Goal: Use online tool/utility: Utilize a website feature to perform a specific function

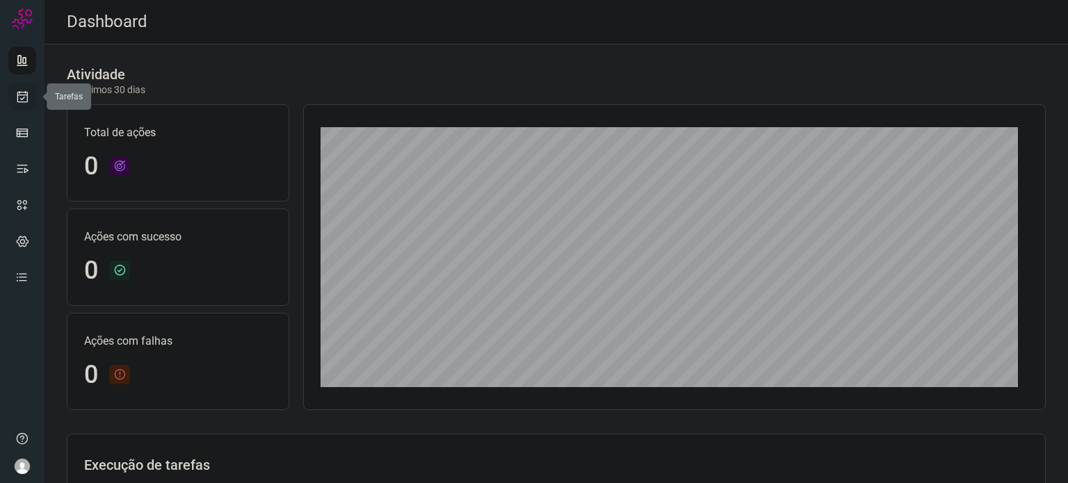
click at [31, 101] on link at bounding box center [22, 97] width 28 height 28
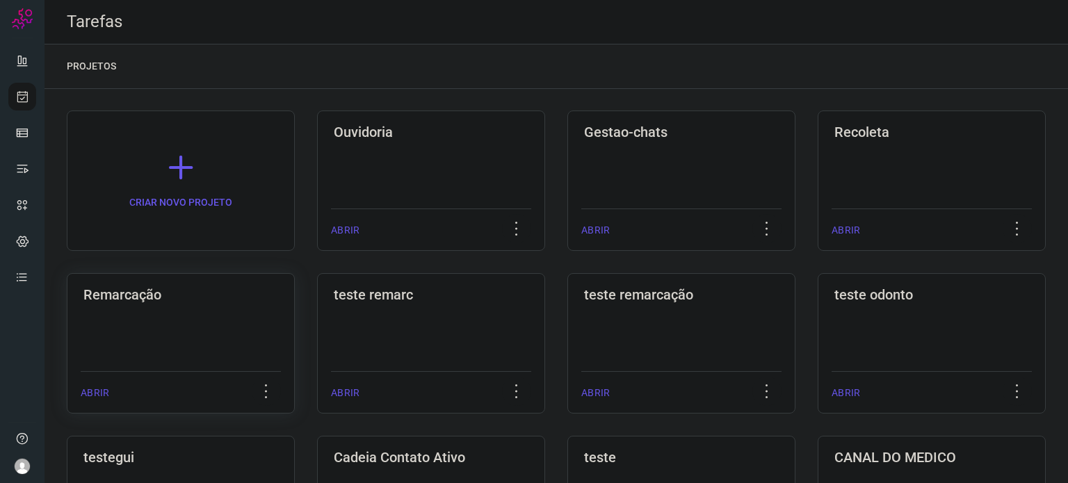
click at [222, 336] on div "Remarcação ABRIR" at bounding box center [181, 343] width 228 height 140
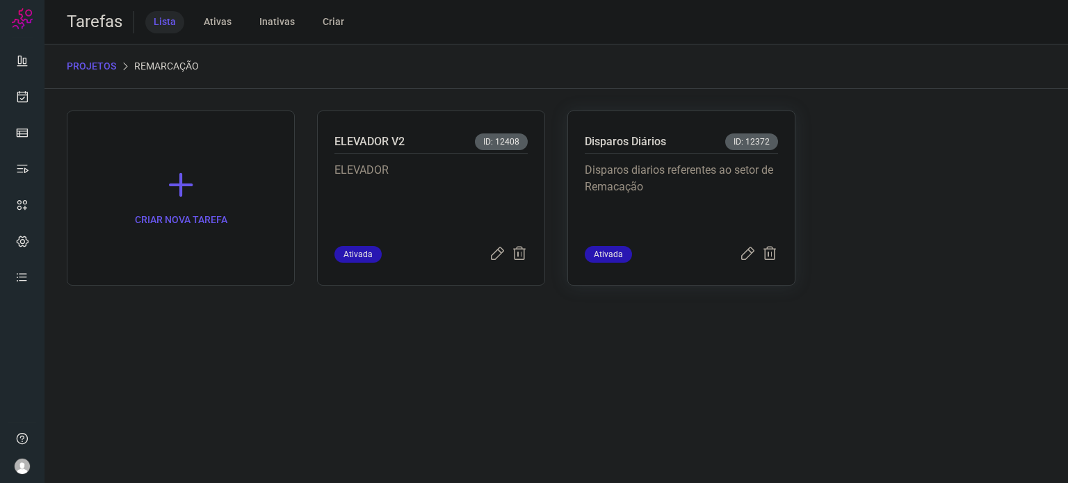
click at [653, 162] on p "Disparos diarios referentes ao setor de Remacação" at bounding box center [681, 197] width 193 height 70
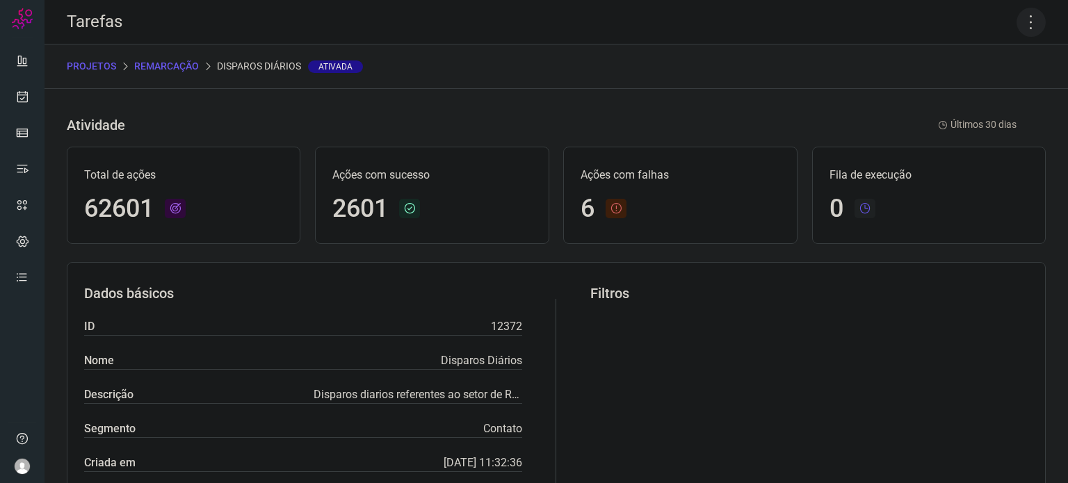
click at [1016, 19] on icon at bounding box center [1030, 22] width 29 height 29
click at [981, 90] on li "Executar" at bounding box center [971, 91] width 127 height 22
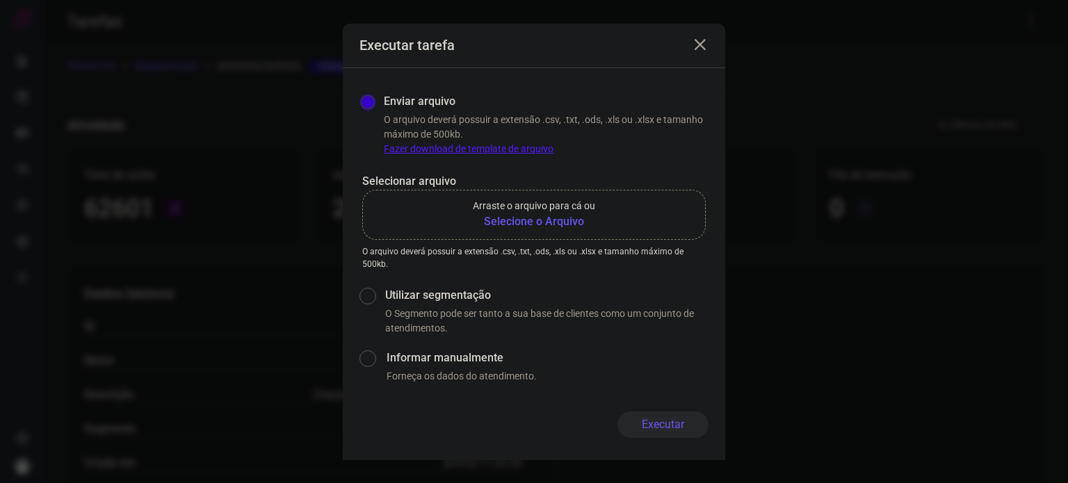
click at [550, 224] on b "Selecione o Arquivo" at bounding box center [534, 221] width 122 height 17
click at [0, 0] on input "Arraste o arquivo para cá ou Selecione o Arquivo" at bounding box center [0, 0] width 0 height 0
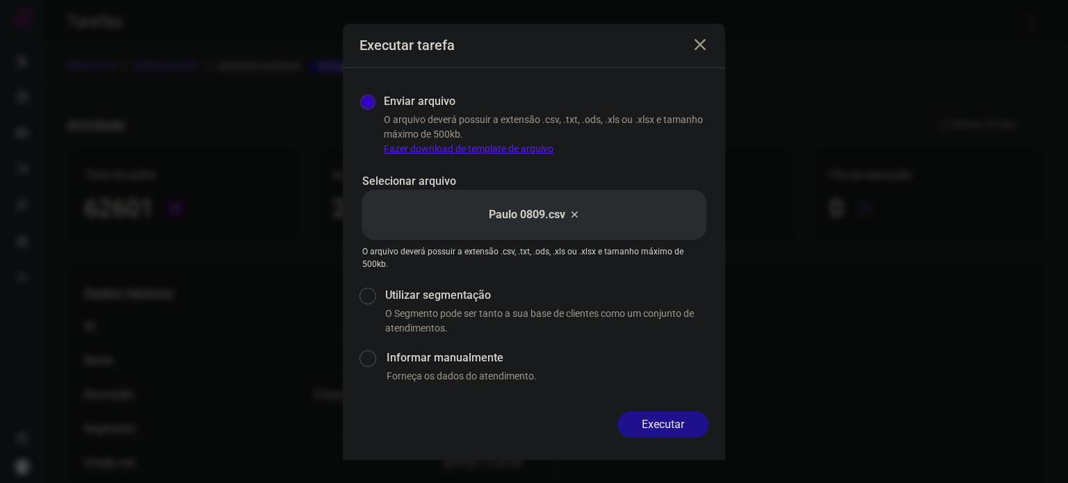
click at [669, 425] on button "Executar" at bounding box center [662, 424] width 91 height 26
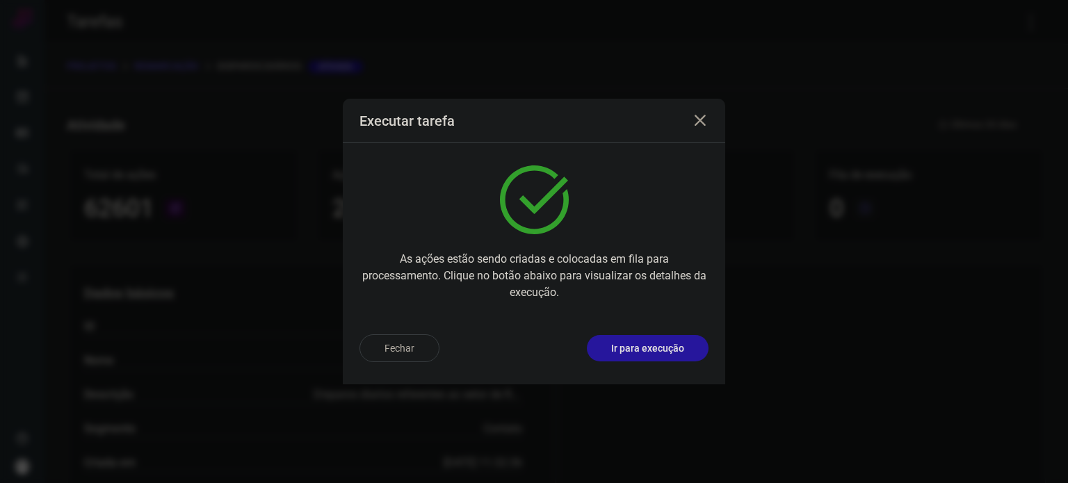
click at [641, 348] on p "Ir para execução" at bounding box center [647, 348] width 73 height 15
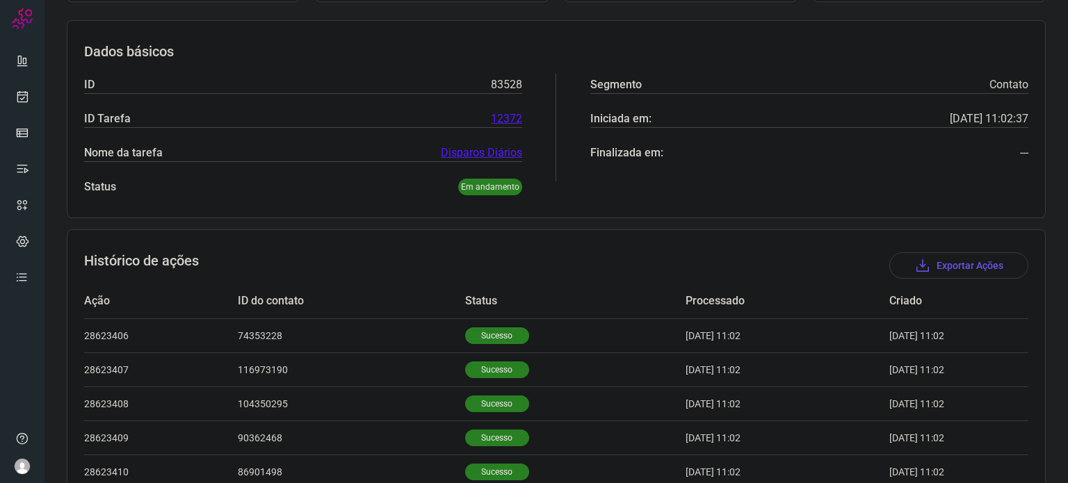
scroll to position [417, 0]
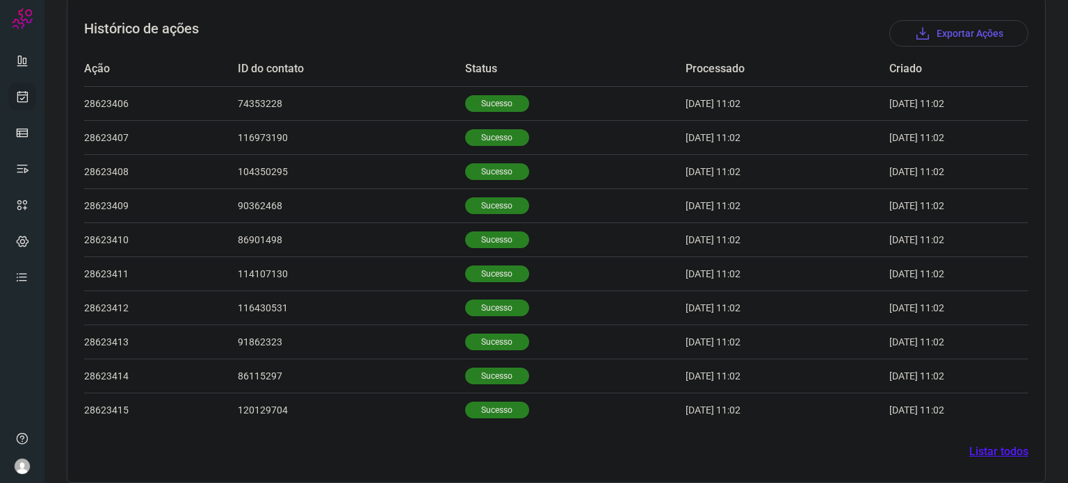
click at [28, 91] on icon at bounding box center [22, 97] width 15 height 14
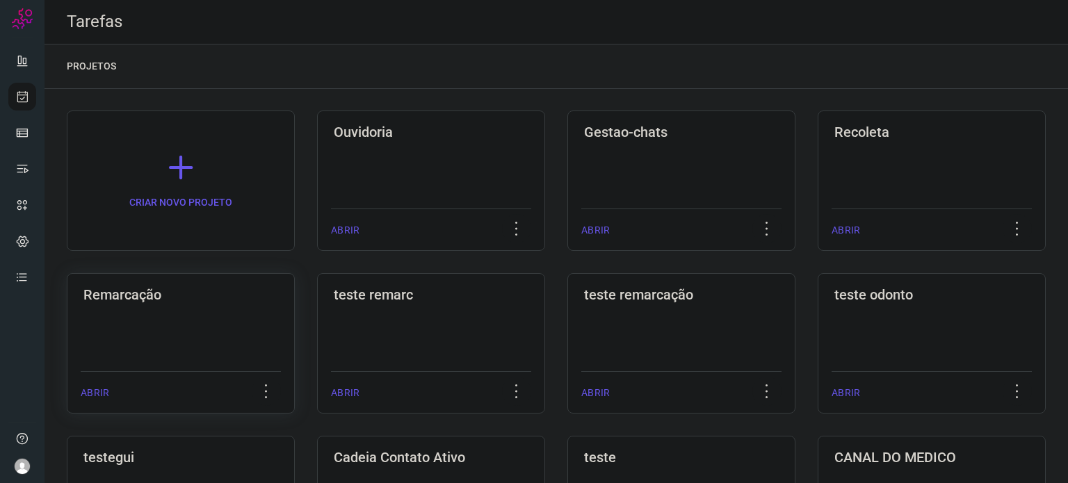
click at [248, 322] on div "Remarcação ABRIR" at bounding box center [181, 343] width 228 height 140
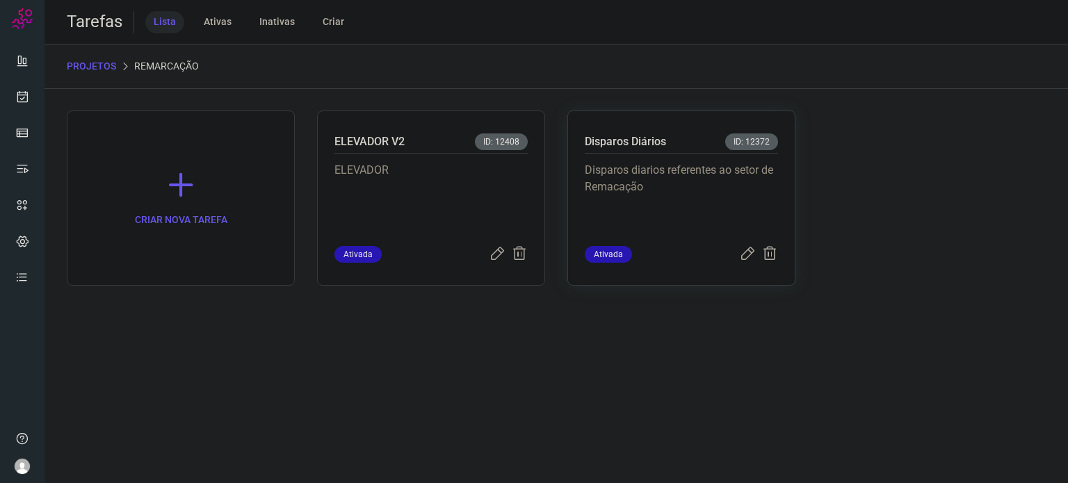
click at [751, 219] on p "Disparos diarios referentes ao setor de Remacação" at bounding box center [681, 197] width 193 height 70
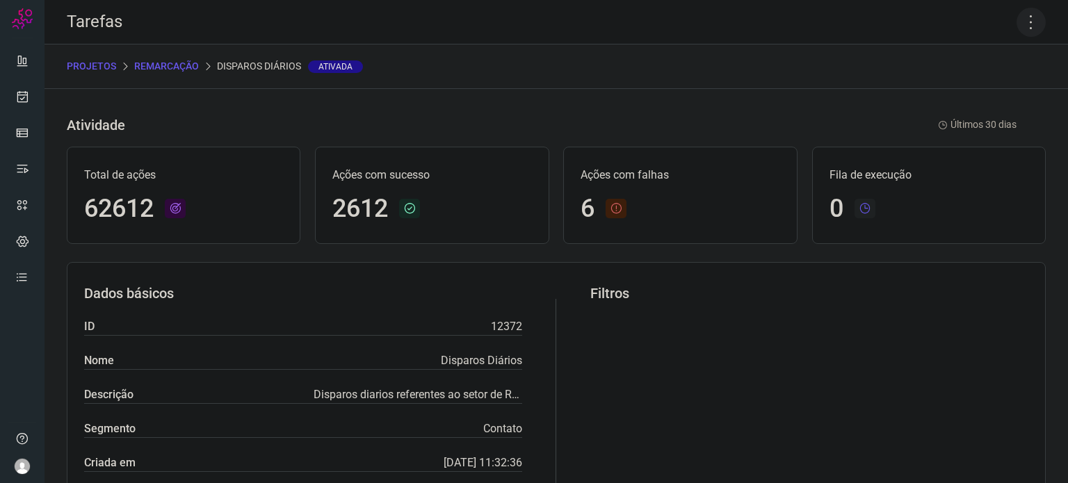
click at [1023, 23] on icon at bounding box center [1030, 22] width 29 height 29
click at [968, 94] on li "Executar" at bounding box center [971, 91] width 127 height 22
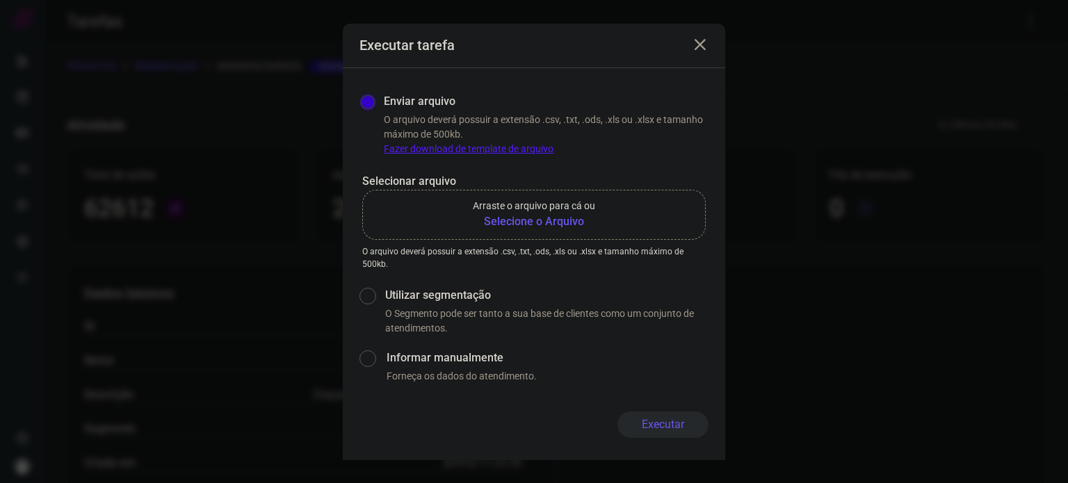
click at [525, 227] on b "Selecione o Arquivo" at bounding box center [534, 221] width 122 height 17
click at [0, 0] on input "Arraste o arquivo para cá ou Selecione o Arquivo" at bounding box center [0, 0] width 0 height 0
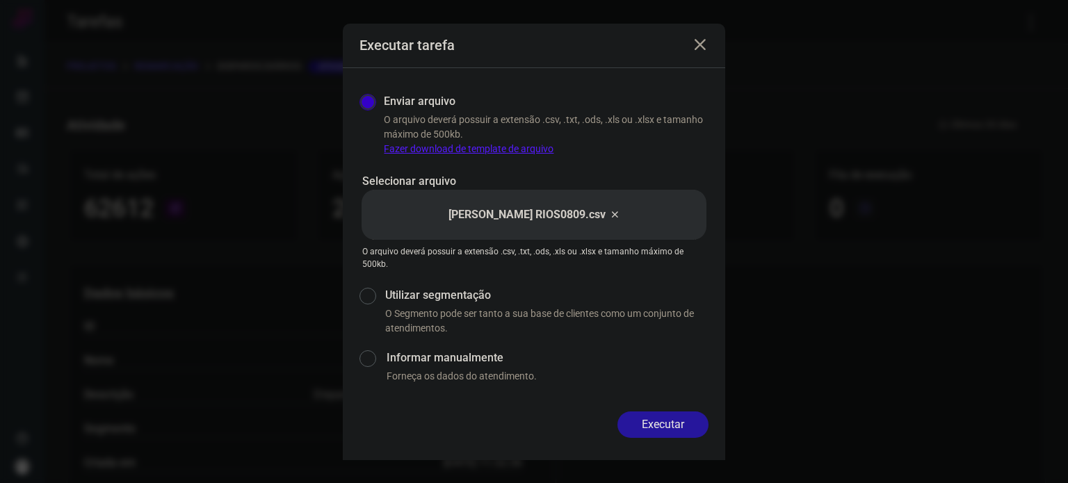
click at [685, 425] on button "Executar" at bounding box center [662, 424] width 91 height 26
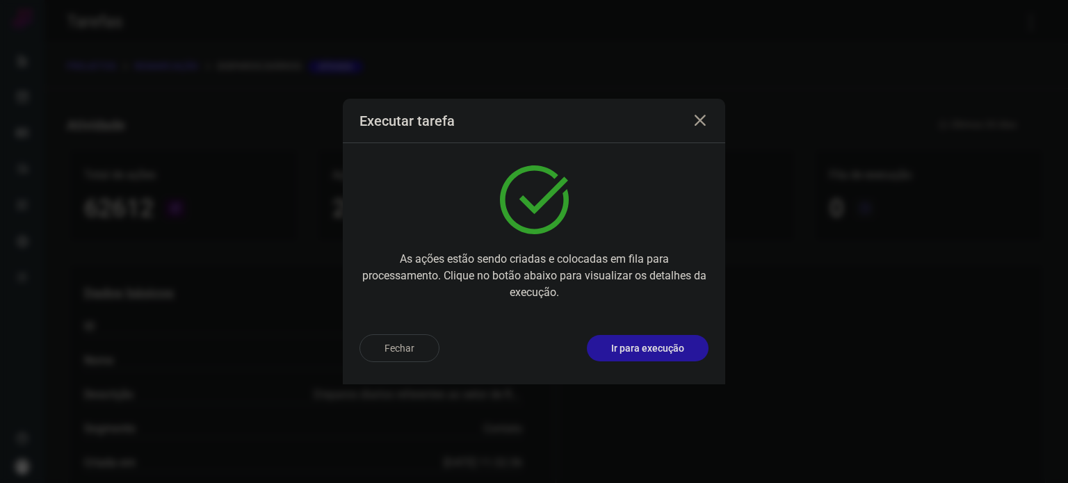
click at [676, 359] on button "Ir para execução" at bounding box center [648, 348] width 122 height 26
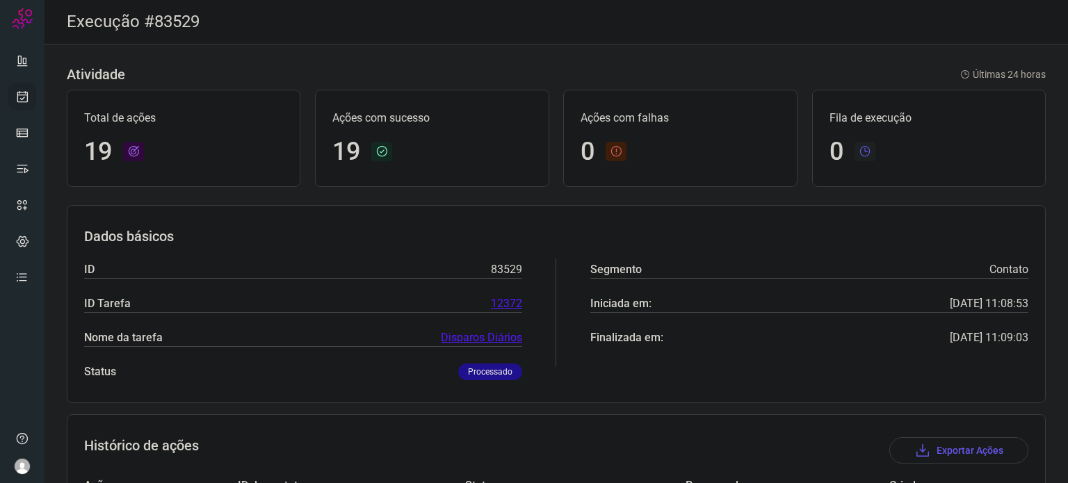
click at [20, 90] on icon at bounding box center [22, 97] width 15 height 14
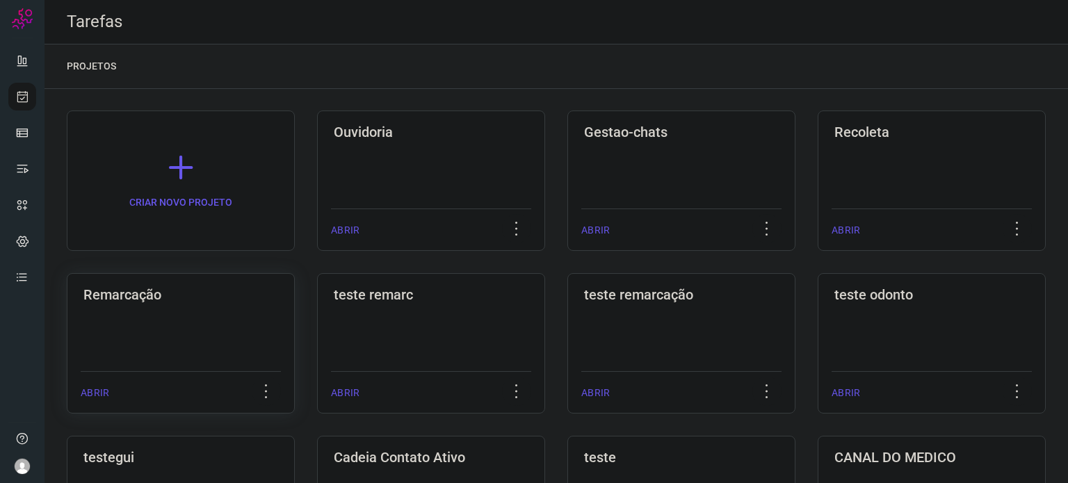
click at [220, 336] on div "Remarcação ABRIR" at bounding box center [181, 343] width 228 height 140
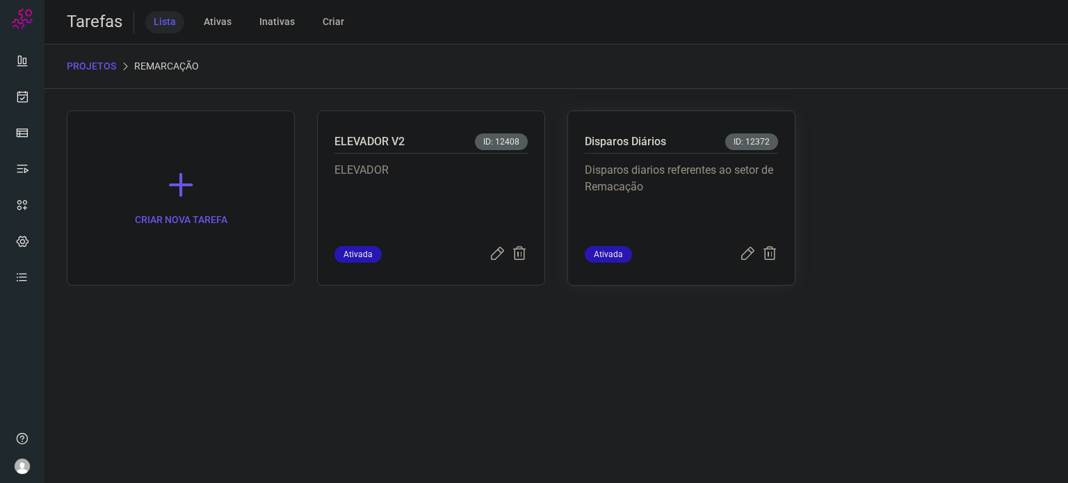
click at [666, 199] on p "Disparos diarios referentes ao setor de Remacação" at bounding box center [681, 197] width 193 height 70
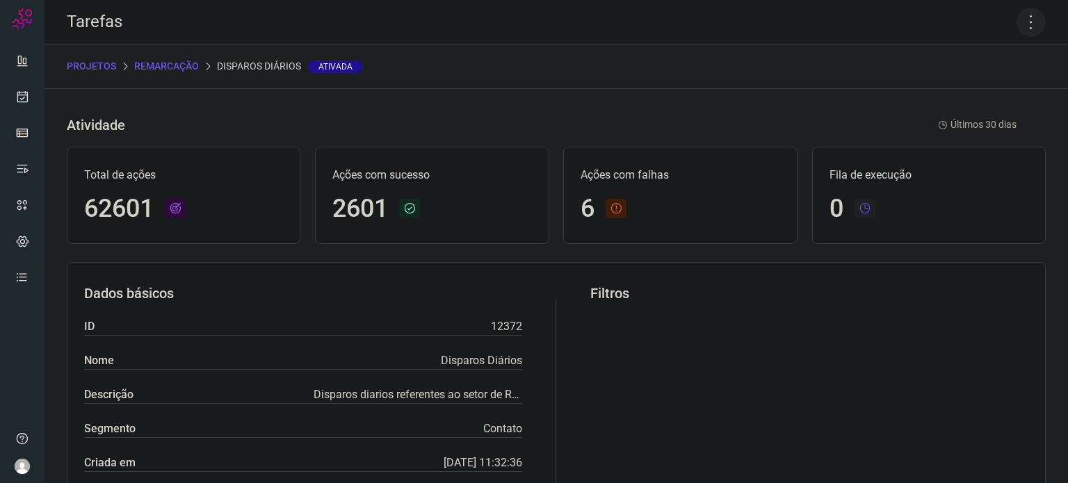
click at [1021, 19] on icon at bounding box center [1030, 22] width 29 height 29
click at [990, 88] on li "Executar" at bounding box center [971, 91] width 127 height 22
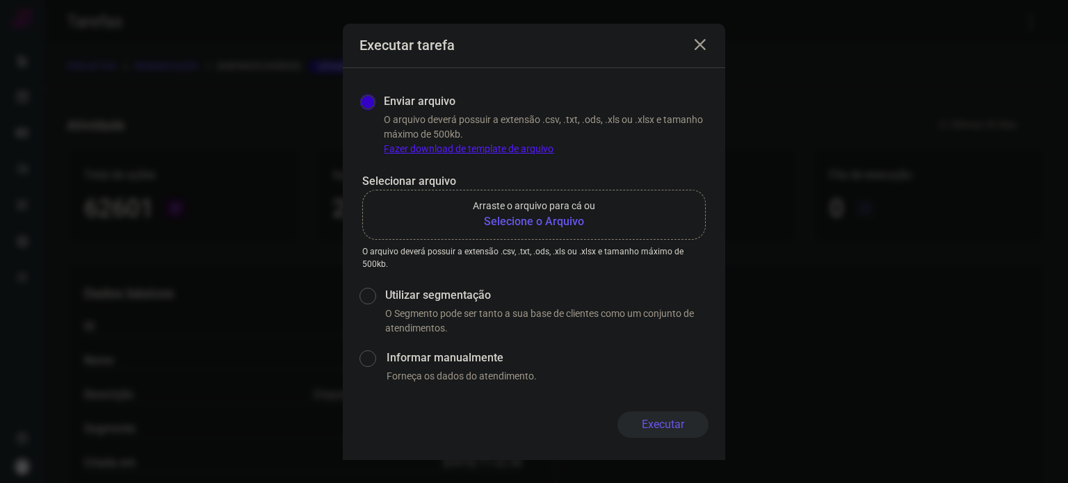
click at [506, 223] on b "Selecione o Arquivo" at bounding box center [534, 221] width 122 height 17
click at [0, 0] on input "Arraste o arquivo para cá ou Selecione o Arquivo" at bounding box center [0, 0] width 0 height 0
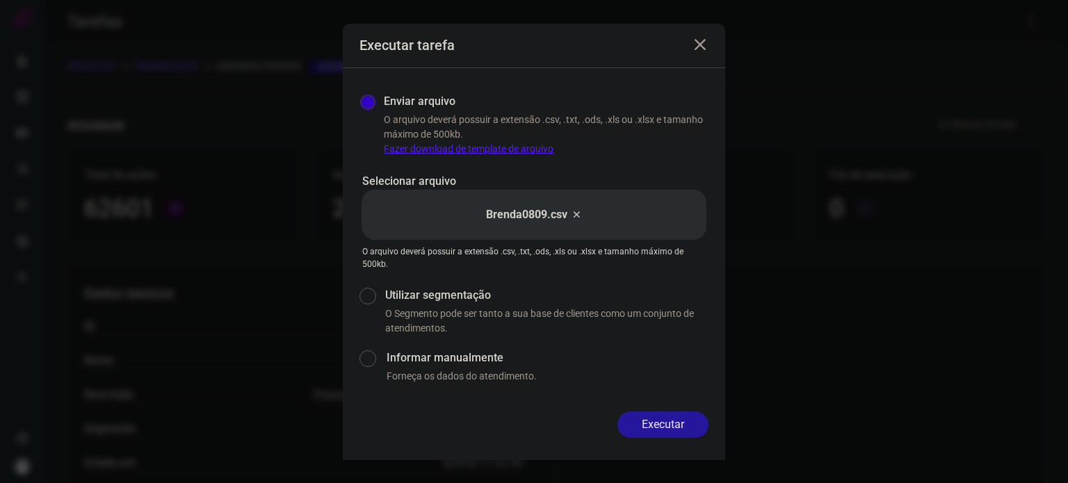
click at [667, 416] on button "Executar" at bounding box center [662, 424] width 91 height 26
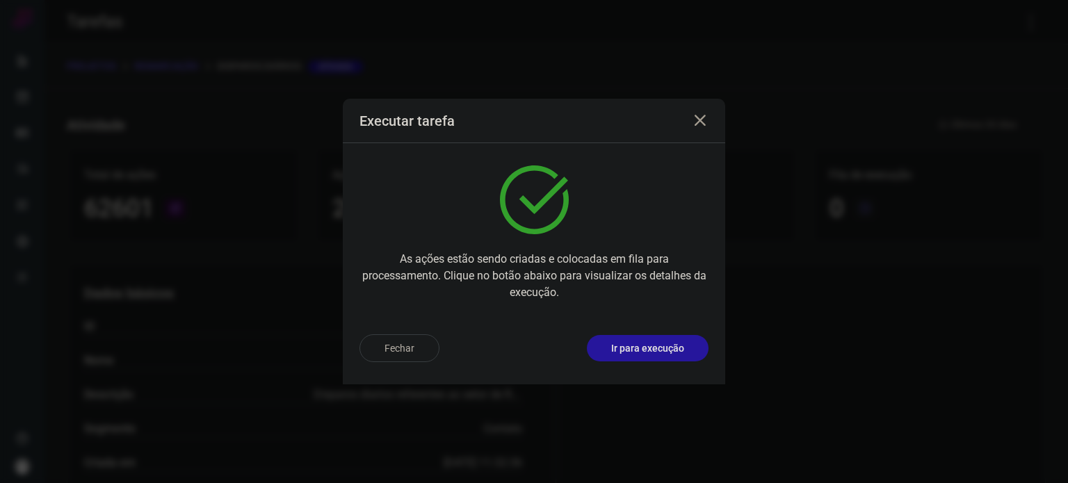
click at [667, 349] on p "Ir para execução" at bounding box center [647, 348] width 73 height 15
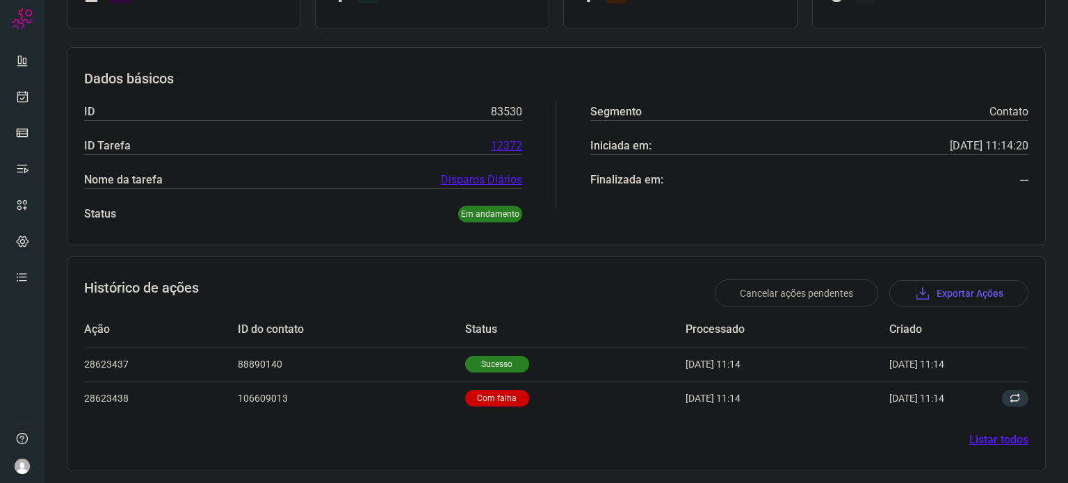
scroll to position [158, 0]
click at [492, 364] on p "Sucesso" at bounding box center [497, 363] width 64 height 17
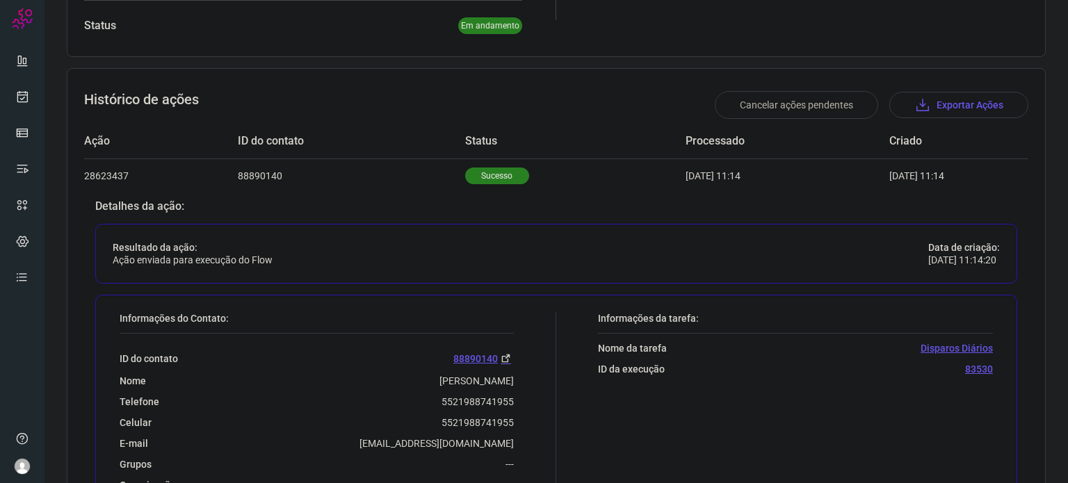
scroll to position [495, 0]
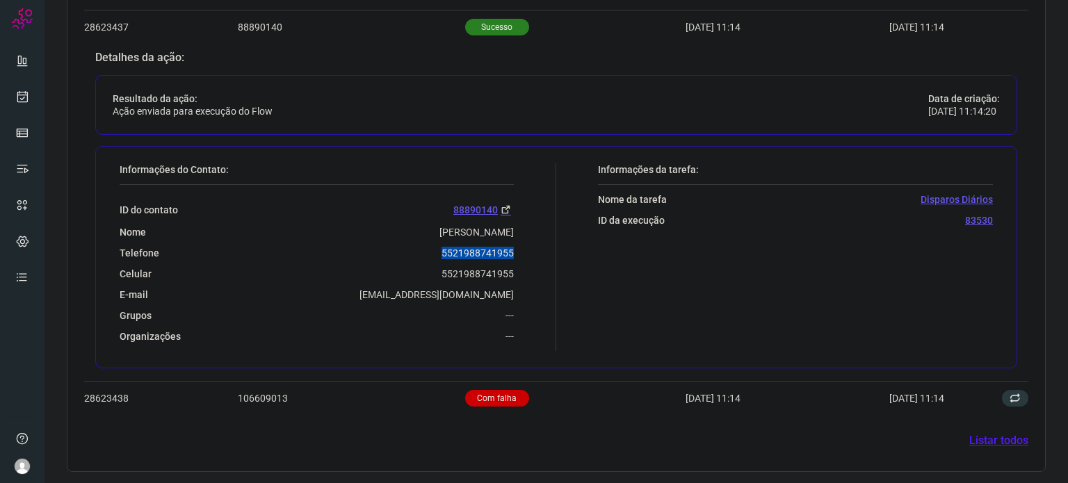
drag, startPoint x: 464, startPoint y: 256, endPoint x: 520, endPoint y: 247, distance: 56.9
click at [520, 247] on div "Informações do Contato: ID do contato 88890140 Nome Hugo Pimentel Fintelman Tel…" at bounding box center [334, 257] width 443 height 188
copy p "5521988741955"
click at [22, 98] on icon at bounding box center [22, 97] width 15 height 14
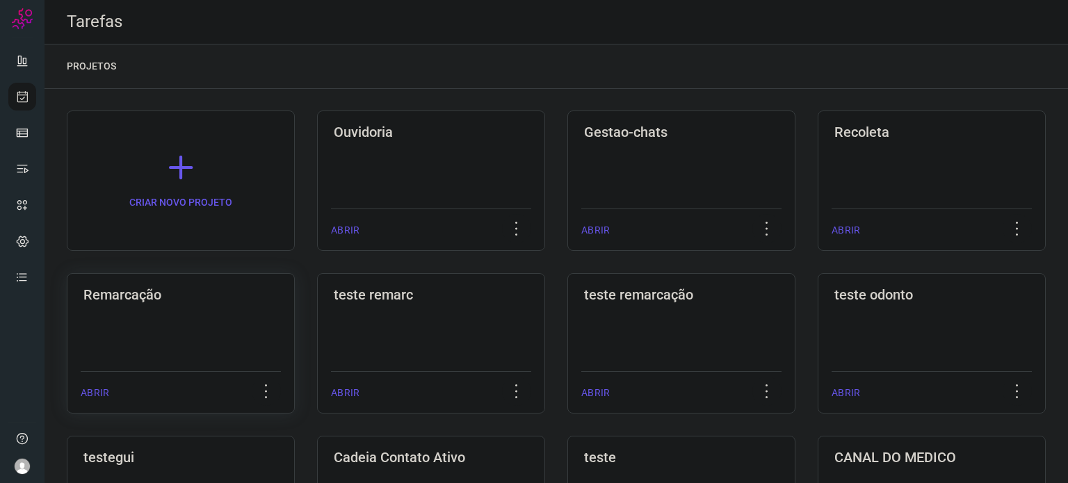
click at [213, 347] on div "Remarcação ABRIR" at bounding box center [181, 343] width 228 height 140
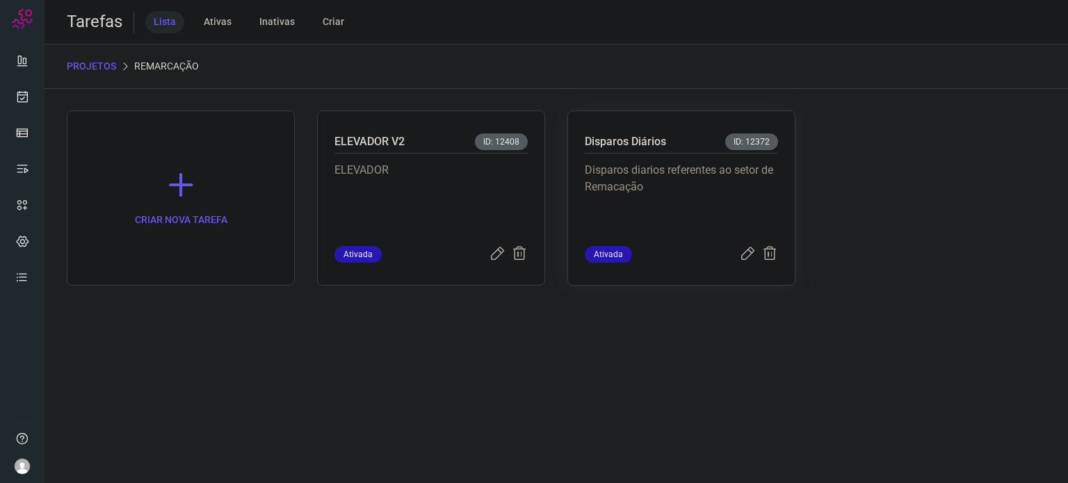
click at [711, 193] on p "Disparos diarios referentes ao setor de Remacação" at bounding box center [681, 197] width 193 height 70
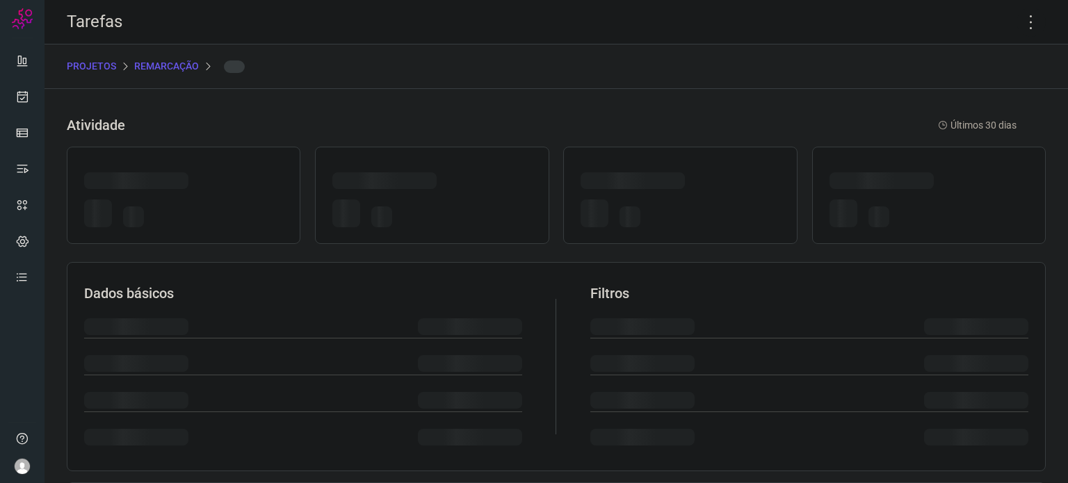
click at [711, 193] on div at bounding box center [679, 183] width 199 height 22
click at [1016, 22] on icon at bounding box center [1030, 22] width 29 height 29
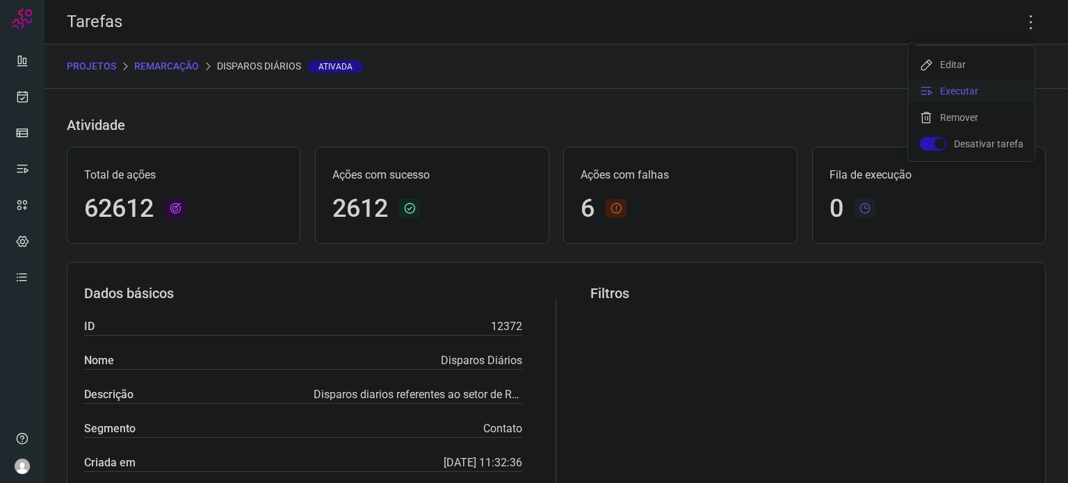
click at [961, 81] on li "Executar" at bounding box center [971, 91] width 127 height 22
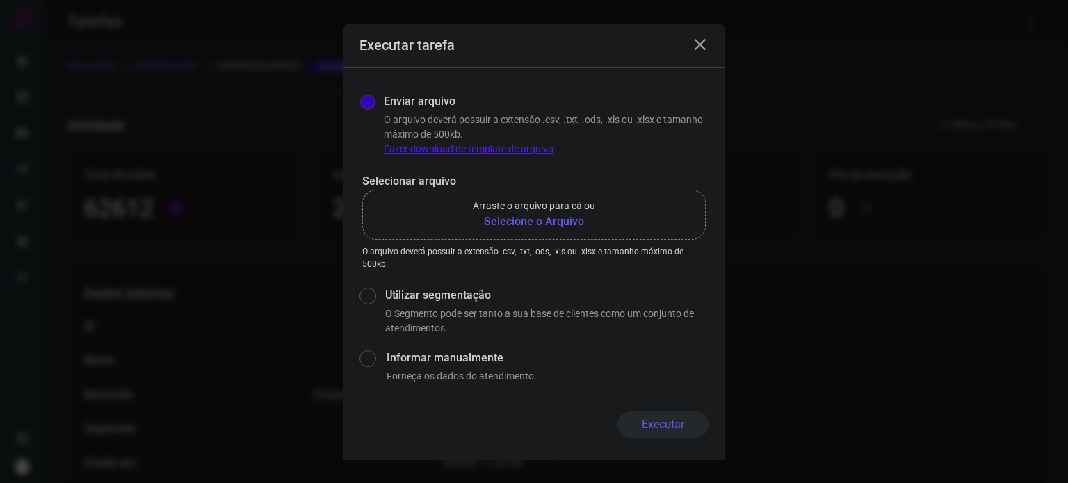
click at [511, 220] on b "Selecione o Arquivo" at bounding box center [534, 221] width 122 height 17
click at [0, 0] on input "Arraste o arquivo para cá ou Selecione o Arquivo" at bounding box center [0, 0] width 0 height 0
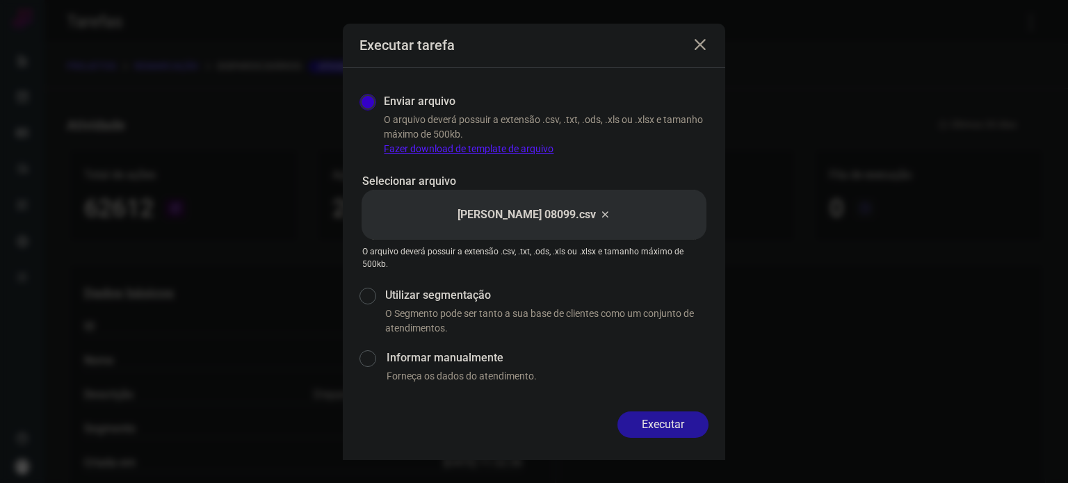
click at [670, 416] on button "Executar" at bounding box center [662, 424] width 91 height 26
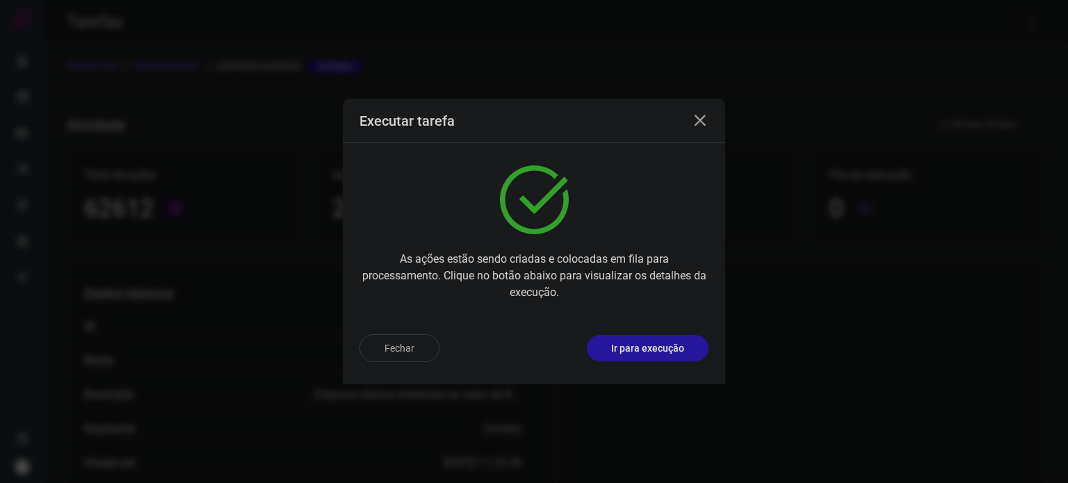
click at [667, 349] on p "Ir para execução" at bounding box center [647, 348] width 73 height 15
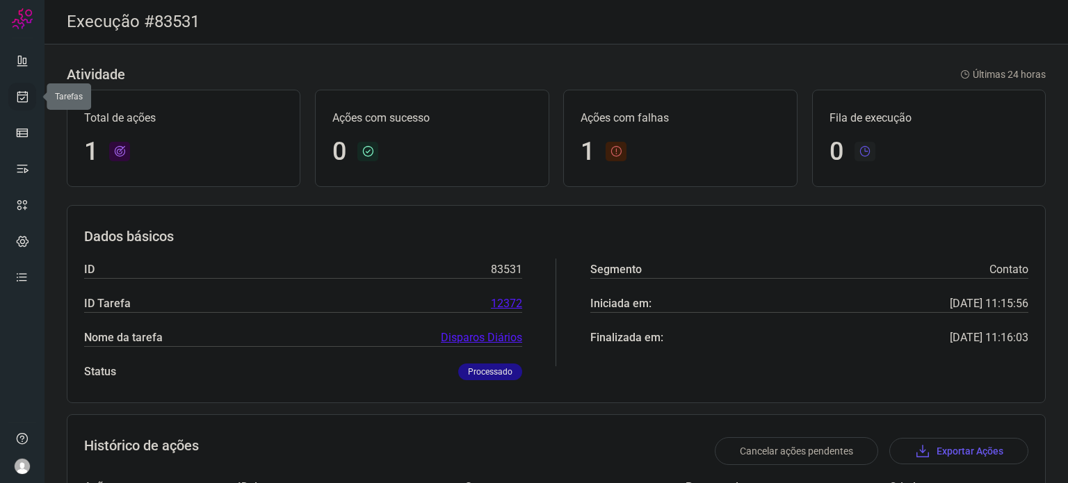
click at [24, 95] on icon at bounding box center [22, 97] width 15 height 14
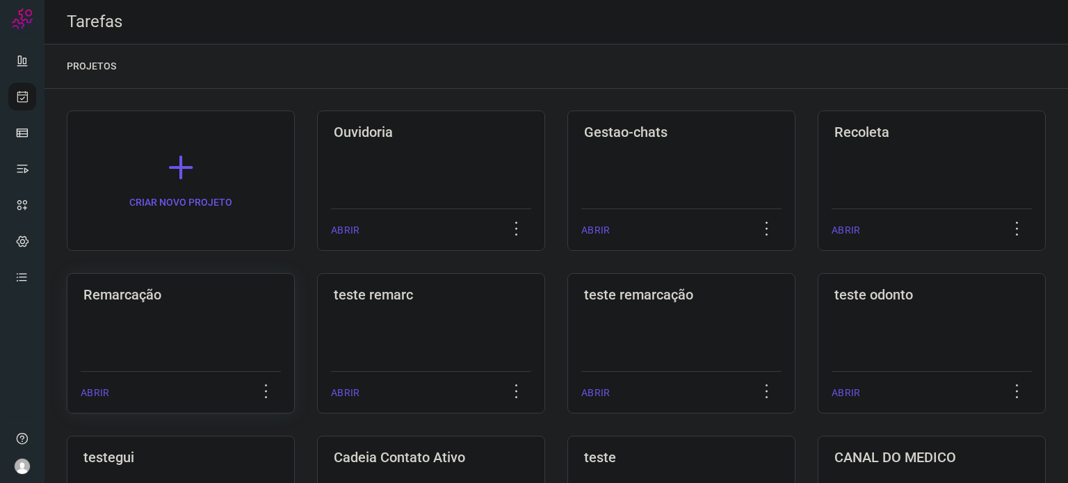
click at [152, 299] on h3 "Remarcação" at bounding box center [180, 294] width 195 height 17
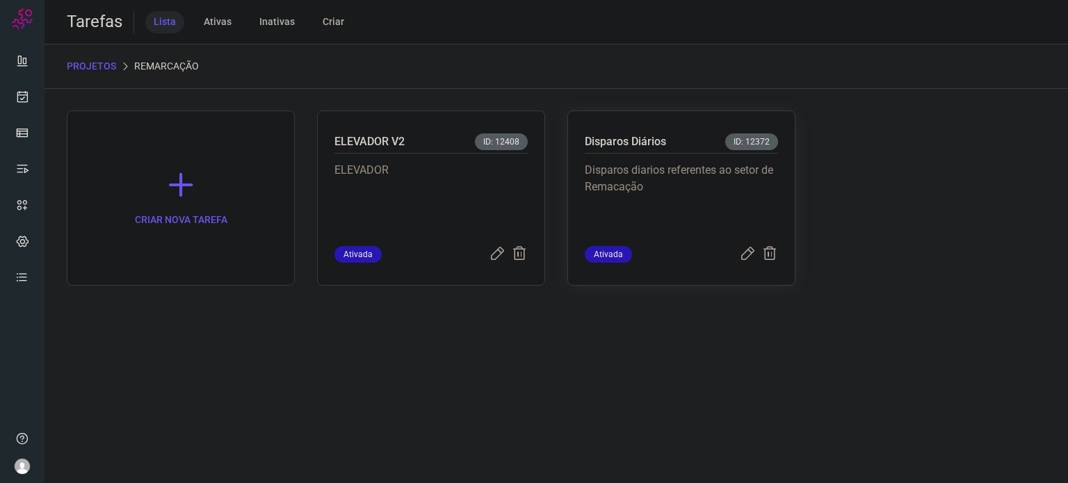
click at [681, 176] on p "Disparos diarios referentes ao setor de Remacação" at bounding box center [681, 197] width 193 height 70
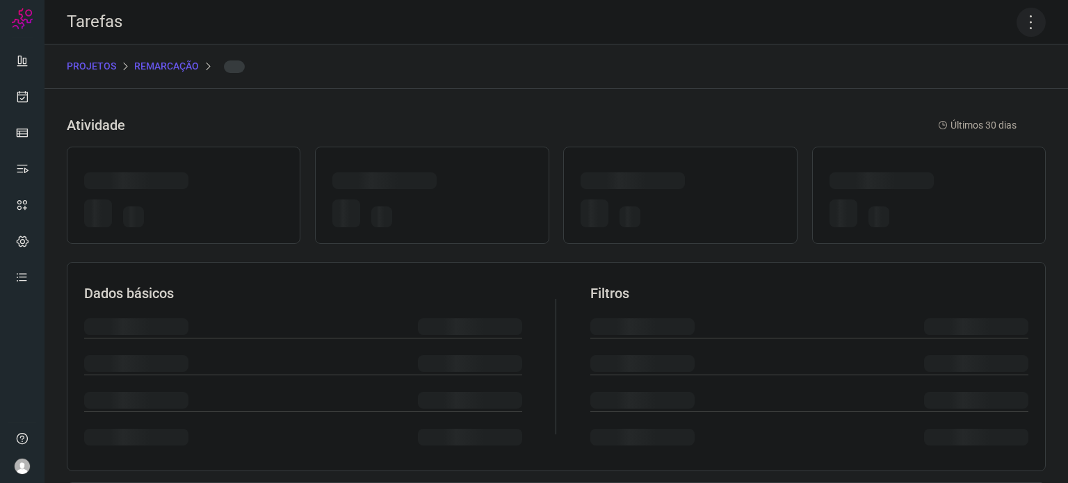
click at [1027, 22] on icon at bounding box center [1030, 22] width 29 height 29
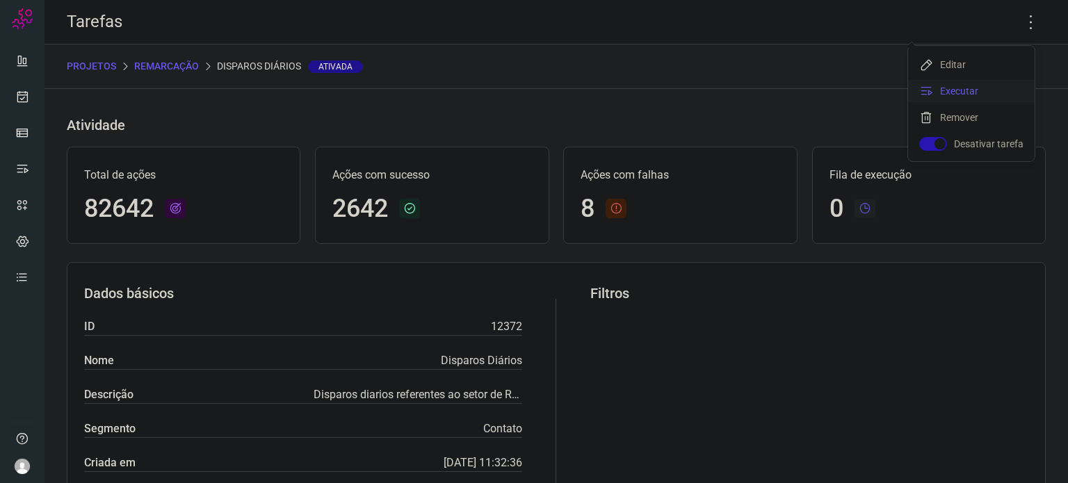
click at [984, 94] on li "Executar" at bounding box center [971, 91] width 127 height 22
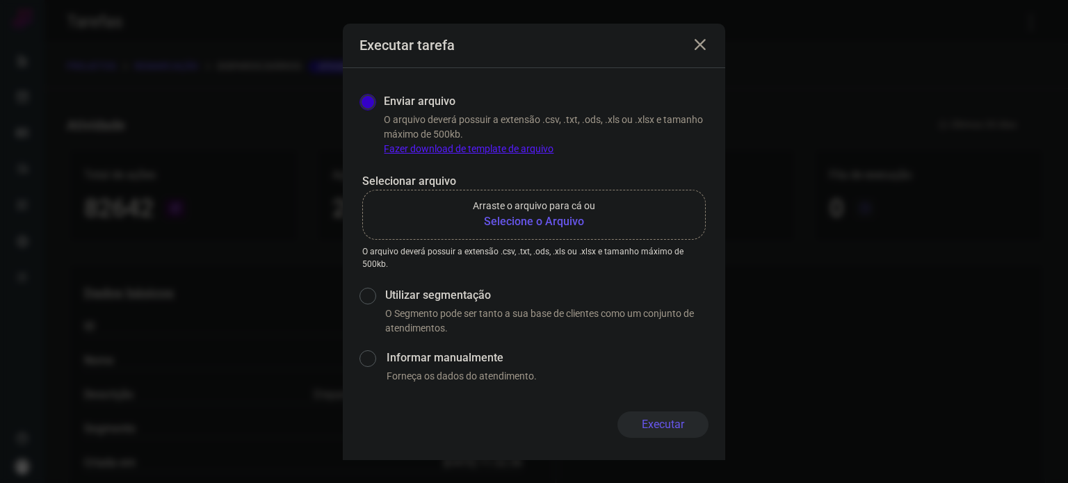
click at [538, 220] on b "Selecione o Arquivo" at bounding box center [534, 221] width 122 height 17
click at [0, 0] on input "Arraste o arquivo para cá ou Selecione o Arquivo" at bounding box center [0, 0] width 0 height 0
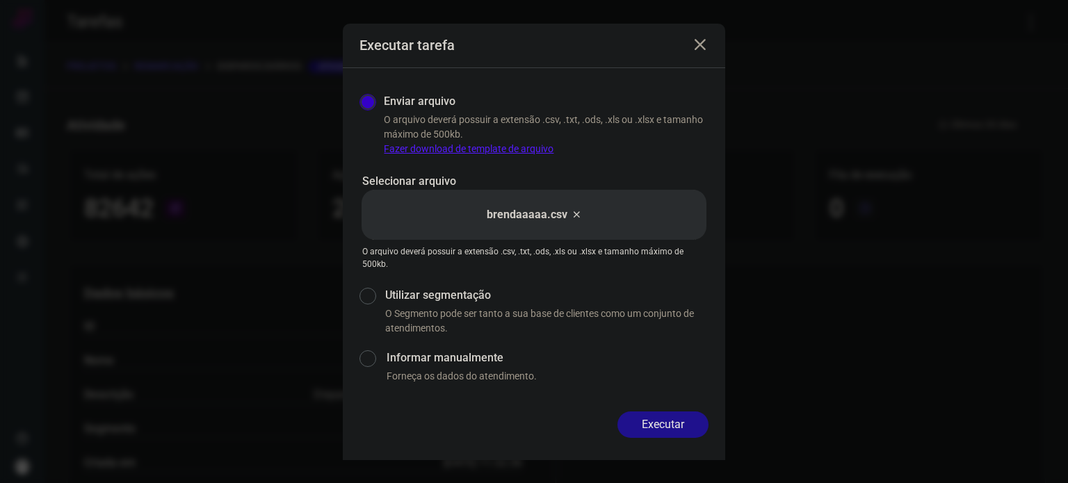
click at [666, 422] on button "Executar" at bounding box center [662, 424] width 91 height 26
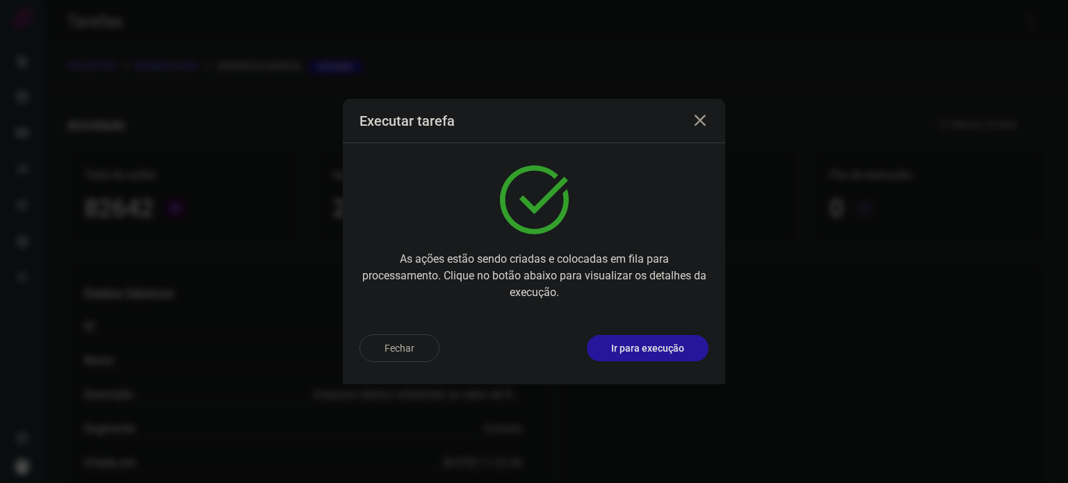
click at [653, 348] on p "Ir para execução" at bounding box center [647, 348] width 73 height 15
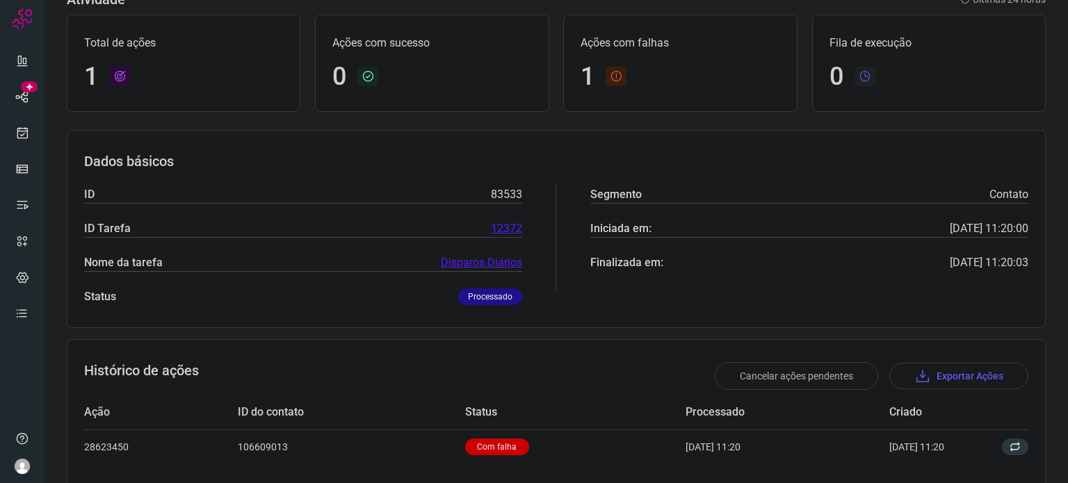
scroll to position [124, 0]
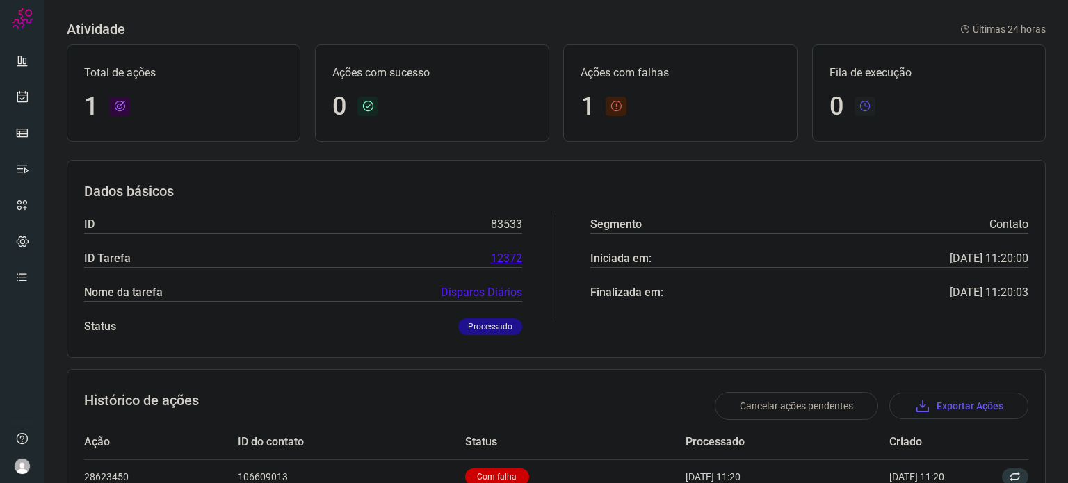
scroll to position [70, 0]
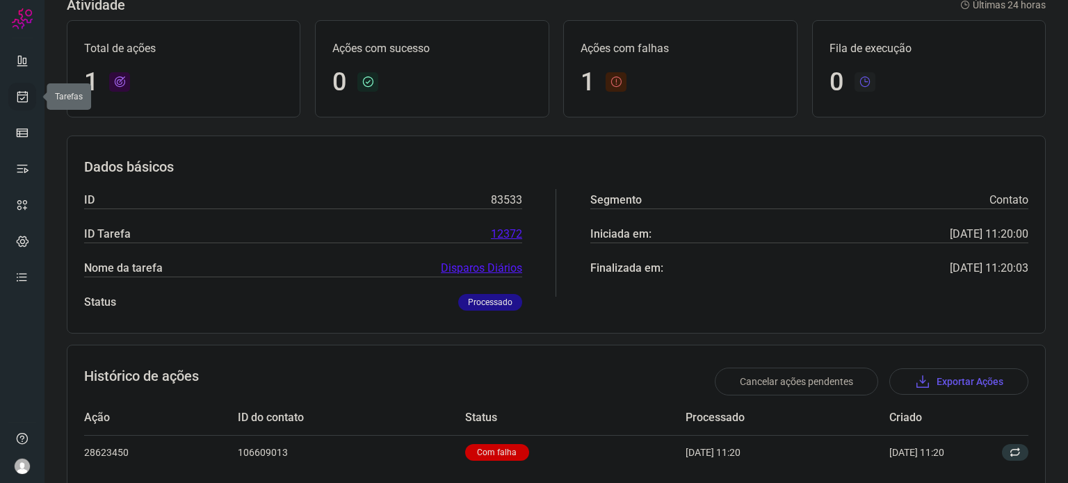
click at [26, 101] on icon at bounding box center [22, 97] width 15 height 14
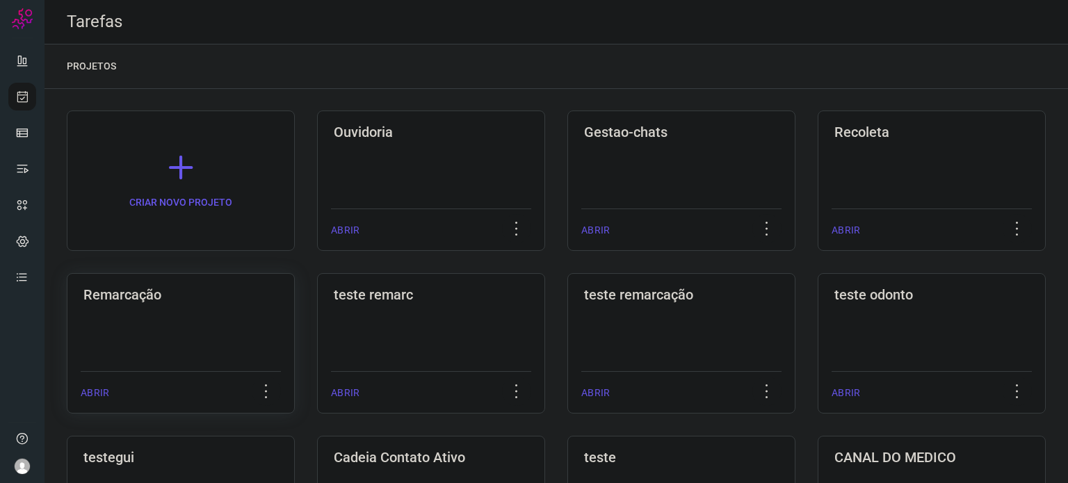
click at [248, 352] on div "Remarcação ABRIR" at bounding box center [181, 343] width 228 height 140
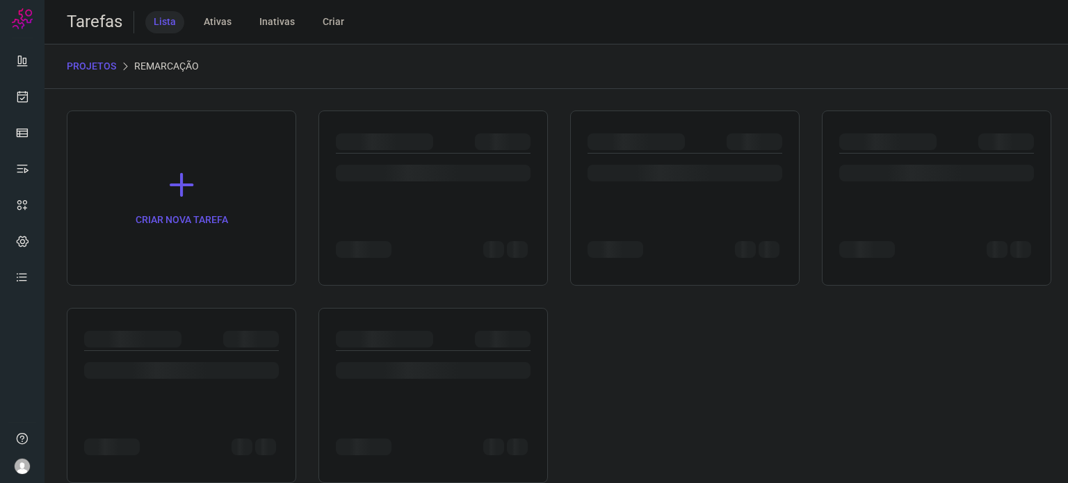
click at [248, 352] on div at bounding box center [181, 367] width 195 height 33
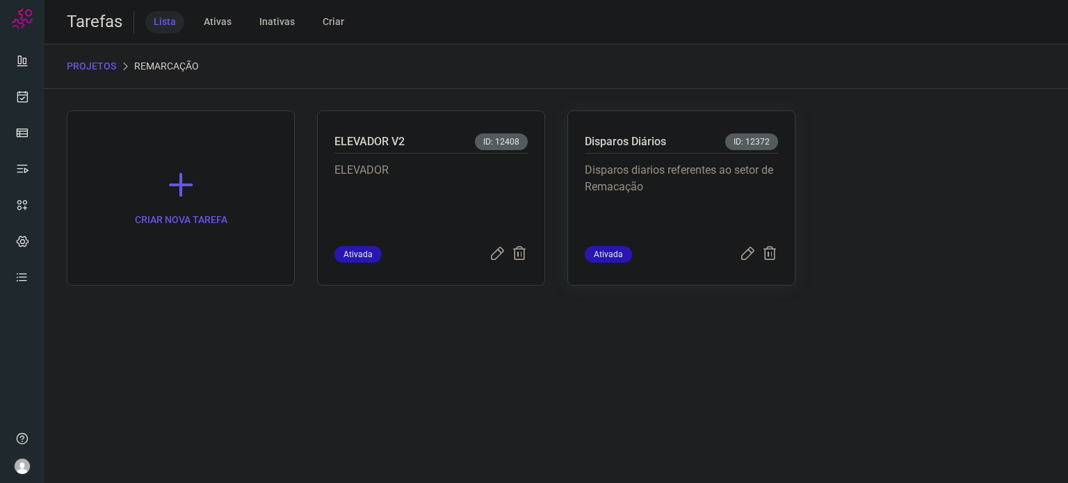
click at [612, 201] on p "Disparos diarios referentes ao setor de Remacação" at bounding box center [681, 197] width 193 height 70
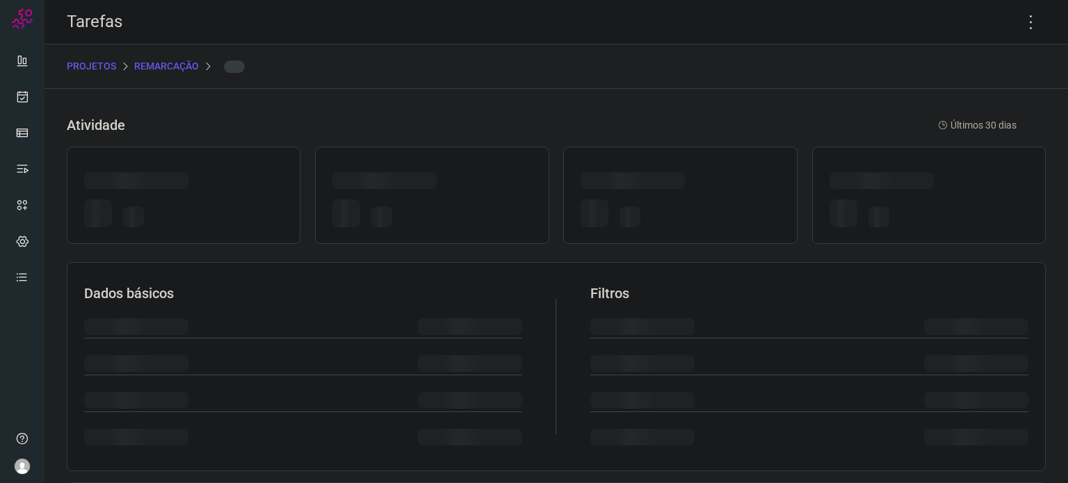
click at [612, 201] on div at bounding box center [679, 215] width 199 height 33
click at [1023, 24] on icon at bounding box center [1030, 22] width 29 height 29
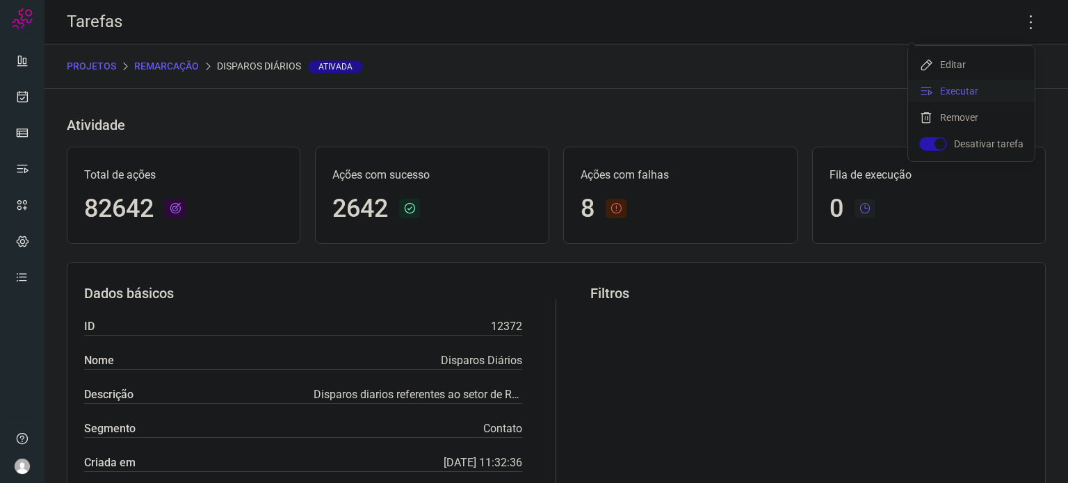
click at [982, 91] on li "Executar" at bounding box center [971, 91] width 127 height 22
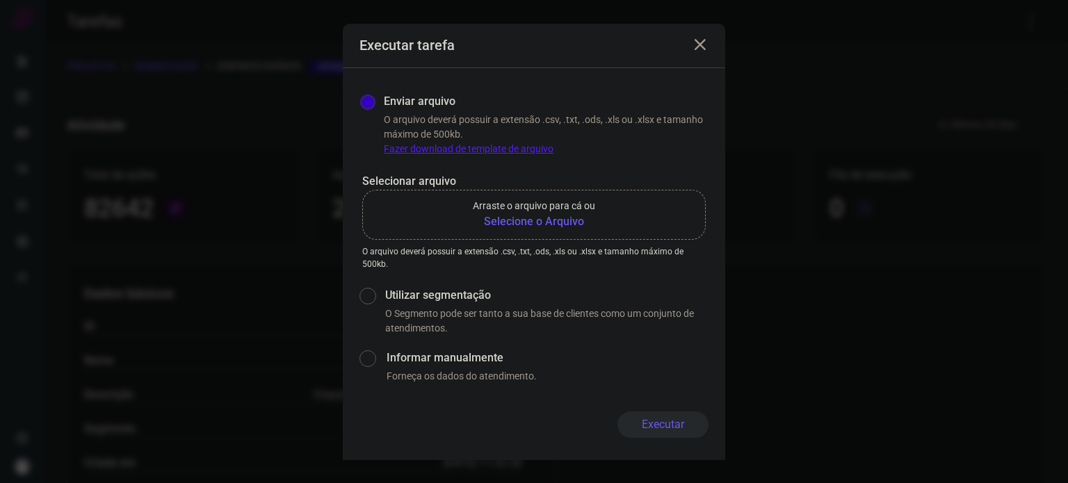
click at [571, 218] on b "Selecione o Arquivo" at bounding box center [534, 221] width 122 height 17
click at [0, 0] on input "Arraste o arquivo para cá ou Selecione o Arquivo" at bounding box center [0, 0] width 0 height 0
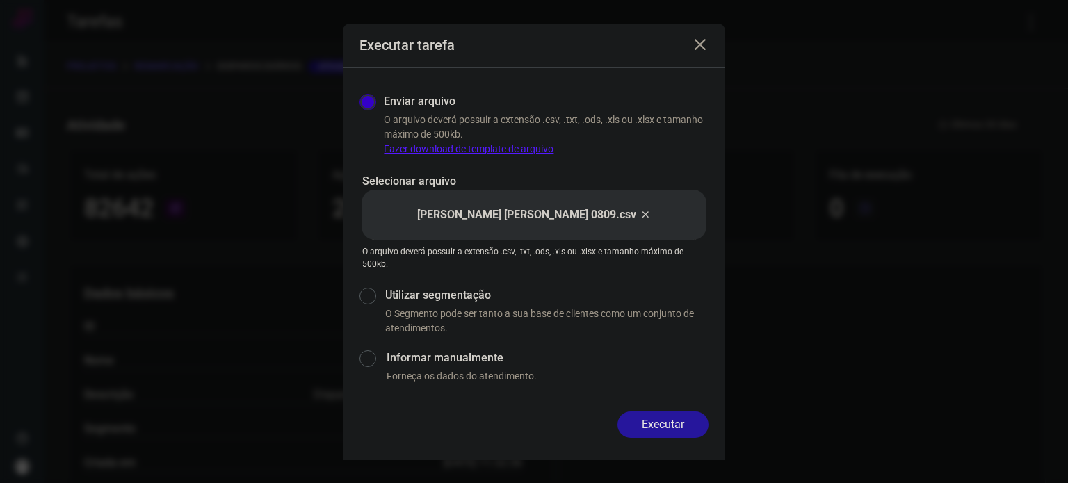
click at [644, 416] on button "Executar" at bounding box center [662, 424] width 91 height 26
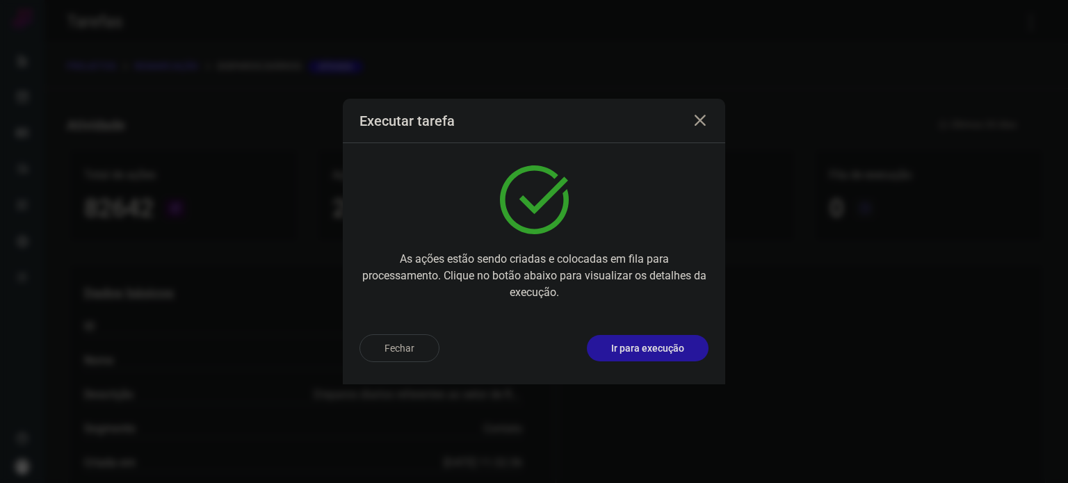
click at [662, 350] on p "Ir para execução" at bounding box center [647, 348] width 73 height 15
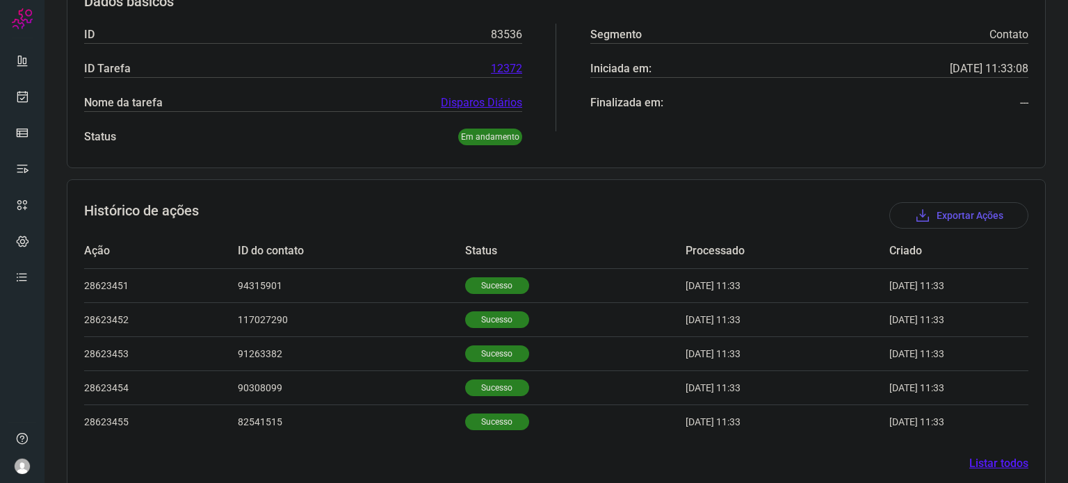
scroll to position [259, 0]
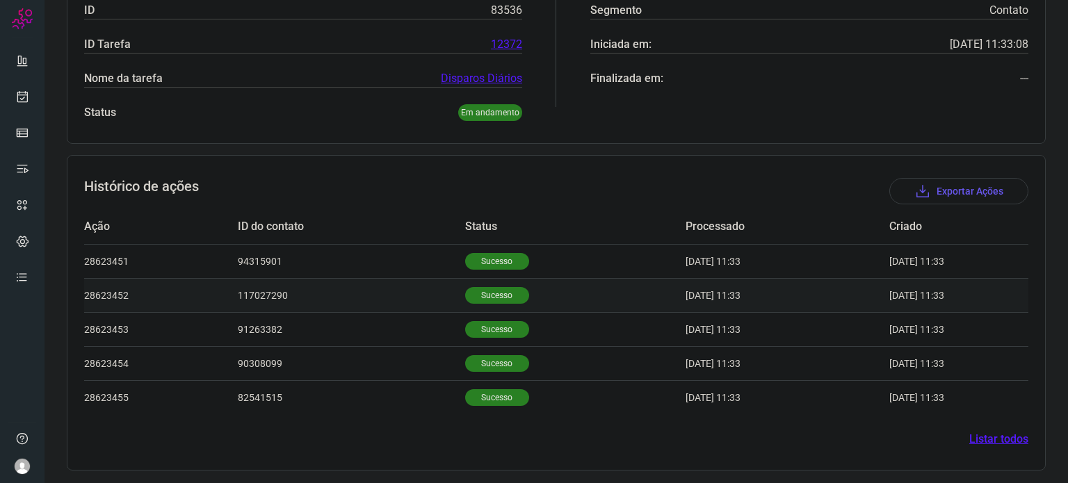
click at [493, 300] on p "Sucesso" at bounding box center [497, 295] width 64 height 17
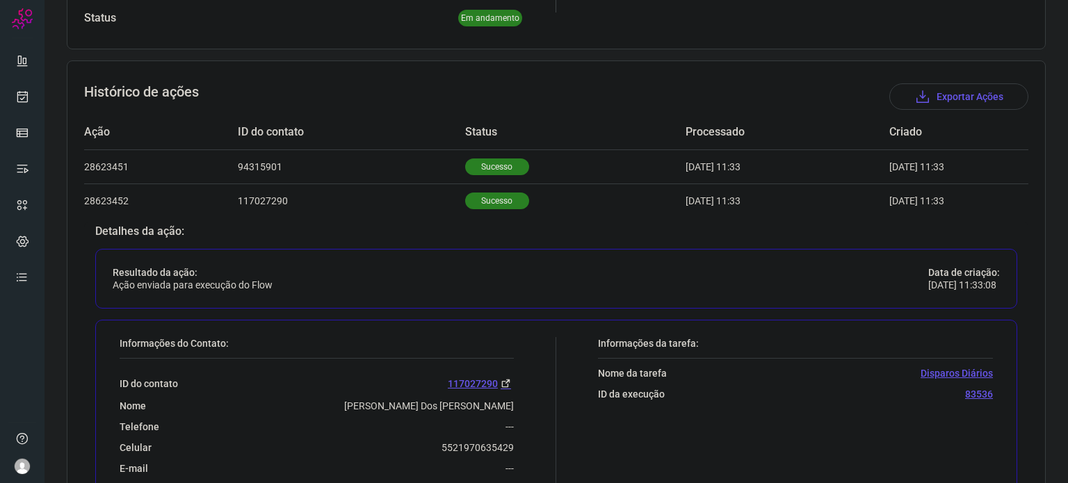
scroll to position [468, 0]
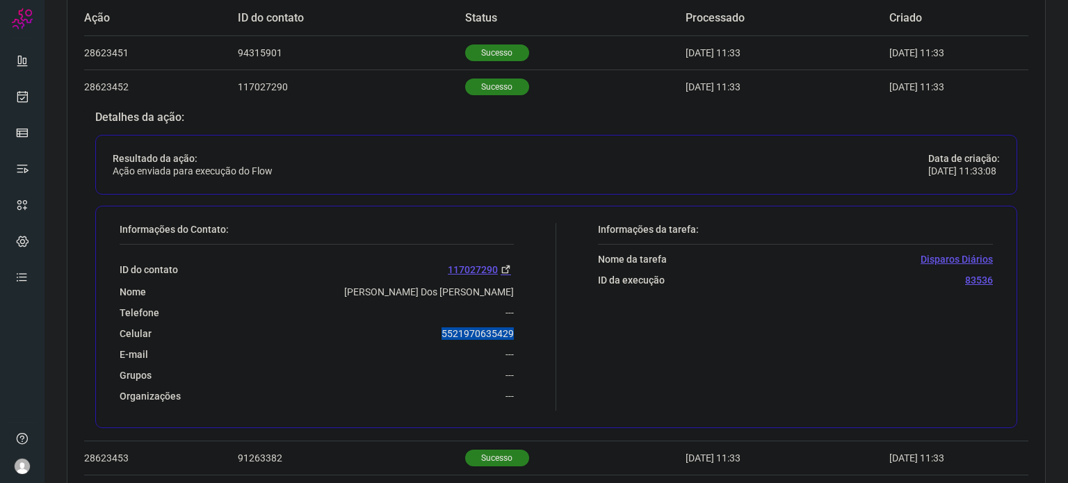
drag, startPoint x: 434, startPoint y: 336, endPoint x: 516, endPoint y: 333, distance: 82.1
click at [516, 333] on div "Informações do Contato: ID do contato 117027290 Nome Valdecir Rodrigues Dos San…" at bounding box center [334, 317] width 443 height 188
copy p "5521970635429"
click at [30, 90] on link at bounding box center [22, 97] width 28 height 28
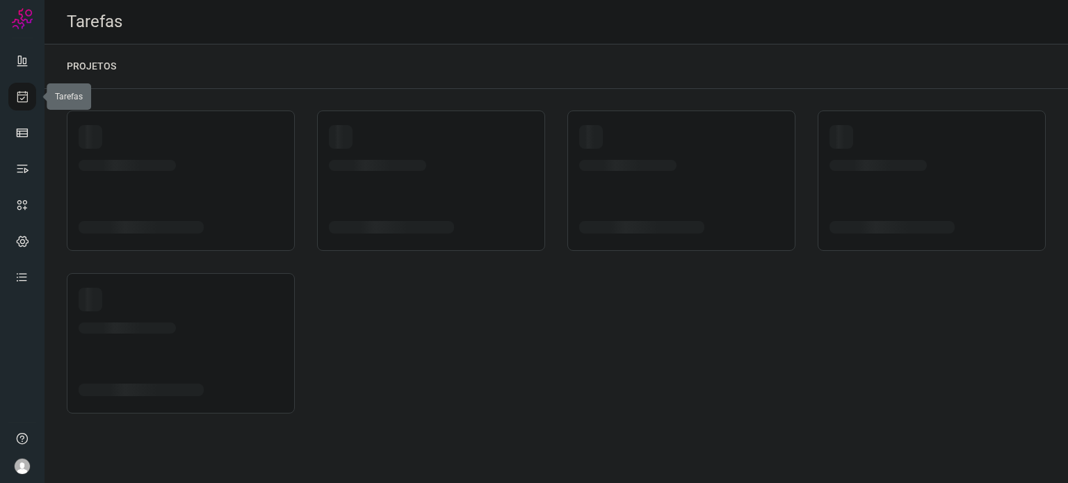
click at [22, 108] on link at bounding box center [22, 97] width 28 height 28
click at [16, 101] on icon at bounding box center [22, 97] width 15 height 14
click at [30, 136] on link at bounding box center [22, 133] width 28 height 28
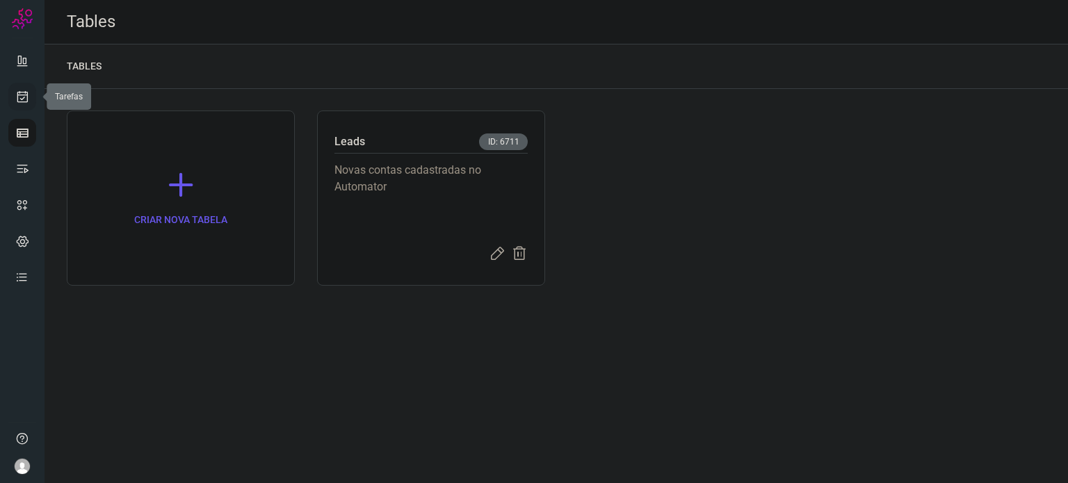
click at [17, 83] on link at bounding box center [22, 97] width 28 height 28
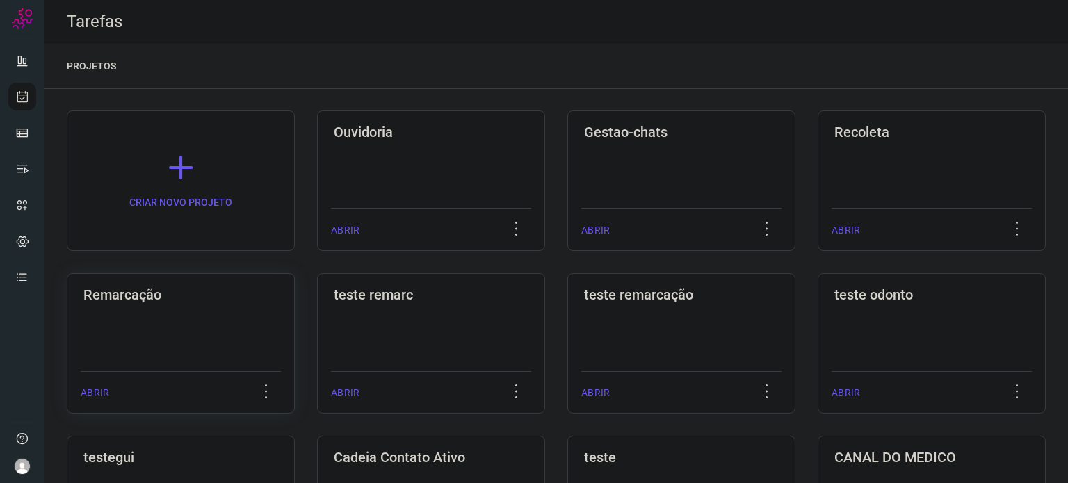
click at [174, 355] on div "Remarcação ABRIR" at bounding box center [181, 343] width 228 height 140
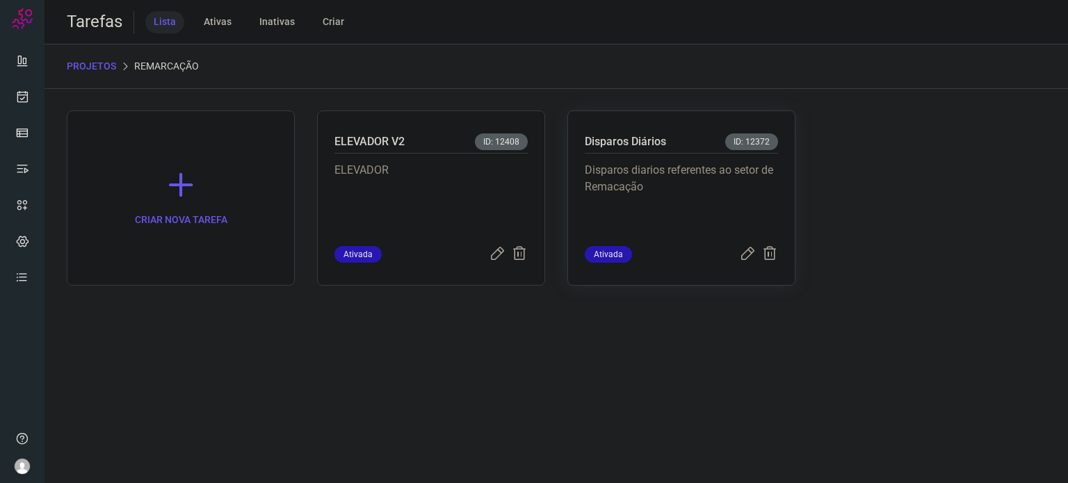
click at [696, 188] on p "Disparos diarios referentes ao setor de Remacação" at bounding box center [681, 197] width 193 height 70
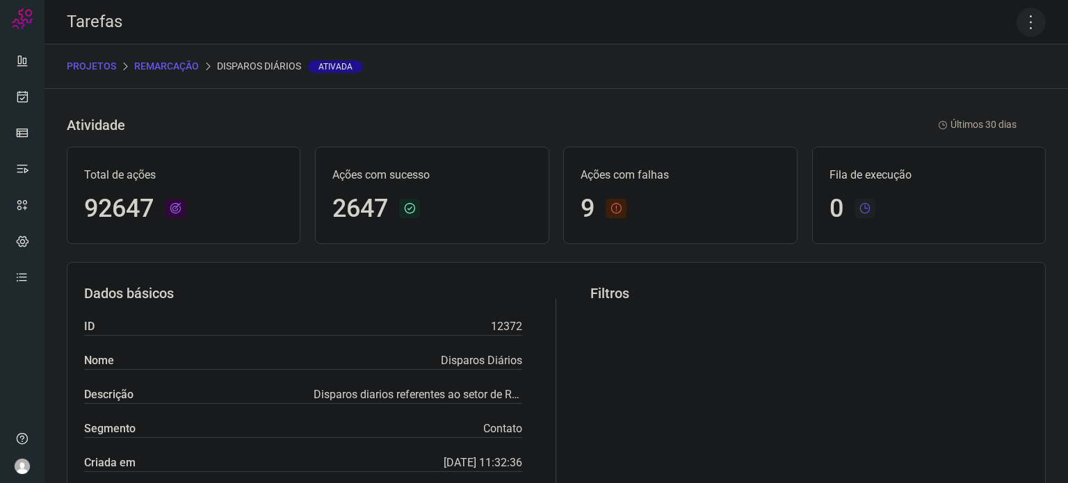
click at [1021, 22] on icon at bounding box center [1030, 22] width 29 height 29
click at [940, 95] on li "Executar" at bounding box center [971, 91] width 127 height 22
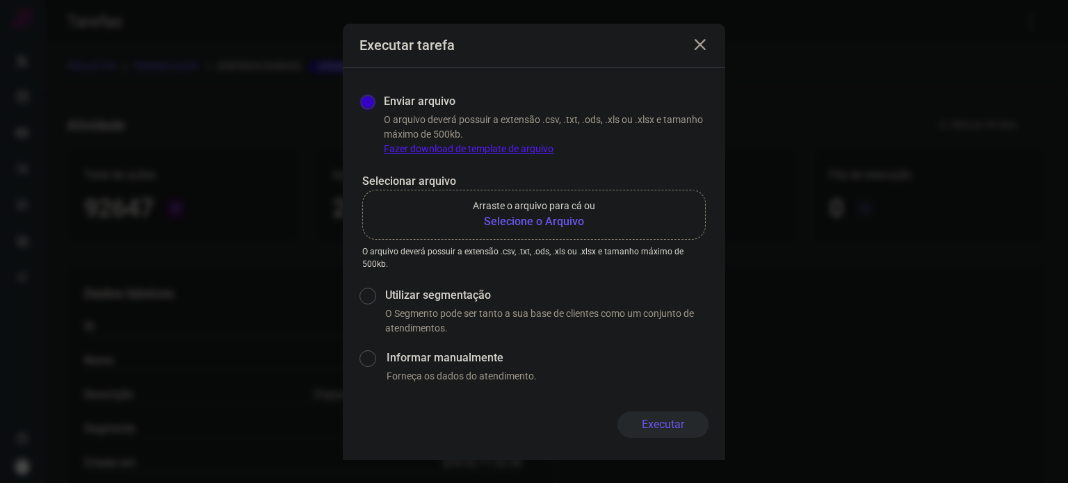
click at [554, 215] on b "Selecione o Arquivo" at bounding box center [534, 221] width 122 height 17
click at [0, 0] on input "Arraste o arquivo para cá ou Selecione o Arquivo" at bounding box center [0, 0] width 0 height 0
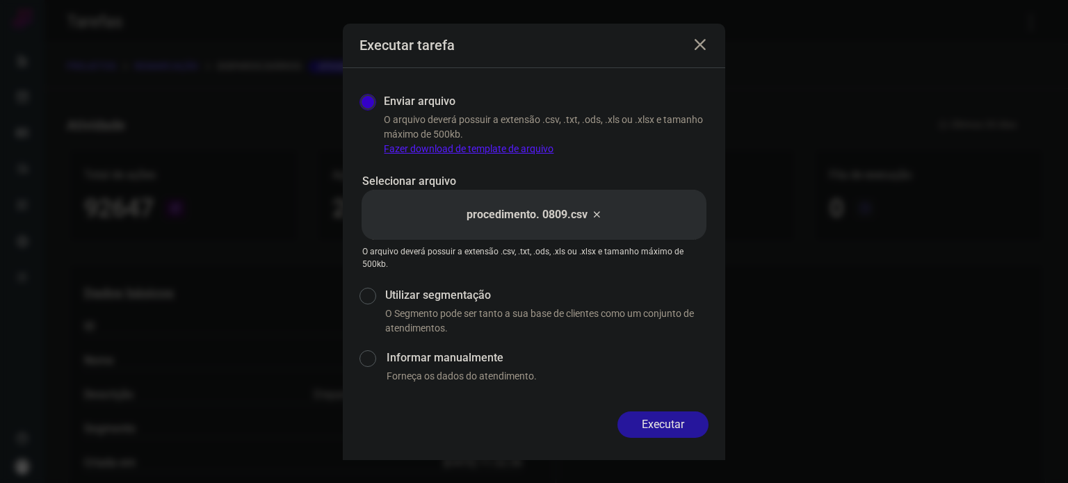
click at [657, 421] on button "Executar" at bounding box center [662, 424] width 91 height 26
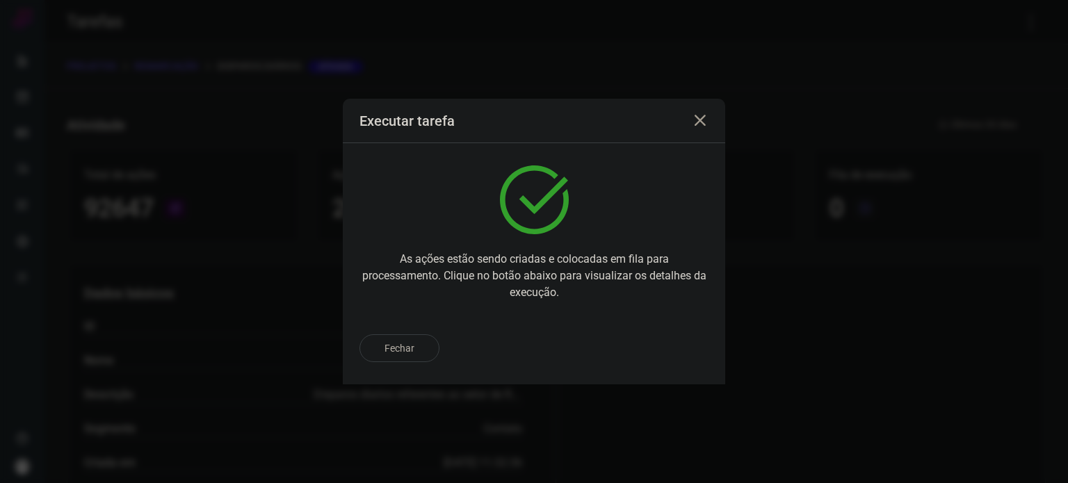
click at [666, 348] on div "Fechar" at bounding box center [533, 348] width 349 height 28
click at [668, 349] on p "Ir para execução" at bounding box center [647, 348] width 73 height 15
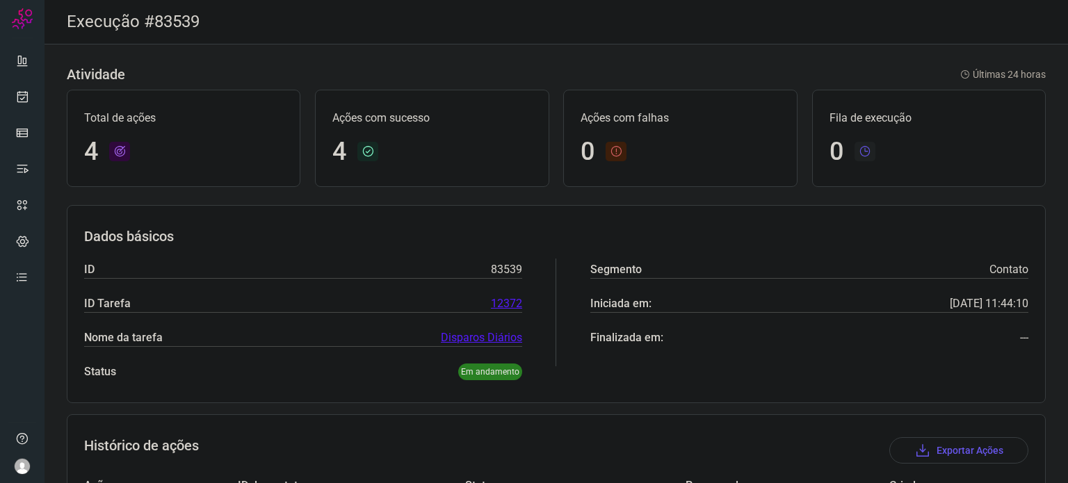
scroll to position [225, 0]
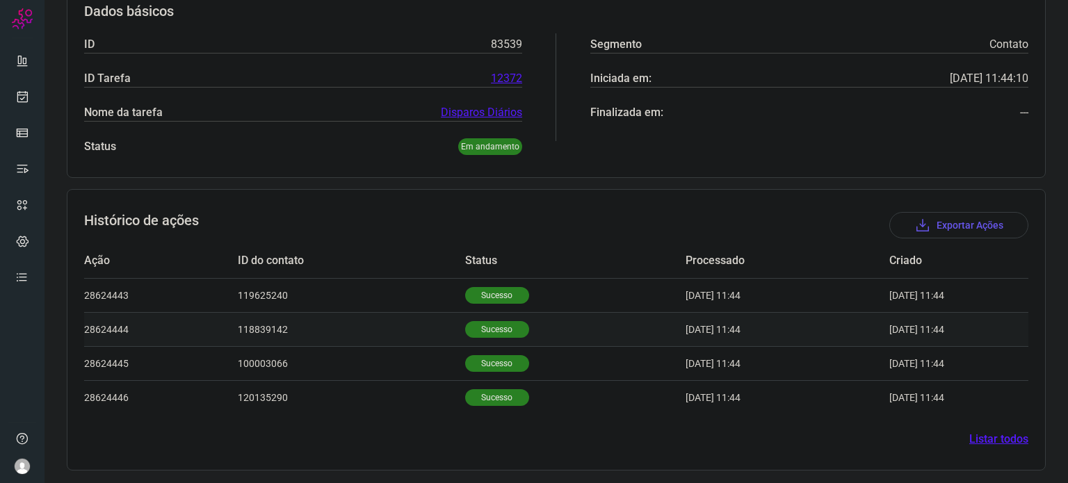
click at [492, 330] on p "Sucesso" at bounding box center [497, 329] width 64 height 17
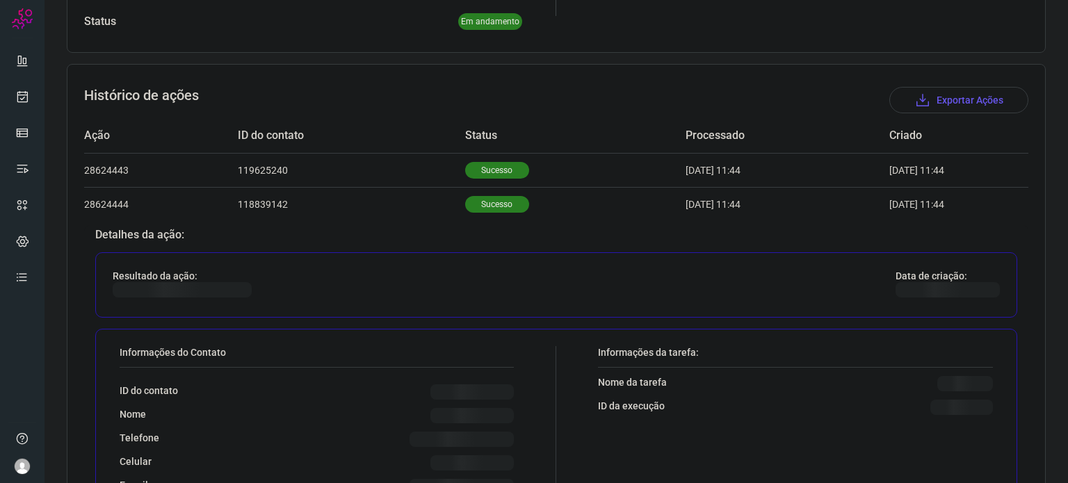
scroll to position [503, 0]
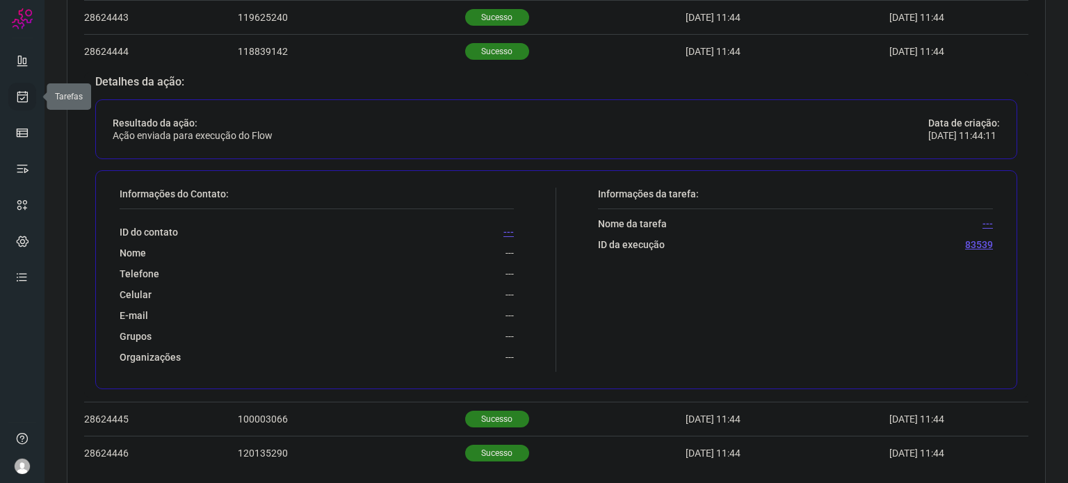
click at [28, 97] on icon at bounding box center [22, 97] width 15 height 14
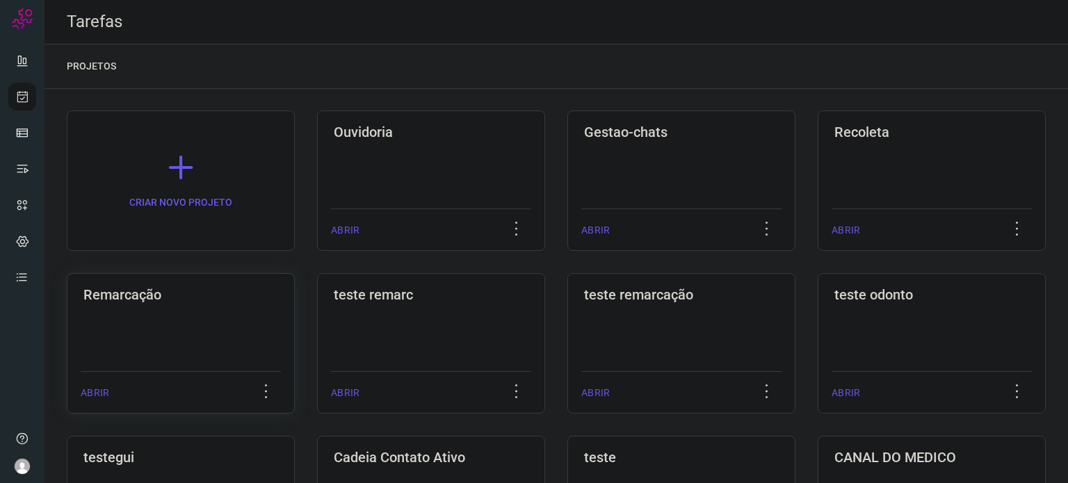
click at [218, 343] on div "Remarcação ABRIR" at bounding box center [181, 343] width 228 height 140
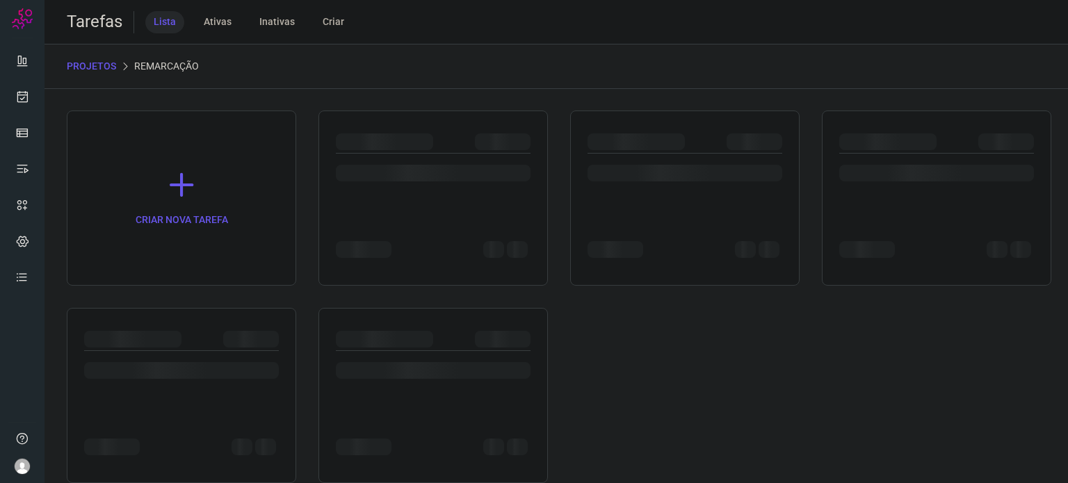
click at [218, 343] on div at bounding box center [181, 339] width 195 height 17
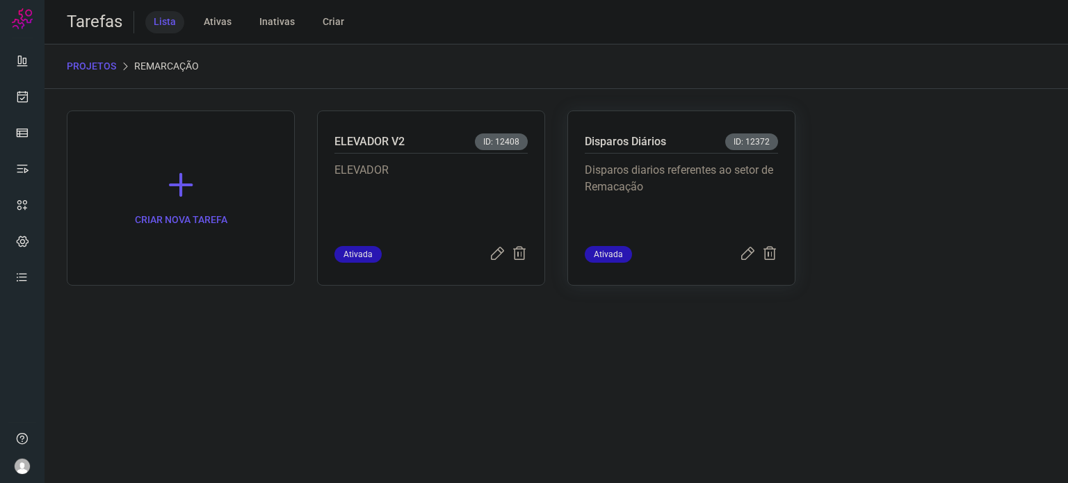
click at [645, 167] on p "Disparos diarios referentes ao setor de Remacação" at bounding box center [681, 197] width 193 height 70
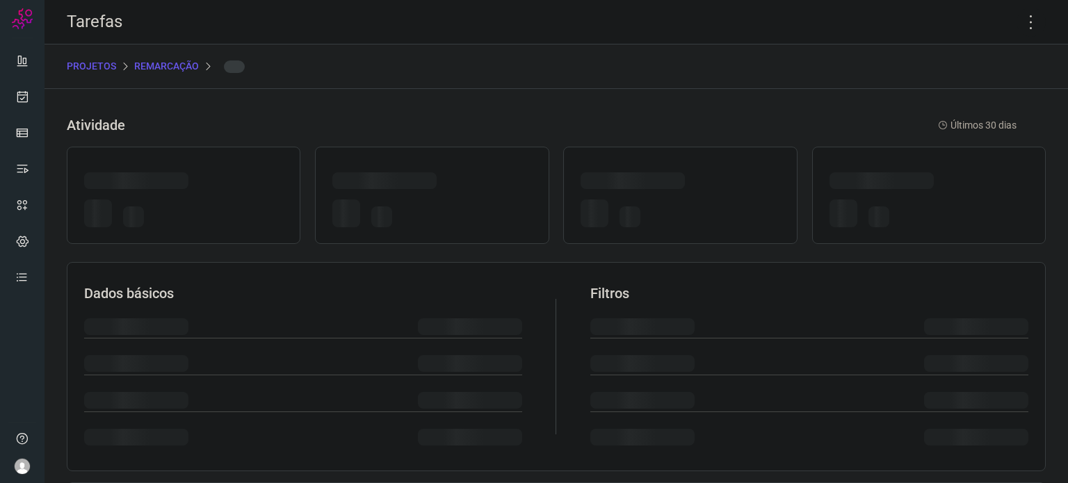
click at [645, 167] on div at bounding box center [680, 195] width 234 height 97
click at [1022, 16] on icon at bounding box center [1030, 22] width 29 height 29
click at [1018, 17] on icon at bounding box center [1030, 22] width 29 height 29
click at [1018, 22] on icon at bounding box center [1030, 22] width 29 height 29
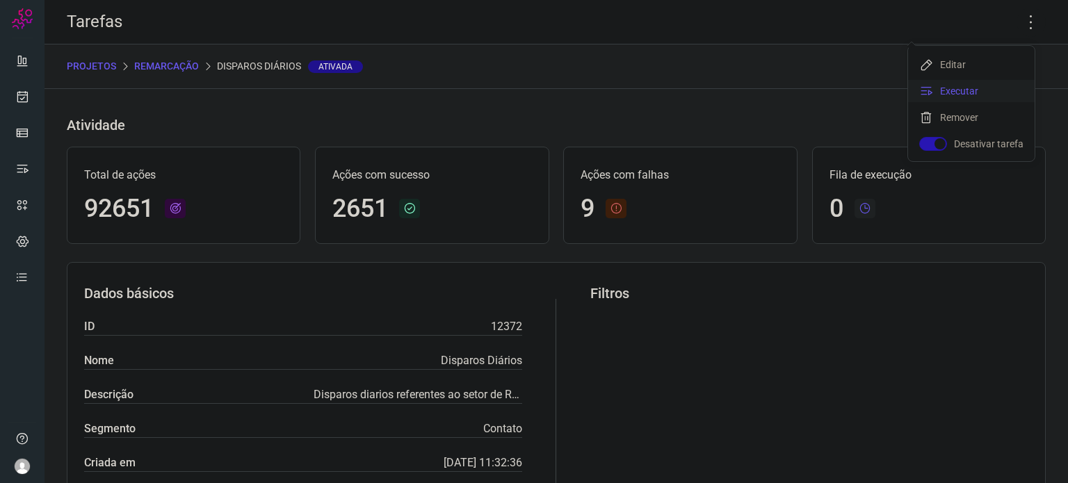
click at [1020, 88] on li "Executar" at bounding box center [971, 91] width 127 height 22
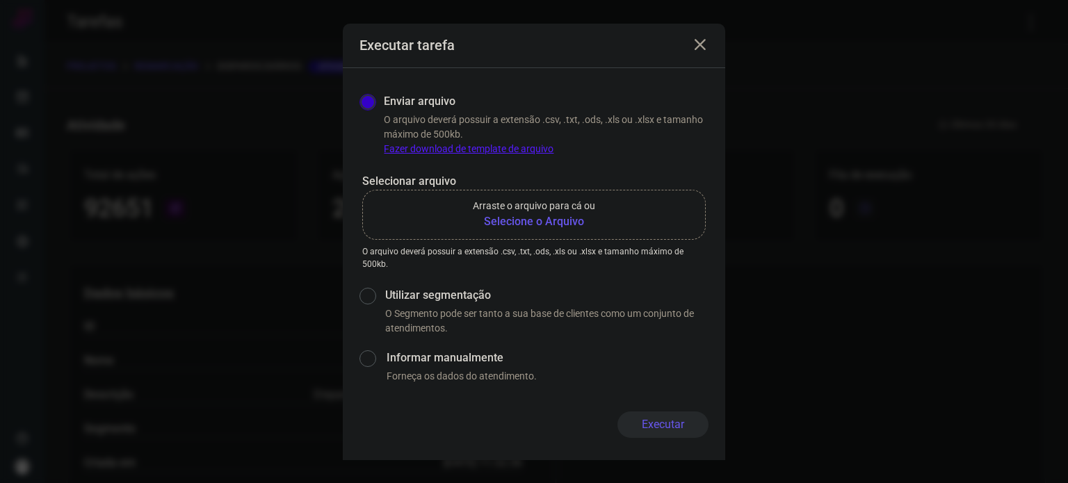
click at [573, 216] on b "Selecione o Arquivo" at bounding box center [534, 221] width 122 height 17
click at [0, 0] on input "Arraste o arquivo para cá ou Selecione o Arquivo" at bounding box center [0, 0] width 0 height 0
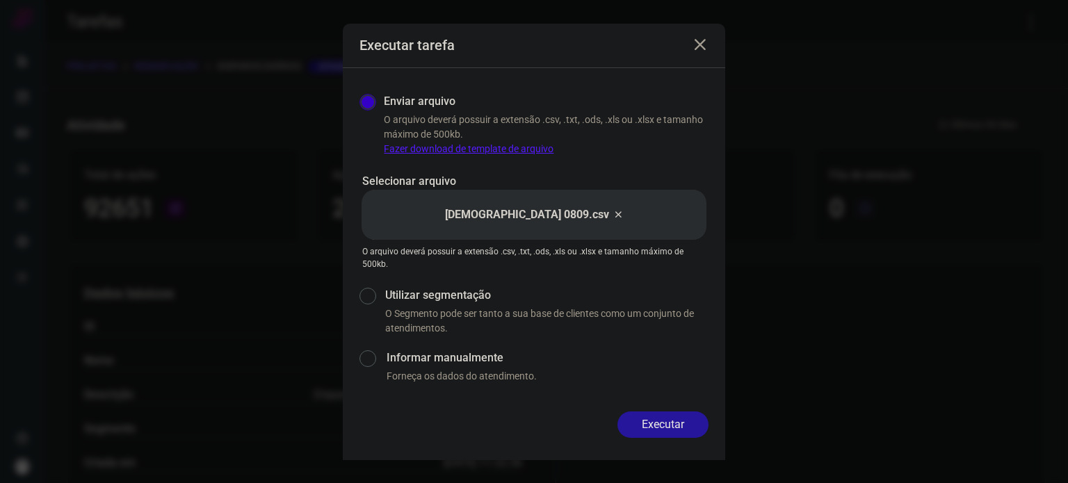
click at [684, 425] on button "Executar" at bounding box center [662, 424] width 91 height 26
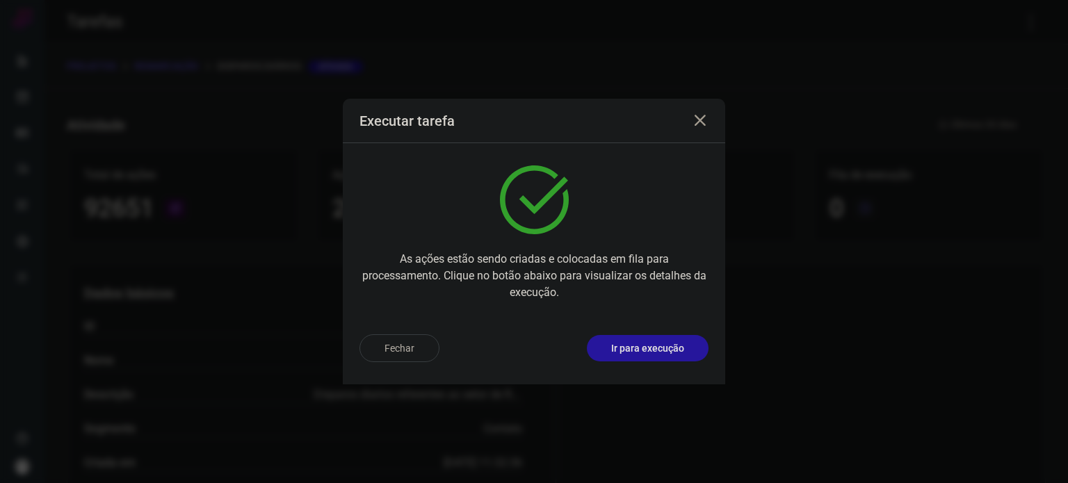
click at [679, 352] on p "Ir para execução" at bounding box center [647, 348] width 73 height 15
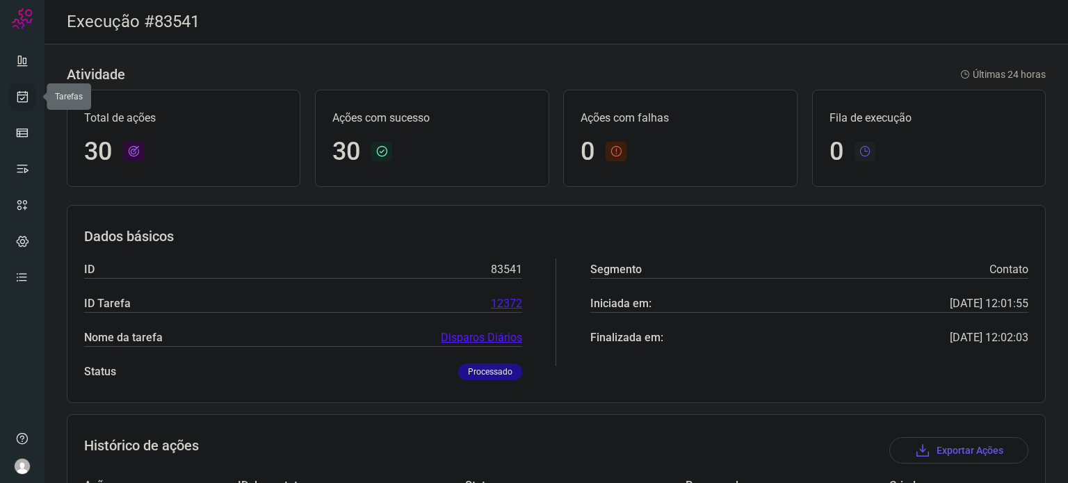
click at [28, 97] on icon at bounding box center [22, 97] width 15 height 14
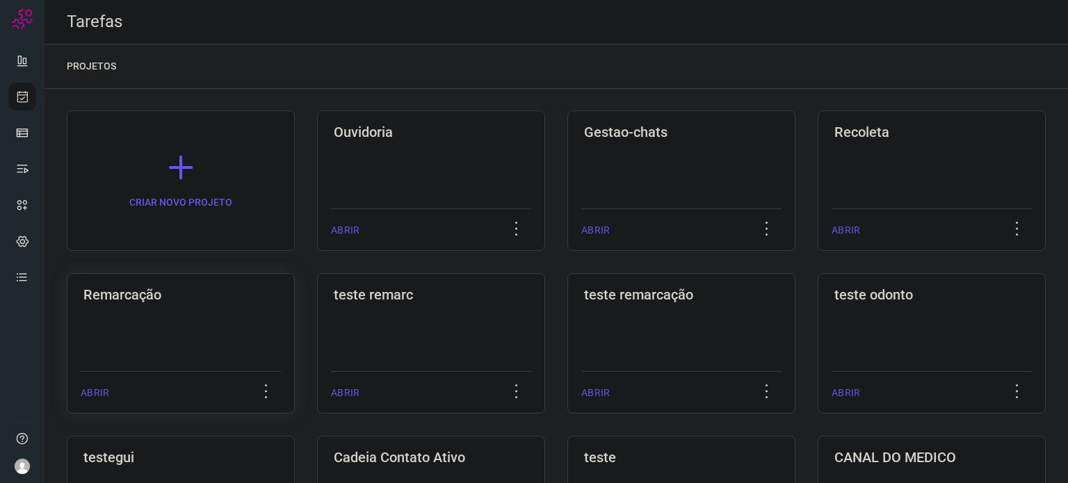
click at [178, 325] on div "Remarcação ABRIR" at bounding box center [181, 343] width 228 height 140
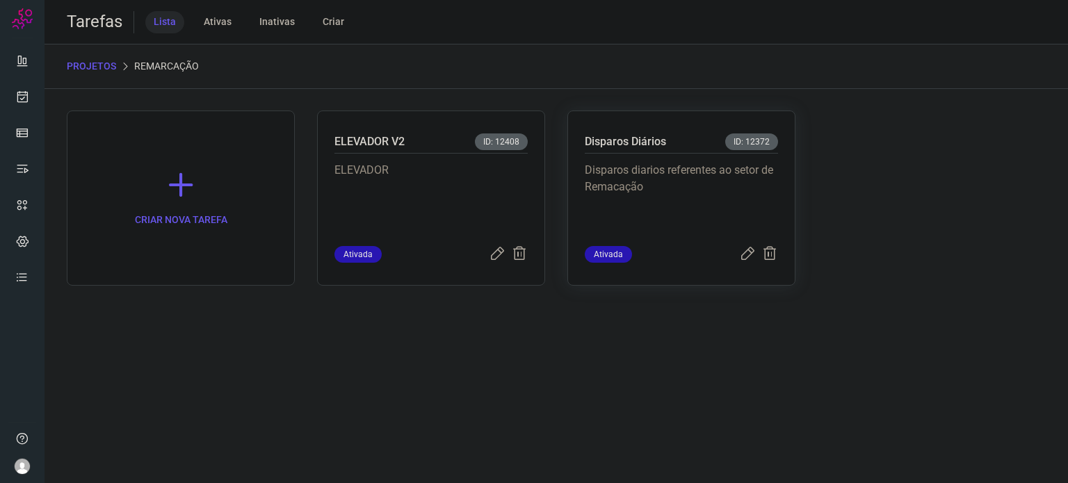
click at [656, 188] on p "Disparos diarios referentes ao setor de Remacação" at bounding box center [681, 197] width 193 height 70
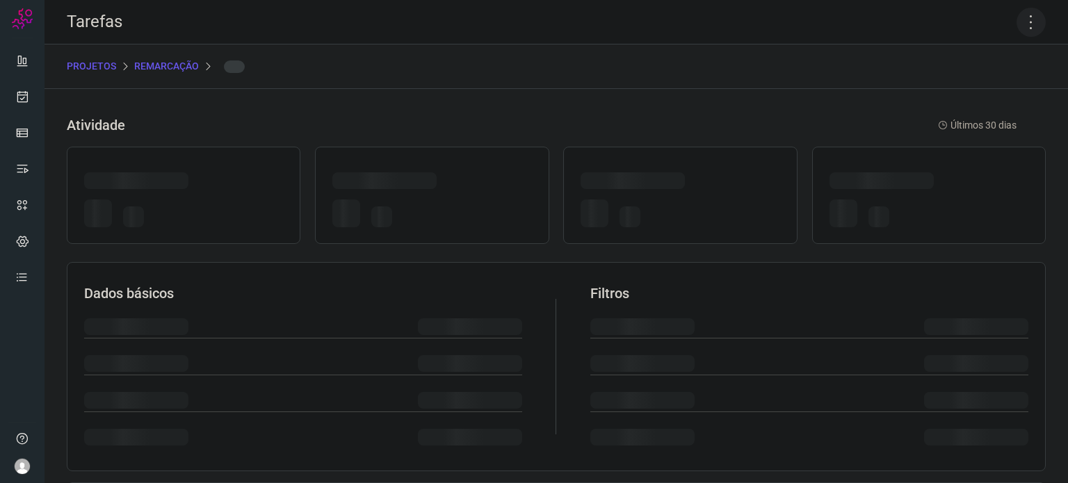
click at [1020, 22] on icon at bounding box center [1030, 22] width 29 height 29
click at [1020, 26] on icon at bounding box center [1030, 22] width 29 height 29
click at [1020, 22] on icon at bounding box center [1030, 22] width 29 height 29
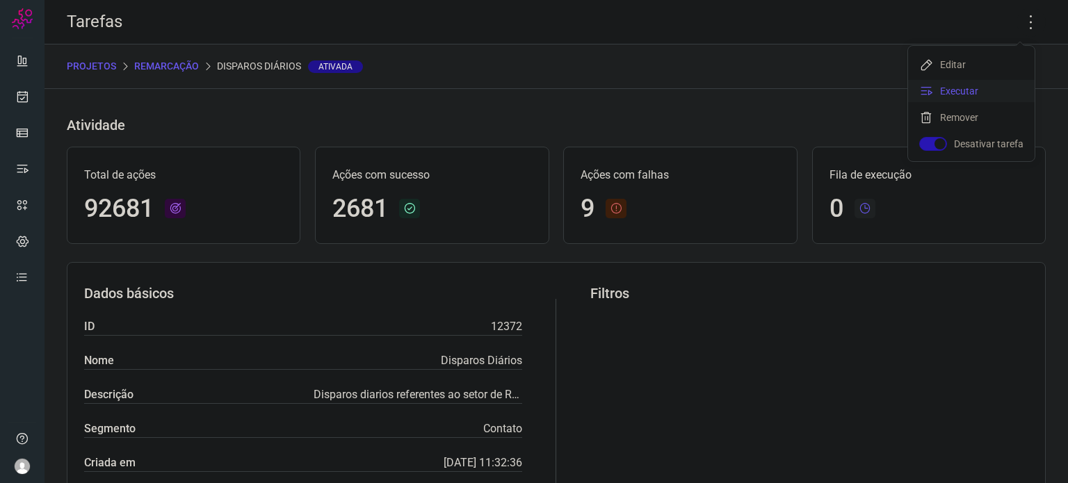
click at [984, 90] on li "Executar" at bounding box center [971, 91] width 127 height 22
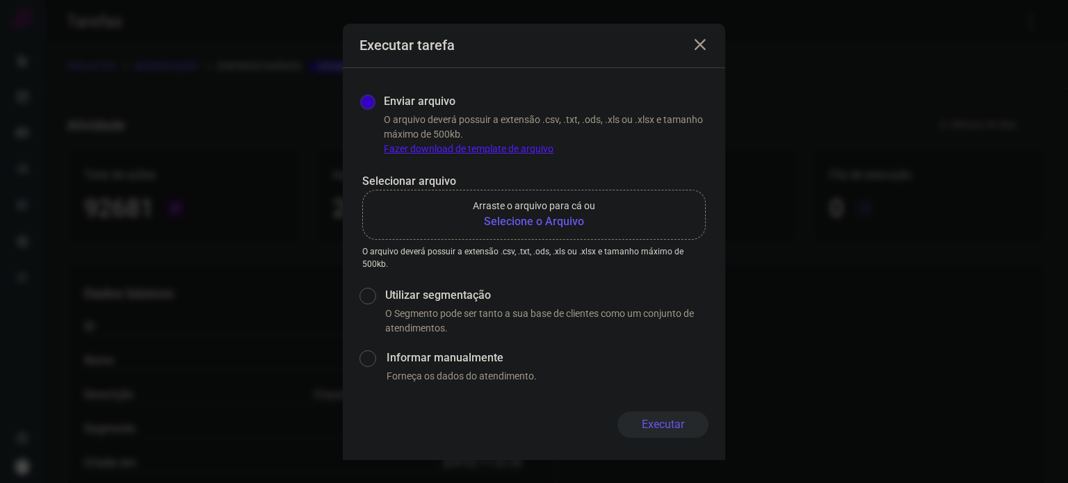
click at [566, 224] on b "Selecione o Arquivo" at bounding box center [534, 221] width 122 height 17
click at [0, 0] on input "Arraste o arquivo para cá ou Selecione o Arquivo" at bounding box center [0, 0] width 0 height 0
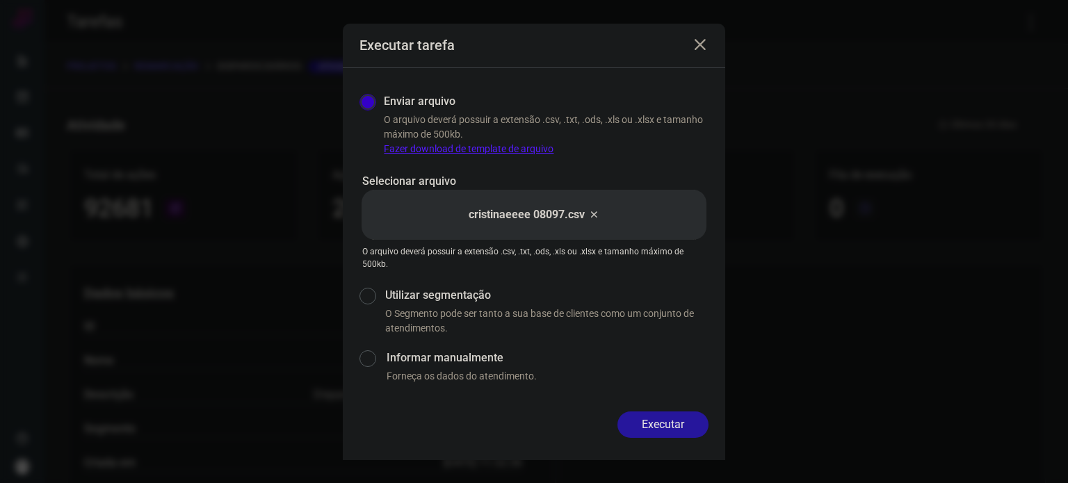
click at [662, 423] on button "Executar" at bounding box center [662, 424] width 91 height 26
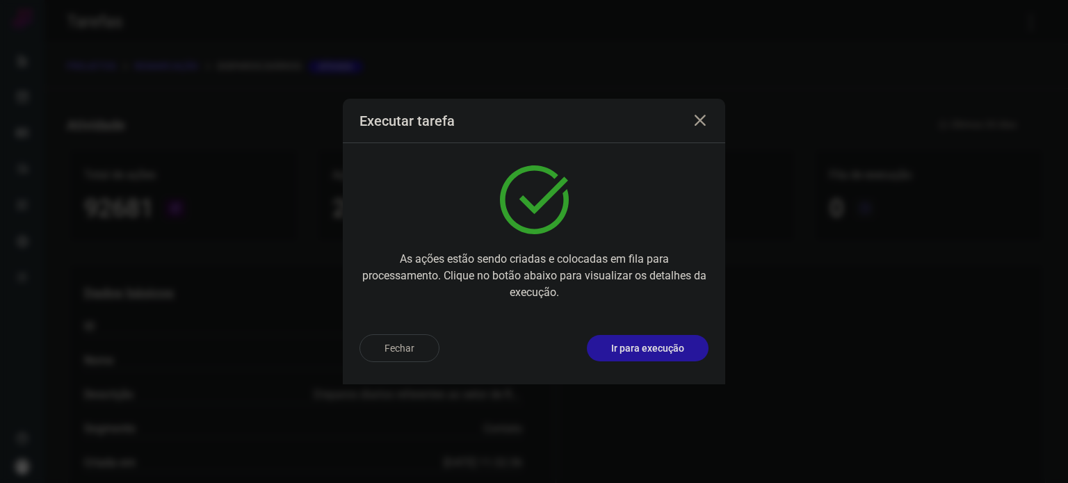
click at [687, 345] on button "Ir para execução" at bounding box center [648, 348] width 122 height 26
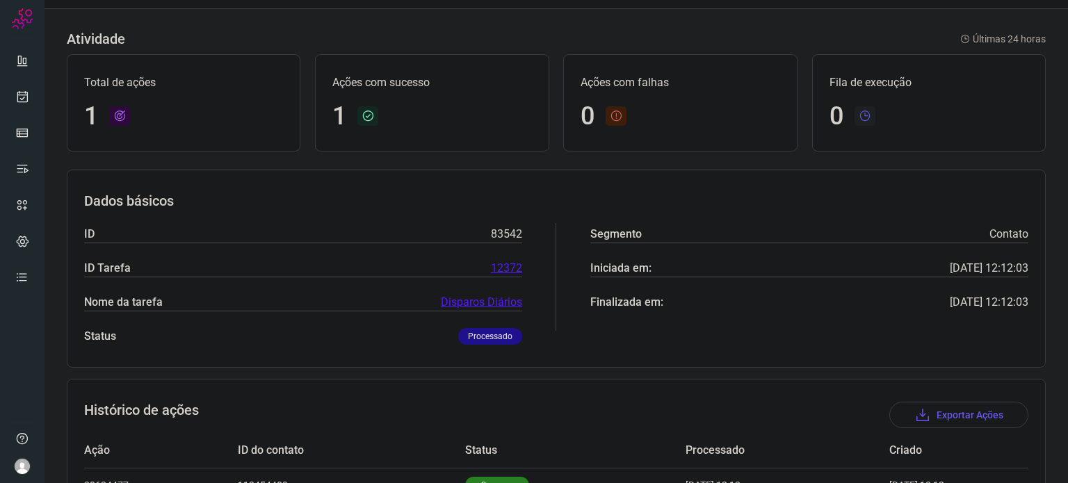
scroll to position [123, 0]
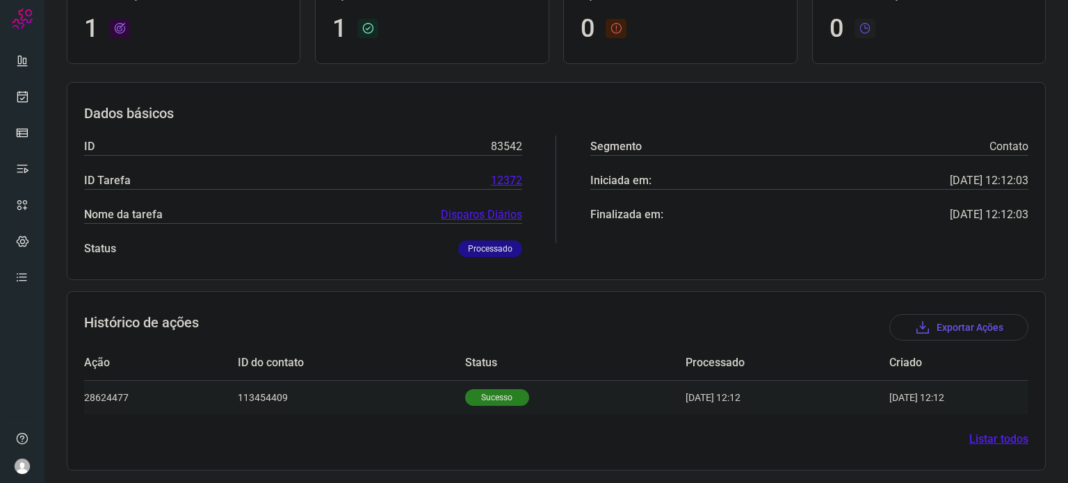
drag, startPoint x: 502, startPoint y: 398, endPoint x: 495, endPoint y: 400, distance: 7.1
click at [501, 398] on p "Sucesso" at bounding box center [497, 397] width 64 height 17
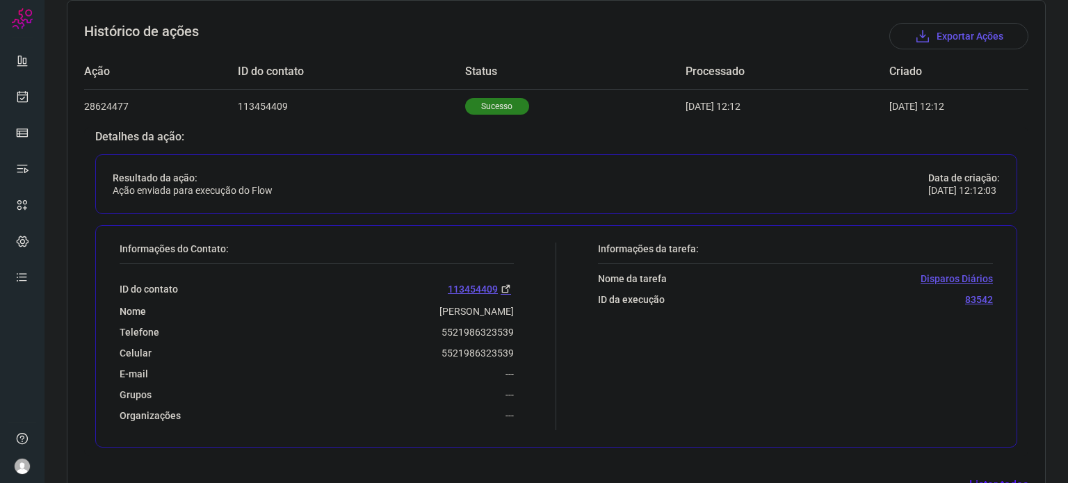
scroll to position [459, 0]
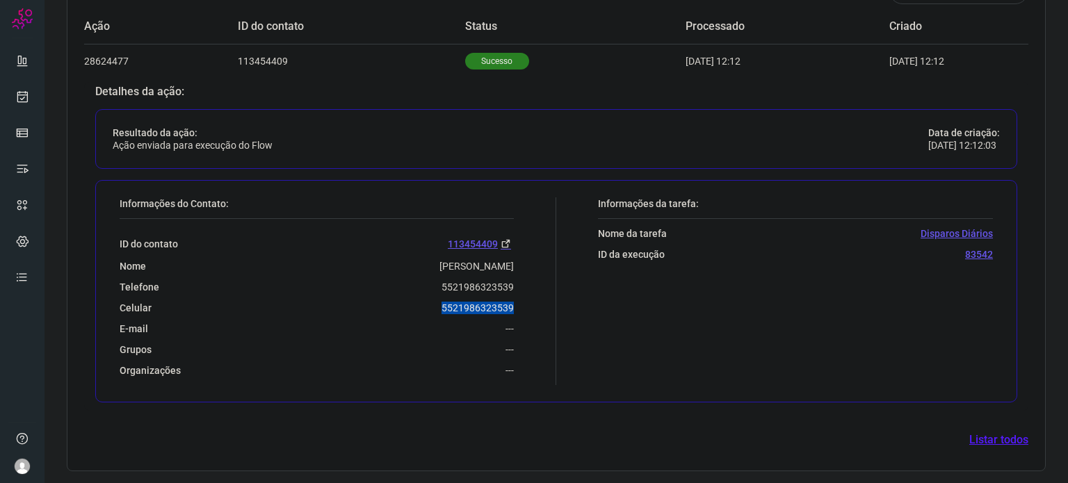
drag, startPoint x: 437, startPoint y: 305, endPoint x: 519, endPoint y: 310, distance: 82.9
click at [520, 310] on div "Informações do Contato: ID do contato 113454409 Nome Soraia Nicolino Da Silva T…" at bounding box center [334, 291] width 443 height 188
copy p "5521986323539"
click at [17, 100] on icon at bounding box center [22, 97] width 15 height 14
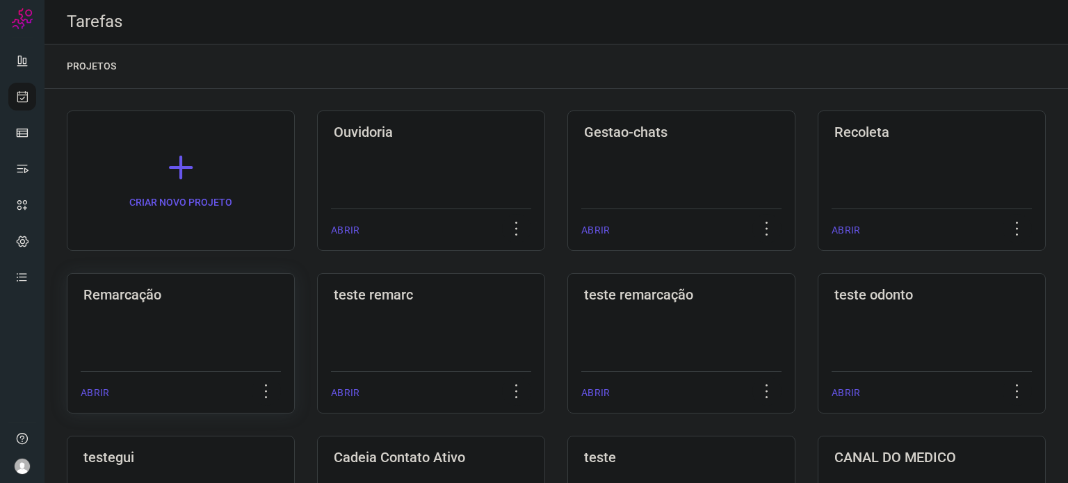
click at [236, 308] on div "Remarcação ABRIR" at bounding box center [181, 343] width 228 height 140
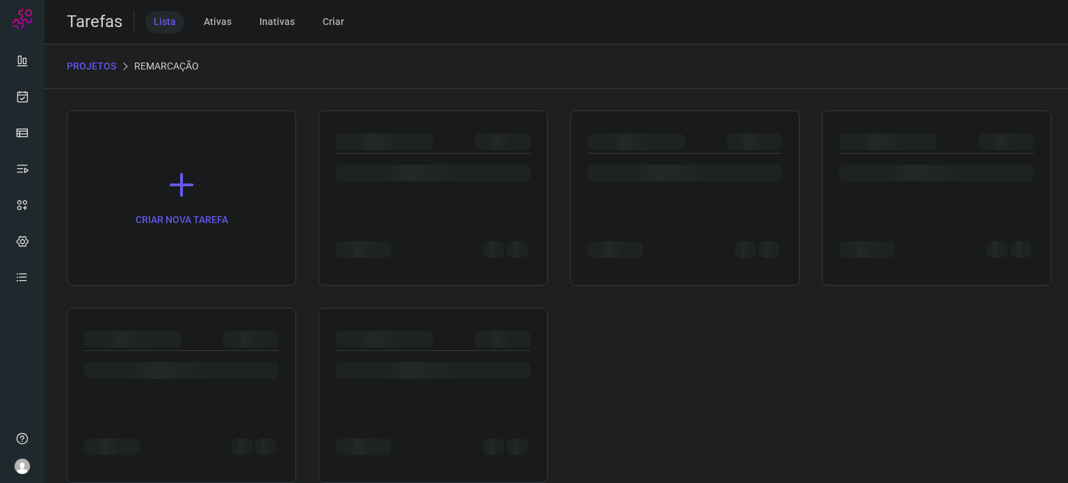
click at [236, 308] on div at bounding box center [181, 395] width 229 height 175
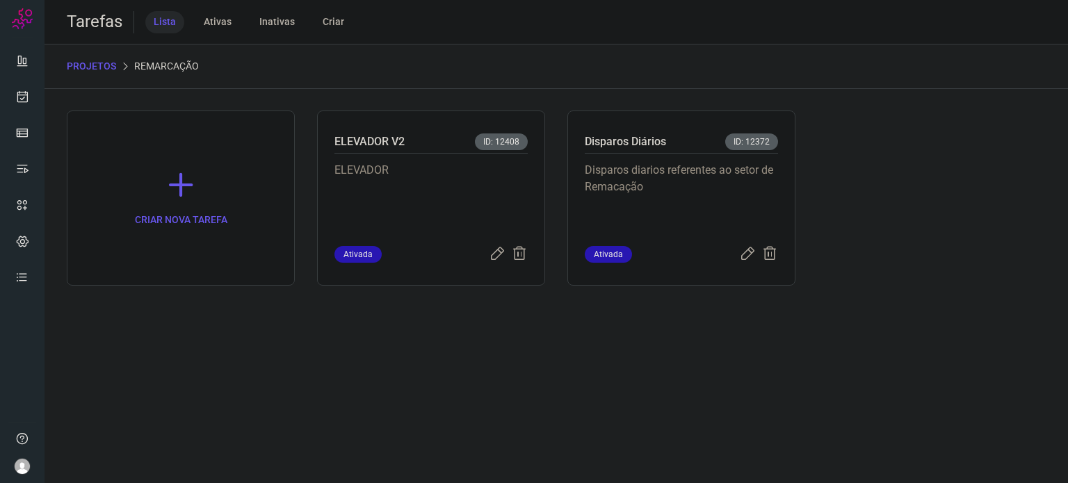
click at [662, 174] on p "Disparos diarios referentes ao setor de Remacação" at bounding box center [681, 197] width 193 height 70
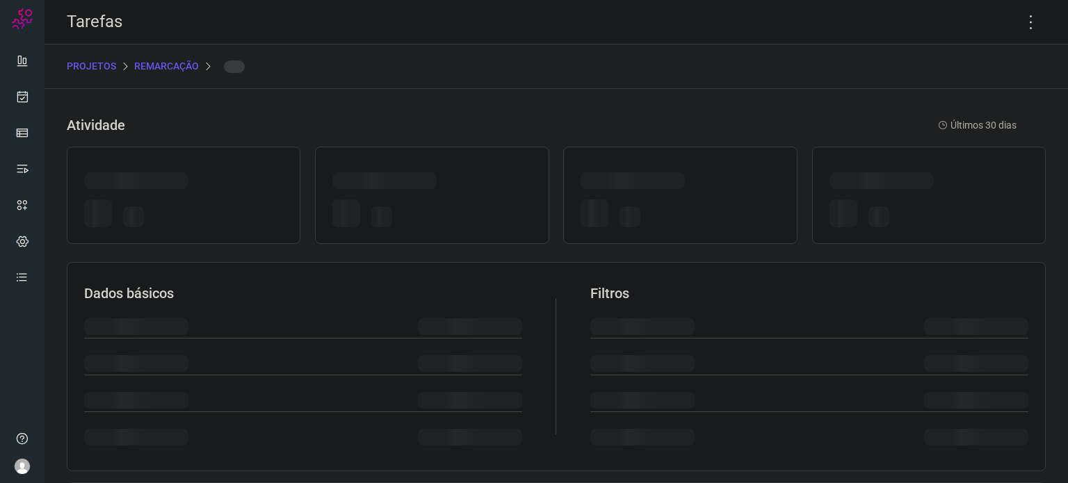
click at [662, 172] on div at bounding box center [632, 180] width 104 height 17
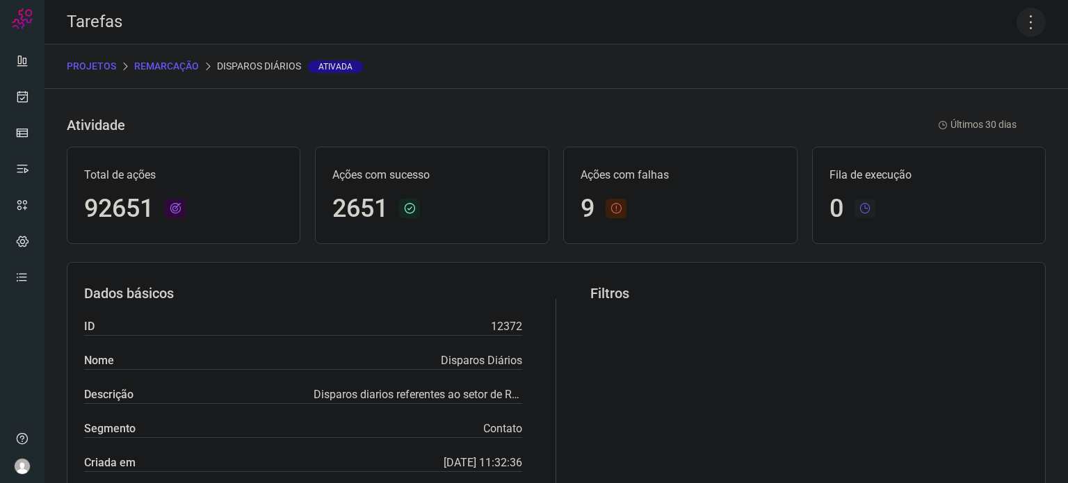
click at [1021, 19] on icon at bounding box center [1030, 22] width 29 height 29
click at [943, 95] on li "Executar" at bounding box center [971, 91] width 127 height 22
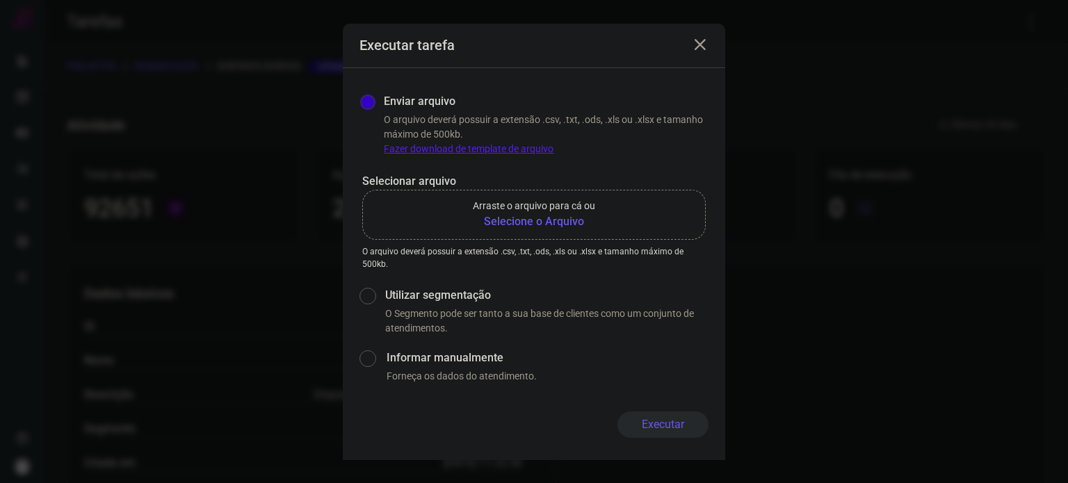
click at [502, 216] on b "Selecione o Arquivo" at bounding box center [534, 221] width 122 height 17
click at [0, 0] on input "Arraste o arquivo para cá ou Selecione o Arquivo" at bounding box center [0, 0] width 0 height 0
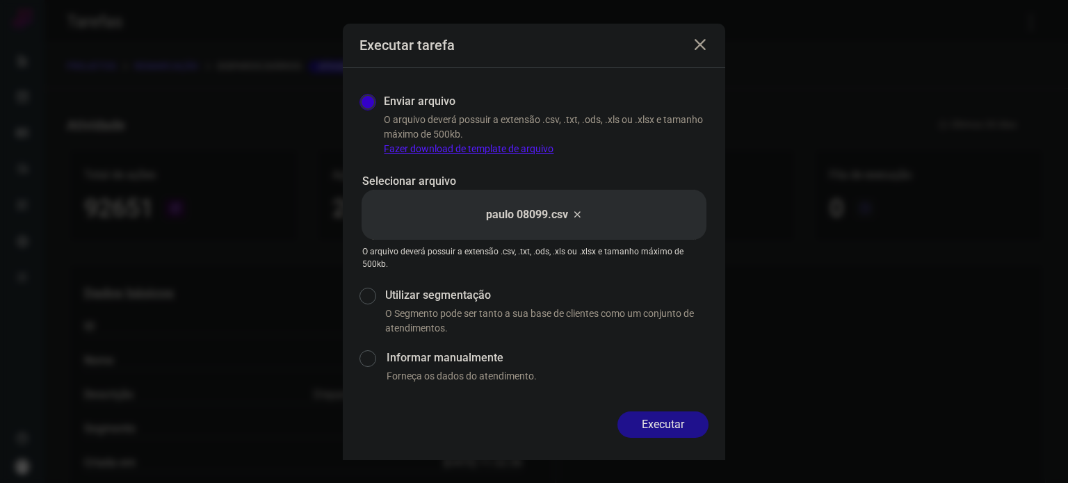
click at [685, 421] on button "Executar" at bounding box center [662, 424] width 91 height 26
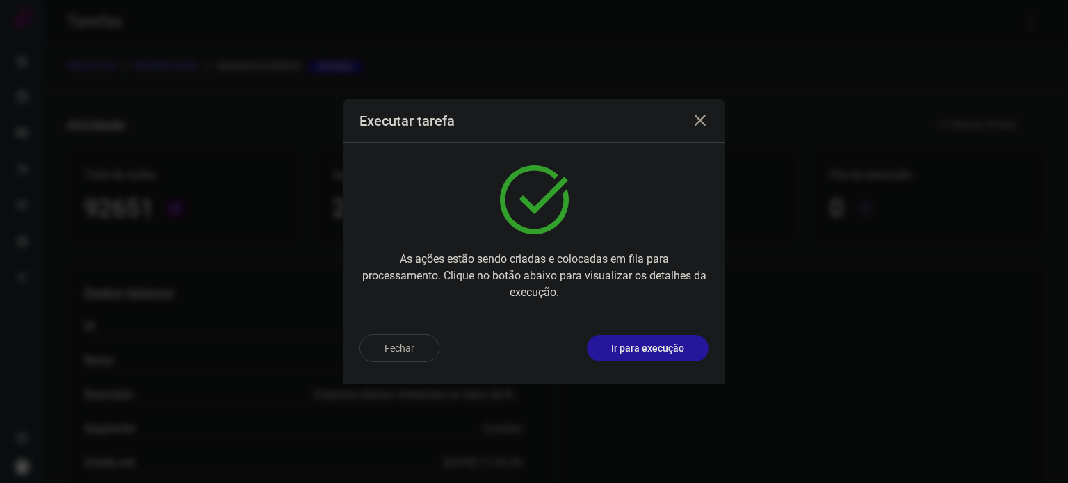
click at [651, 343] on p "Ir para execução" at bounding box center [647, 348] width 73 height 15
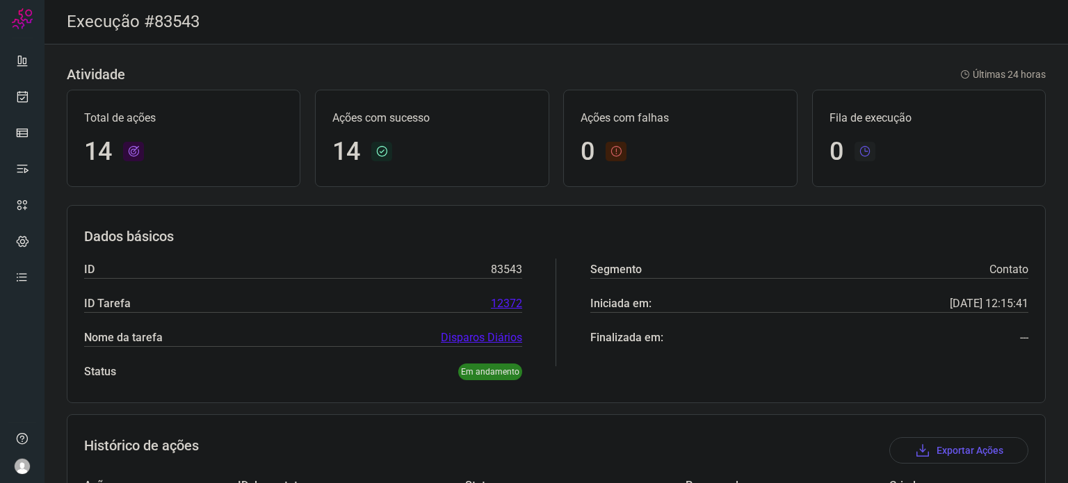
scroll to position [348, 0]
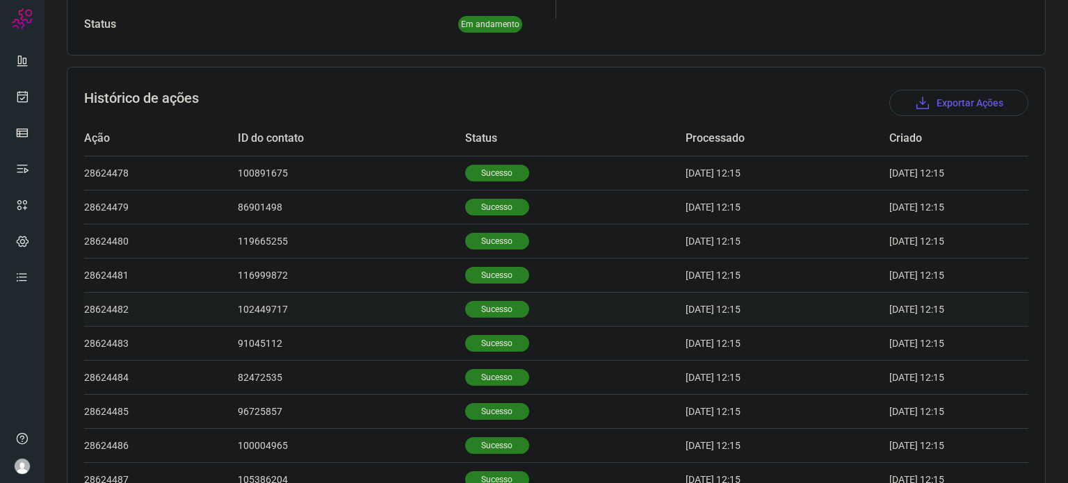
click at [479, 305] on p "Sucesso" at bounding box center [497, 309] width 64 height 17
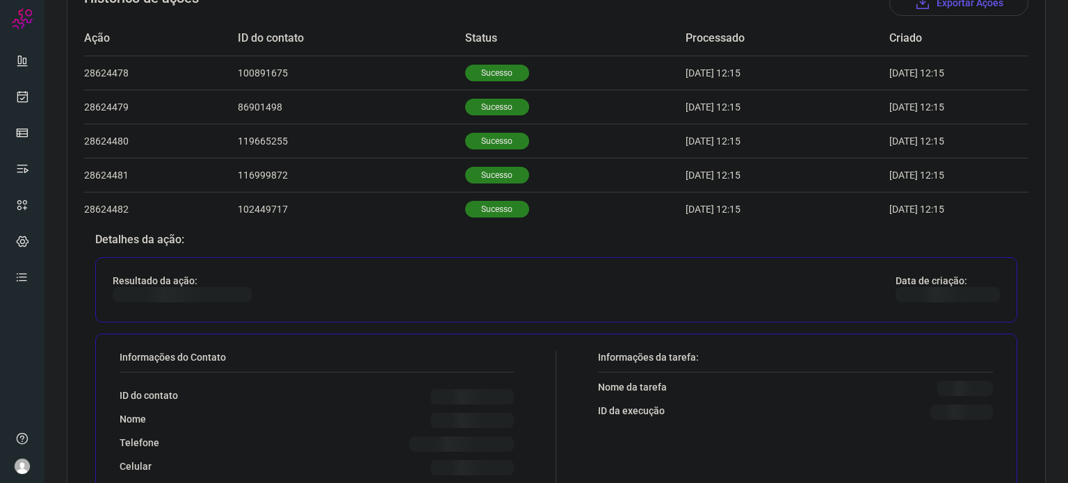
scroll to position [695, 0]
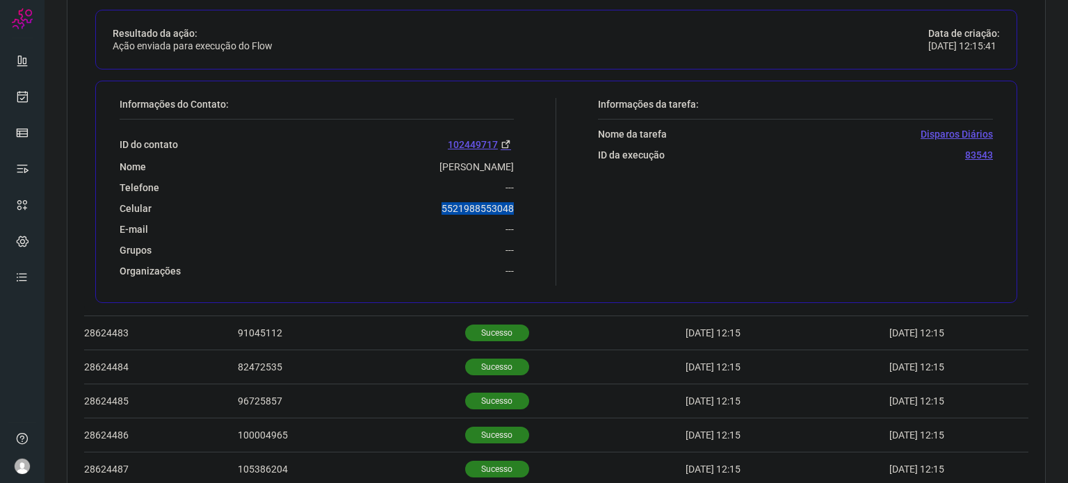
drag, startPoint x: 463, startPoint y: 209, endPoint x: 540, endPoint y: 211, distance: 77.2
click at [540, 211] on div "Informações do Contato: ID do contato 102449717 Nome Leticia Rosa De Oliveira T…" at bounding box center [334, 192] width 443 height 188
copy p "5521988553048"
click at [28, 90] on icon at bounding box center [22, 97] width 15 height 14
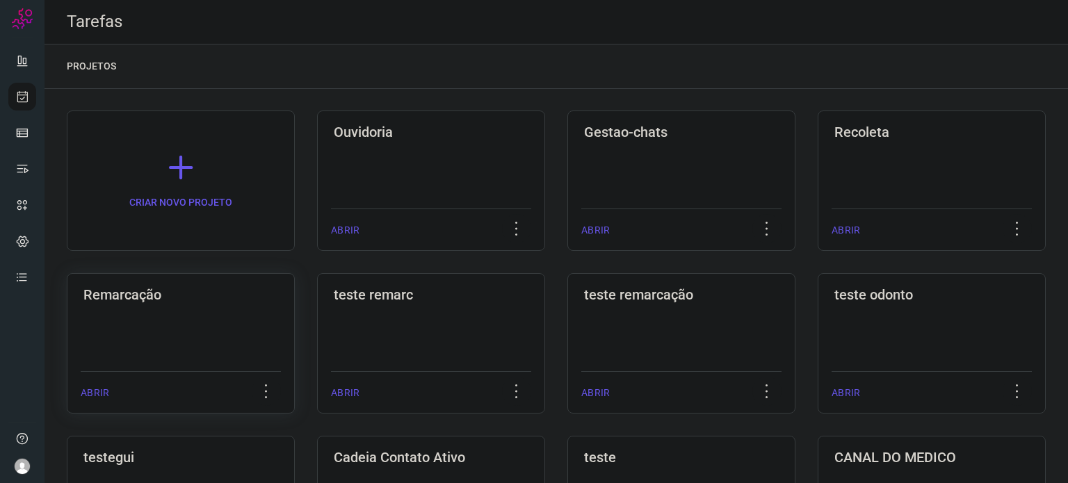
click at [158, 319] on div "Remarcação ABRIR" at bounding box center [181, 343] width 228 height 140
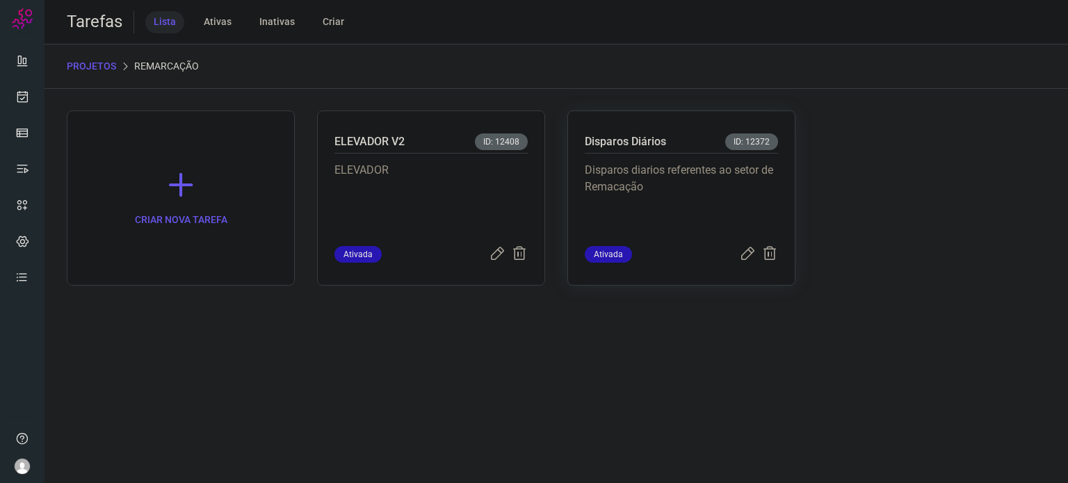
click at [721, 225] on p "Disparos diarios referentes ao setor de Remacação" at bounding box center [681, 197] width 193 height 70
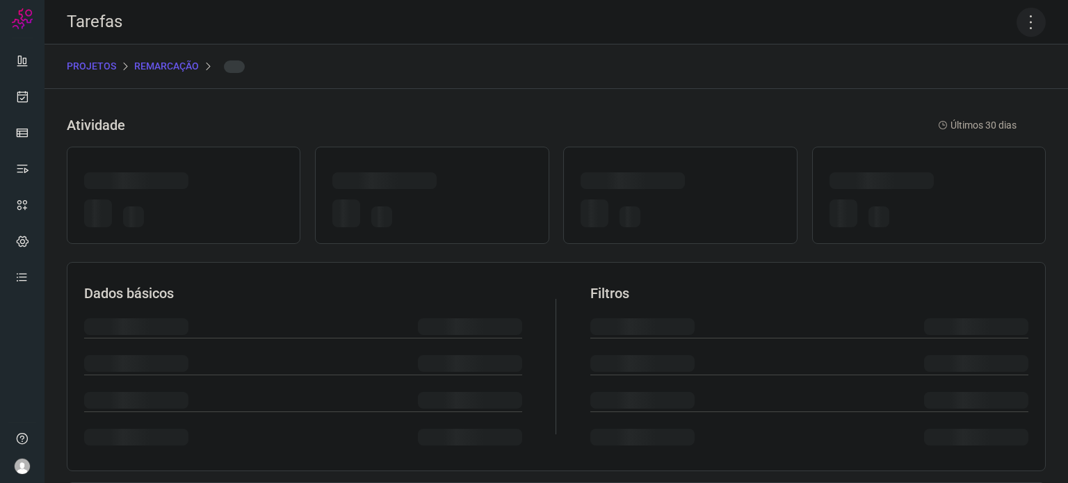
click at [1018, 14] on icon at bounding box center [1030, 22] width 29 height 29
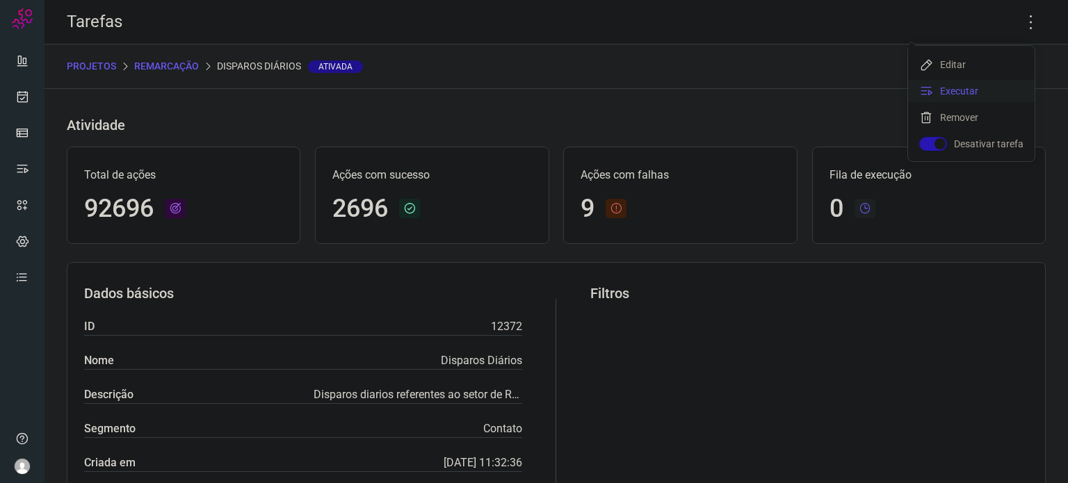
click at [981, 92] on li "Executar" at bounding box center [971, 91] width 127 height 22
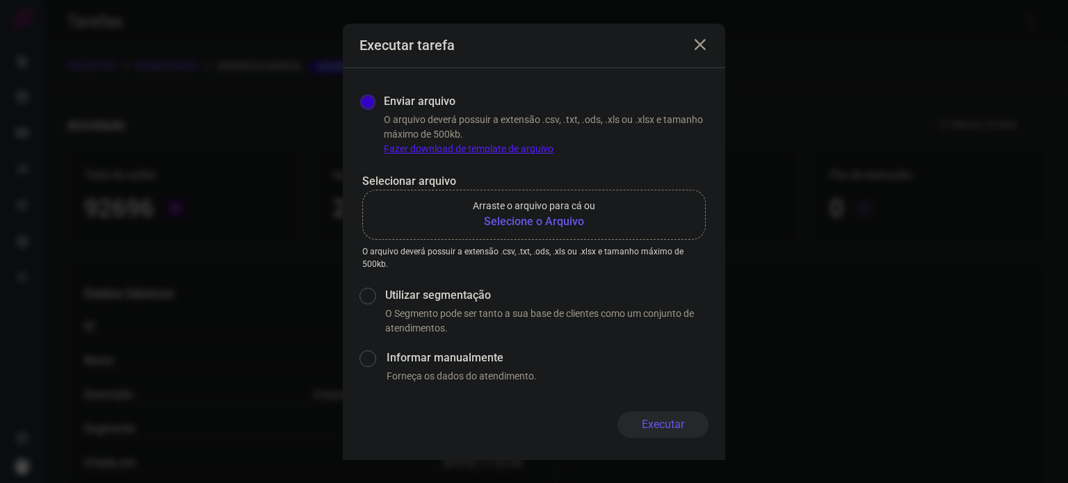
click at [536, 215] on b "Selecione o Arquivo" at bounding box center [534, 221] width 122 height 17
click at [0, 0] on input "Arraste o arquivo para cá ou Selecione o Arquivo" at bounding box center [0, 0] width 0 height 0
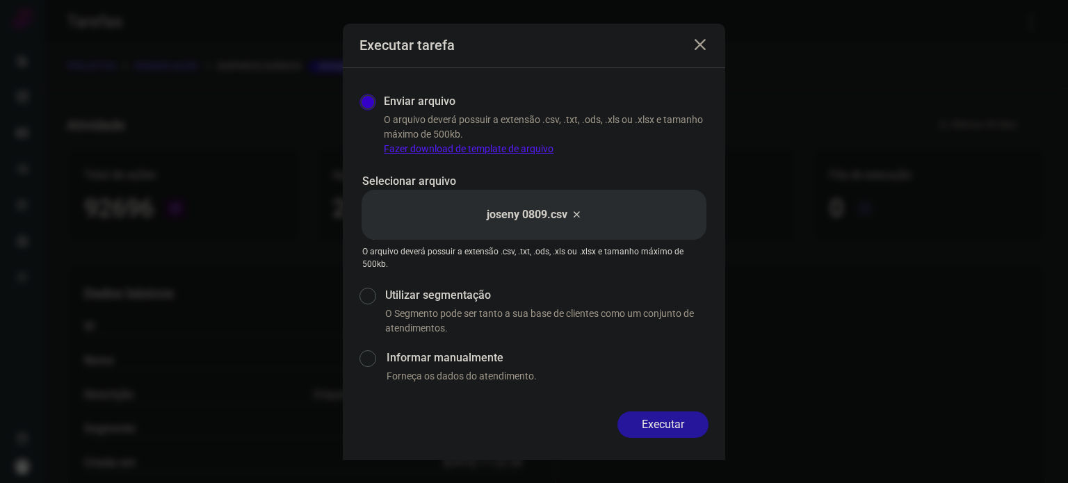
drag, startPoint x: 698, startPoint y: 433, endPoint x: 696, endPoint y: 411, distance: 22.3
click at [698, 433] on button "Executar" at bounding box center [662, 424] width 91 height 26
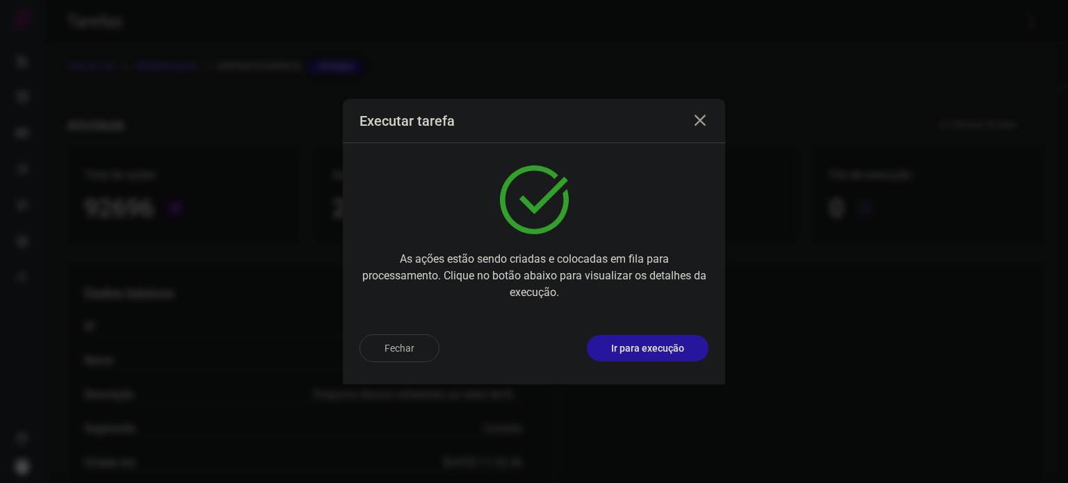
click at [661, 352] on p "Ir para execução" at bounding box center [647, 348] width 73 height 15
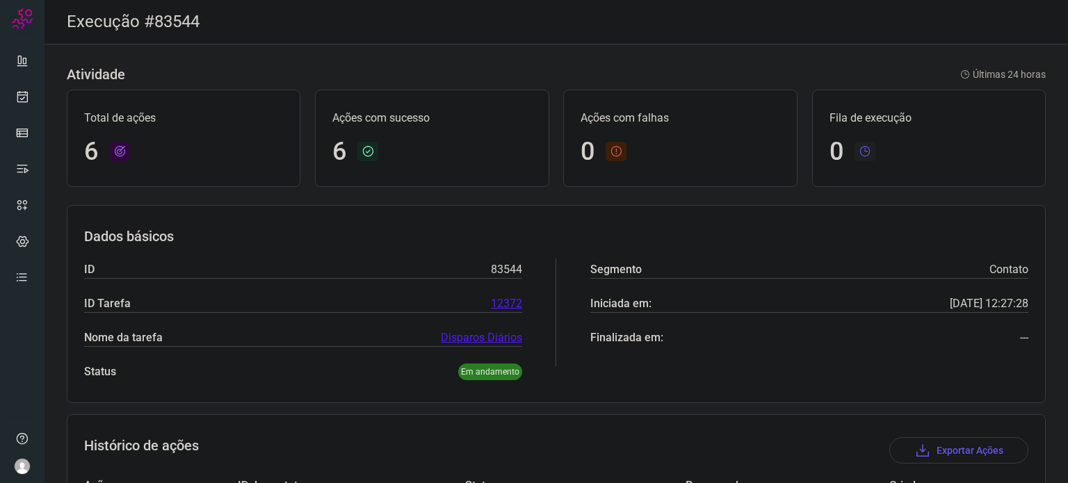
scroll to position [293, 0]
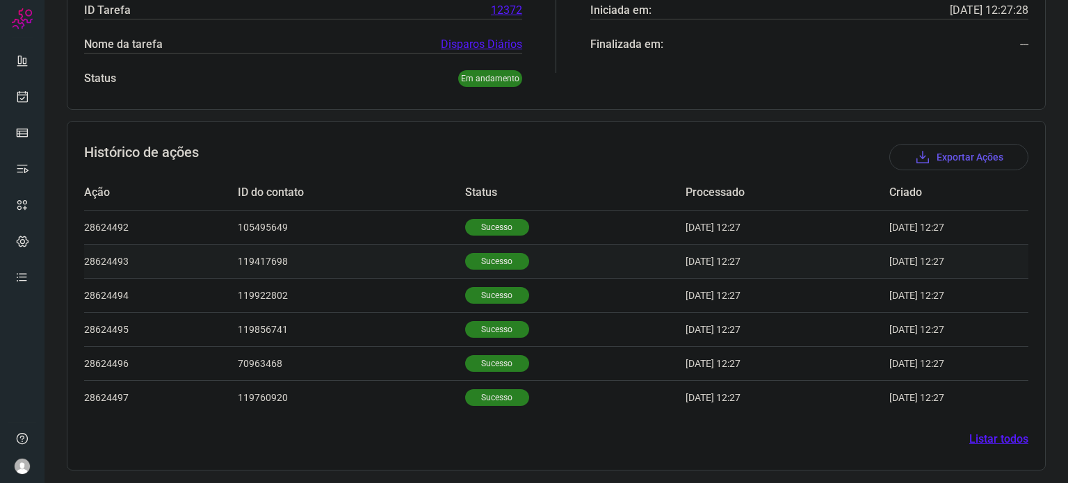
click at [492, 268] on td "Sucesso" at bounding box center [575, 261] width 220 height 34
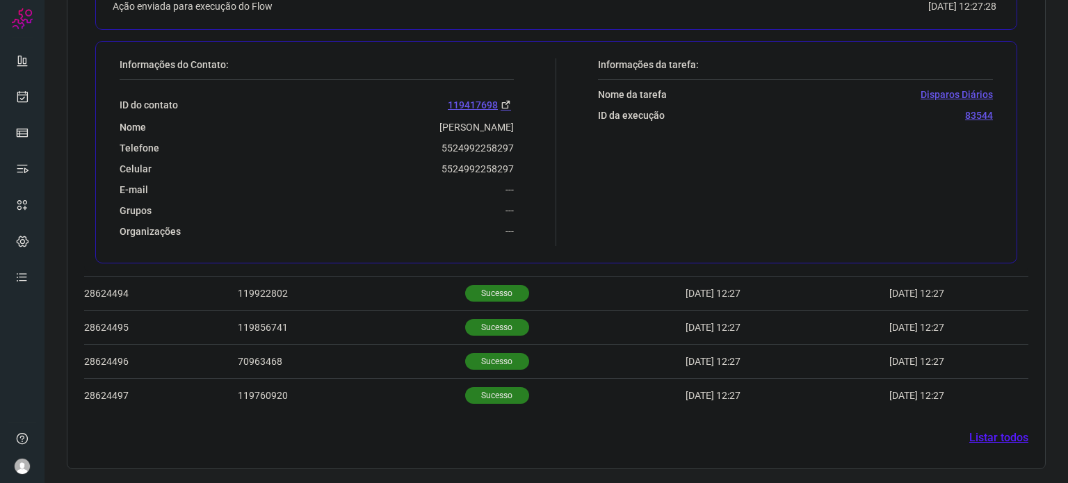
scroll to position [630, 0]
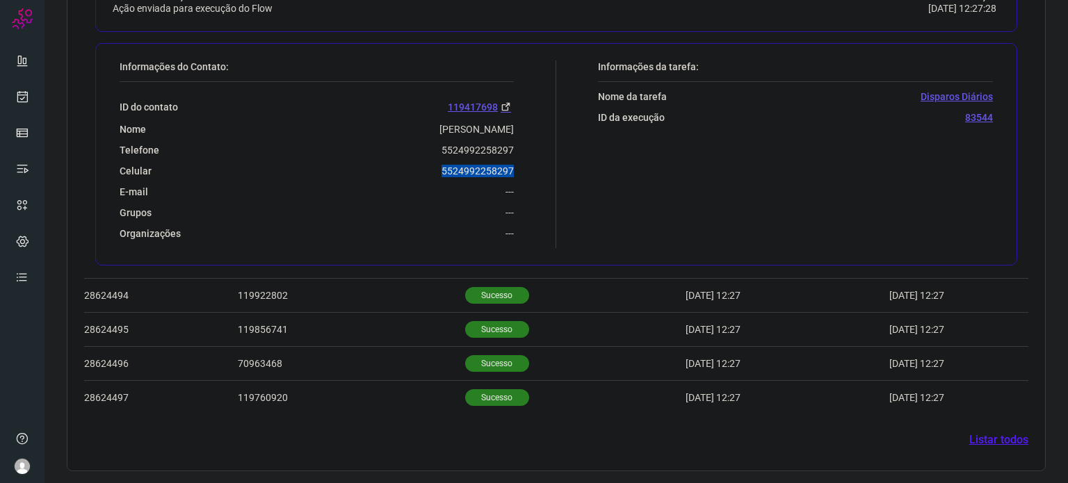
drag, startPoint x: 421, startPoint y: 174, endPoint x: 541, endPoint y: 163, distance: 120.1
click at [541, 163] on div "Informações do Contato: ID do contato 119417698 Nome Rodrigo Telefone 552499225…" at bounding box center [334, 154] width 443 height 188
copy p "5524992258297"
click at [33, 97] on link at bounding box center [22, 97] width 28 height 28
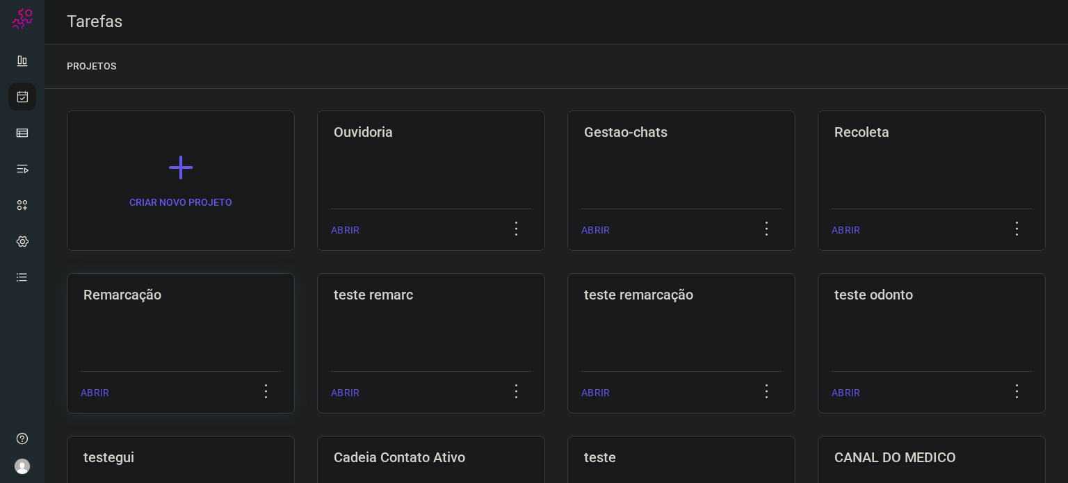
click at [177, 297] on h3 "Remarcação" at bounding box center [180, 294] width 195 height 17
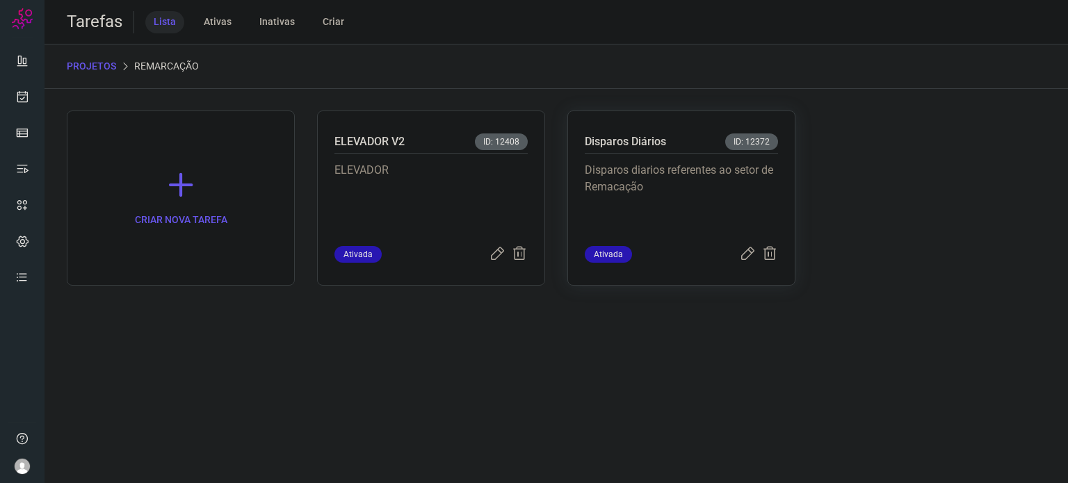
click at [704, 154] on div "Disparos diarios referentes ao setor de Remacação" at bounding box center [681, 200] width 193 height 92
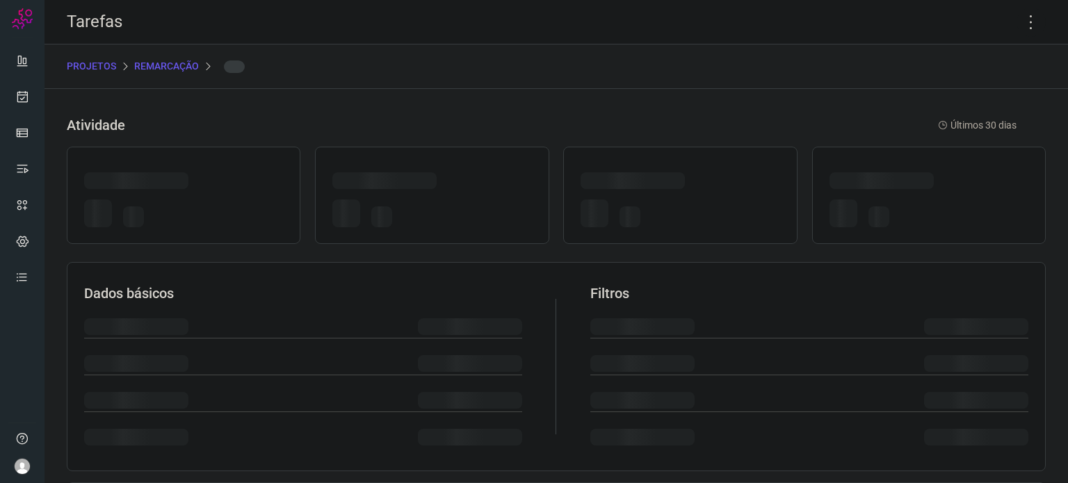
click at [704, 153] on div at bounding box center [680, 195] width 234 height 97
click at [1024, 22] on icon at bounding box center [1030, 22] width 29 height 29
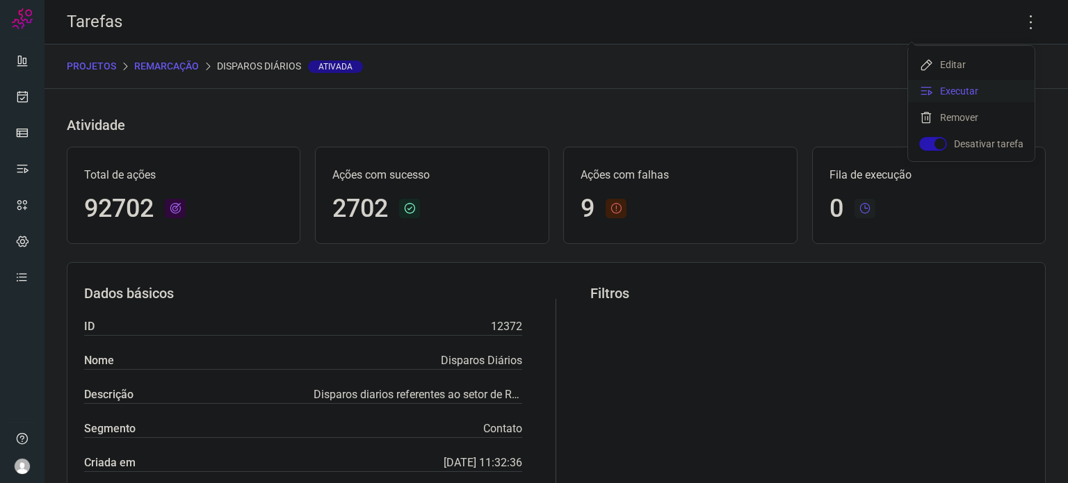
click at [966, 85] on li "Executar" at bounding box center [971, 91] width 127 height 22
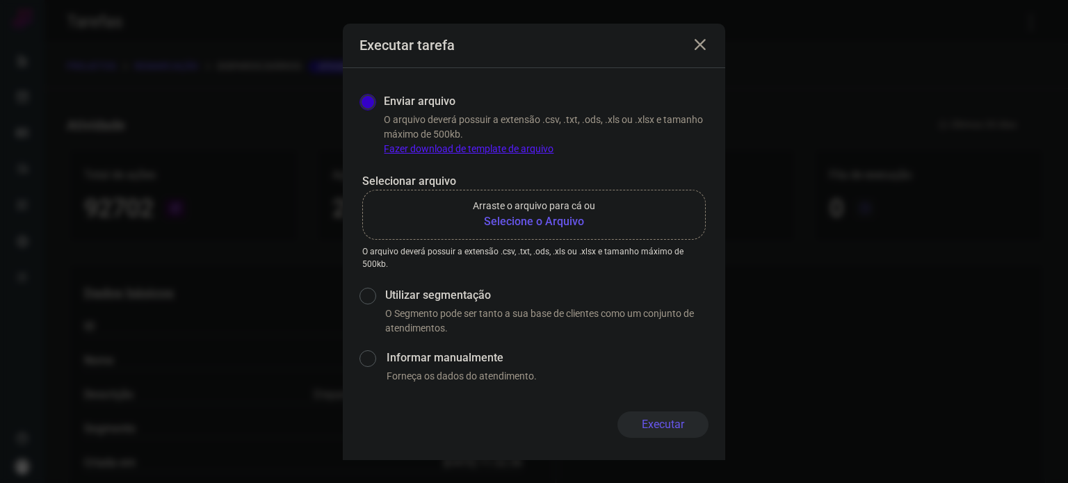
click at [510, 232] on label "Arraste o arquivo para cá ou Selecione o Arquivo" at bounding box center [533, 215] width 343 height 50
click at [0, 0] on input "Arraste o arquivo para cá ou Selecione o Arquivo" at bounding box center [0, 0] width 0 height 0
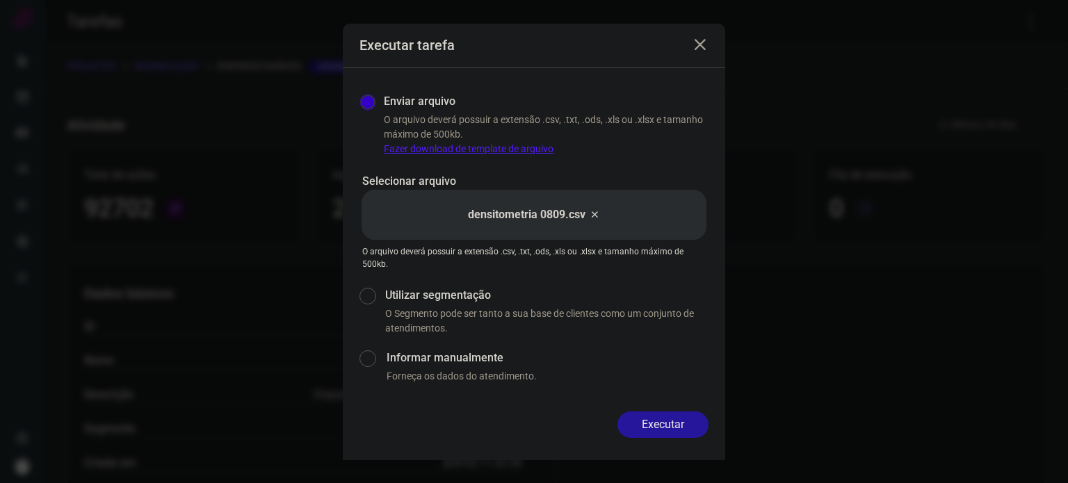
click at [687, 414] on button "Executar" at bounding box center [662, 424] width 91 height 26
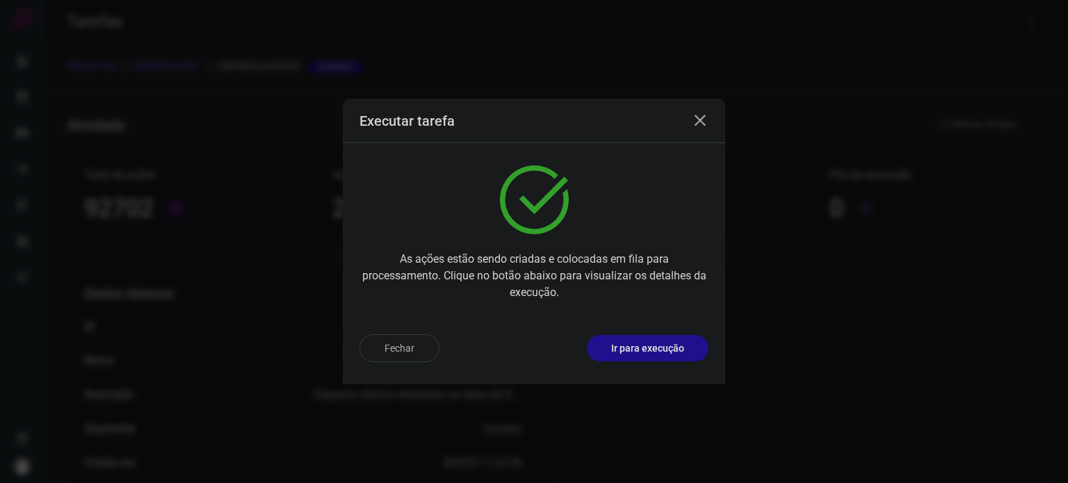
click at [677, 352] on p "Ir para execução" at bounding box center [647, 348] width 73 height 15
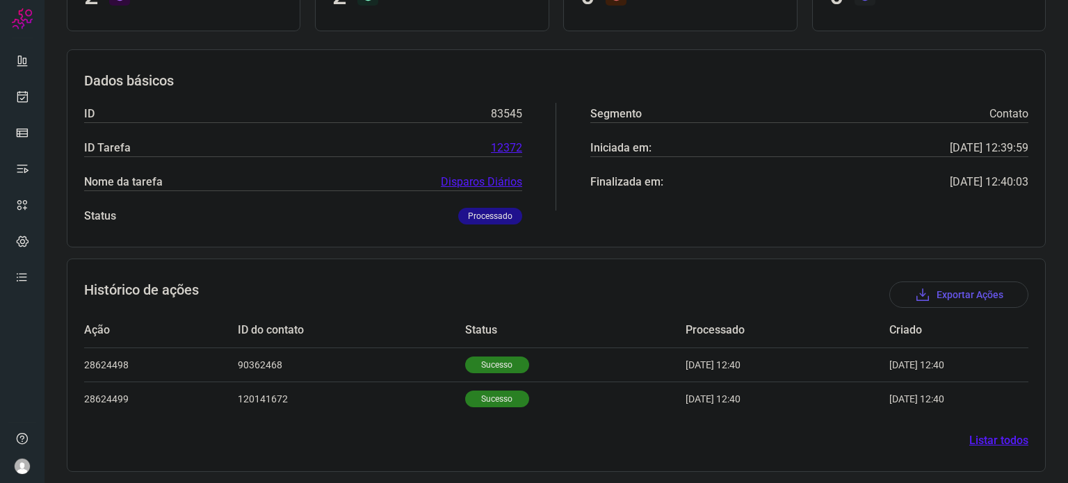
scroll to position [157, 0]
click at [465, 366] on p "Sucesso" at bounding box center [497, 363] width 64 height 17
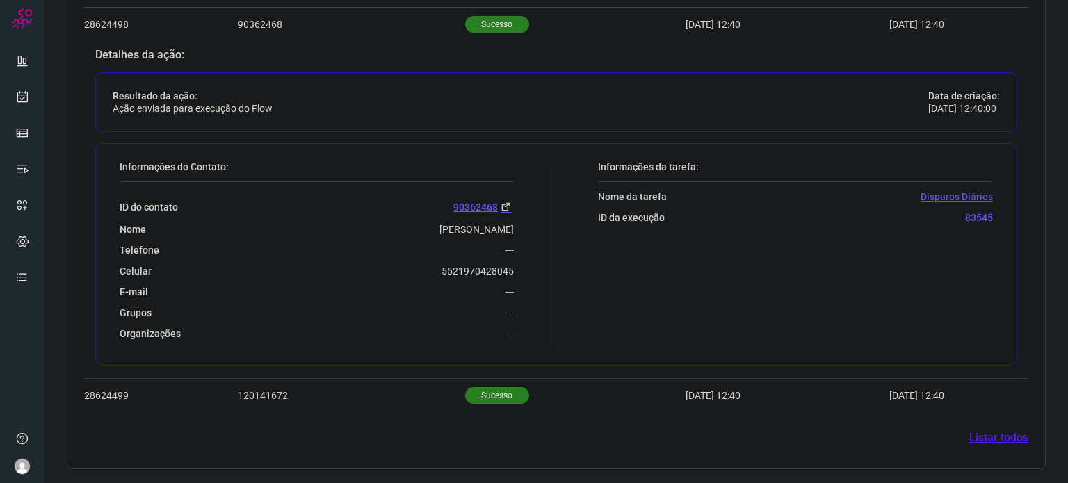
scroll to position [494, 0]
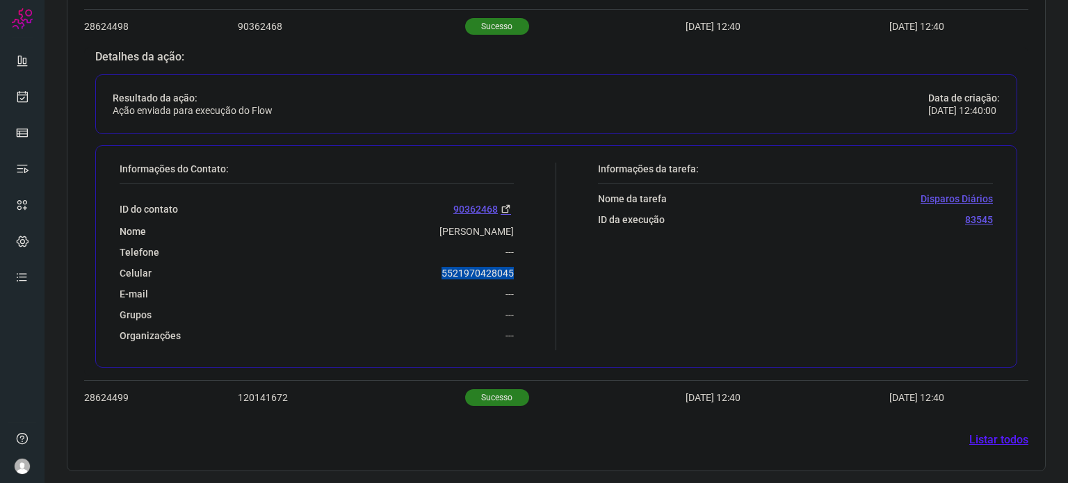
drag, startPoint x: 425, startPoint y: 269, endPoint x: 524, endPoint y: 270, distance: 99.4
click at [524, 270] on div "Informações do Contato: ID do contato 90362468 Nome Venilucia Firmino Telefone …" at bounding box center [334, 257] width 443 height 188
copy p "5521970428045"
click at [1050, 428] on div "Atividade Últimas 24 horas Total de ações 2 Ações com sucesso 2 Ações com falha…" at bounding box center [555, 17] width 1023 height 935
click at [22, 103] on icon at bounding box center [22, 97] width 15 height 14
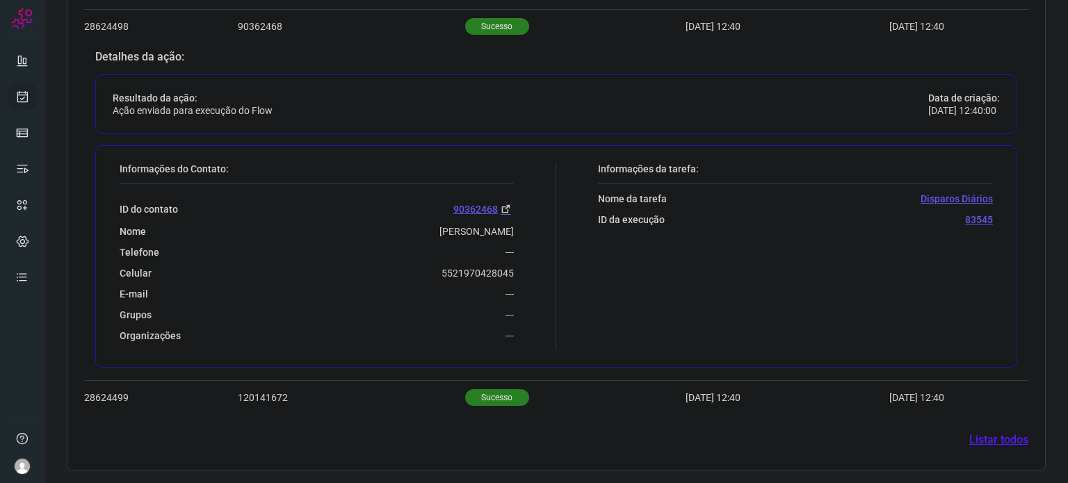
click at [27, 97] on icon at bounding box center [22, 97] width 15 height 14
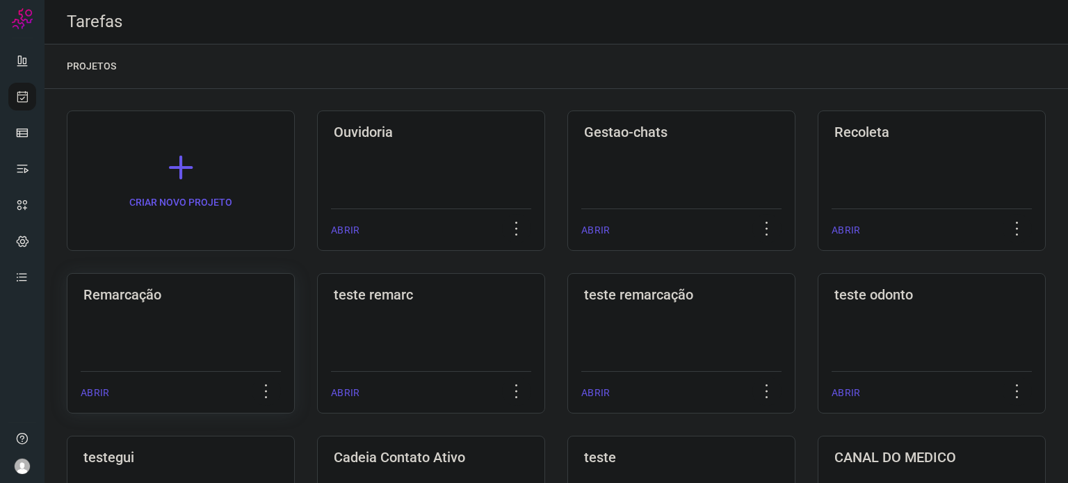
click at [236, 331] on div "Remarcação ABRIR" at bounding box center [181, 343] width 228 height 140
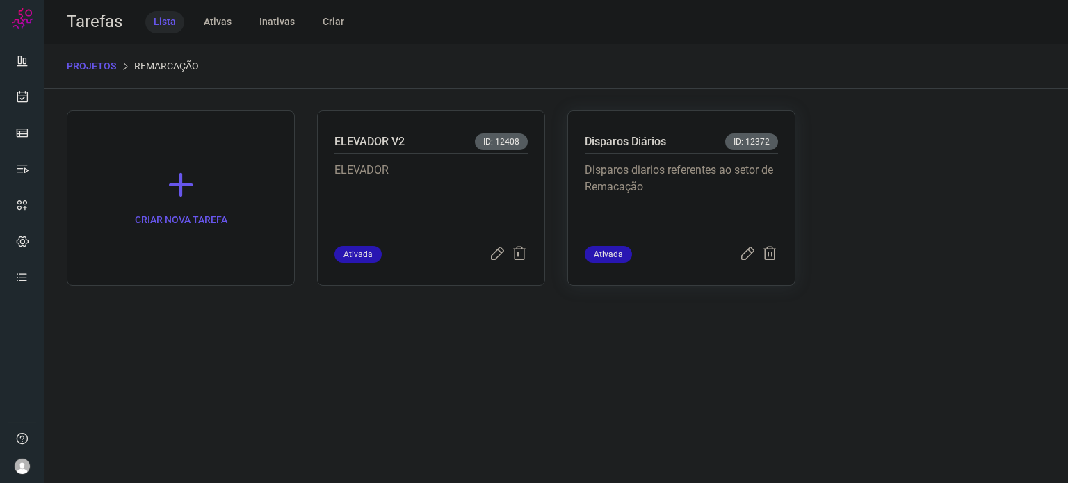
click at [675, 211] on p "Disparos diarios referentes ao setor de Remacação" at bounding box center [681, 197] width 193 height 70
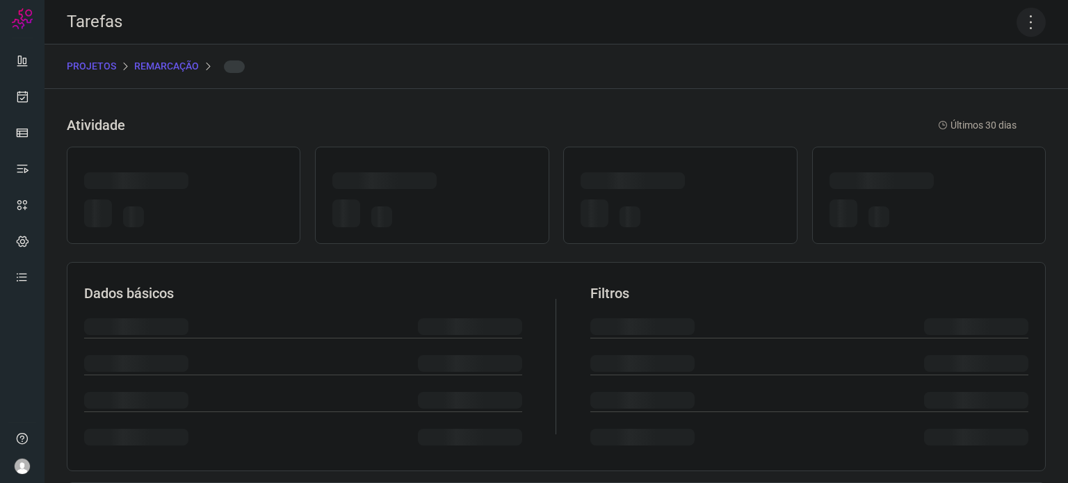
click at [1023, 31] on icon at bounding box center [1030, 22] width 29 height 29
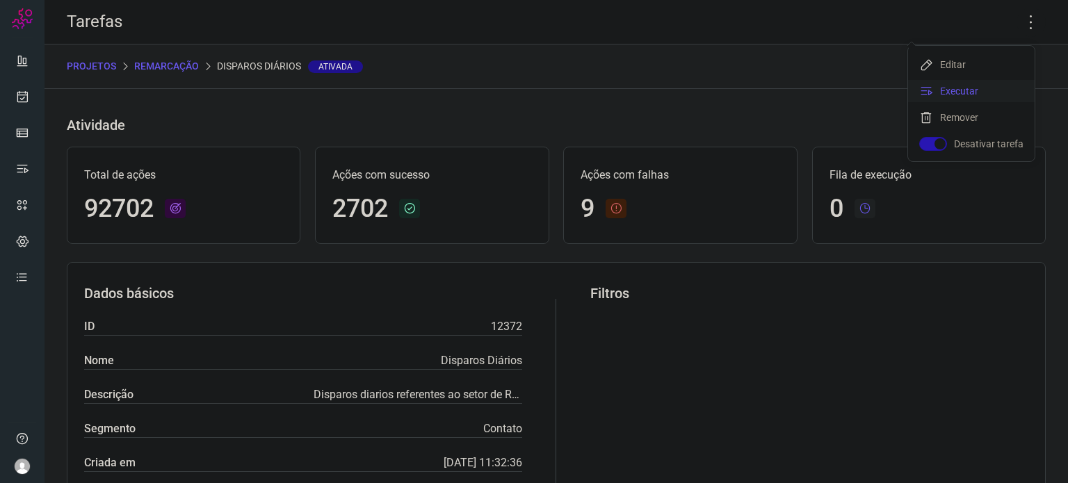
click at [989, 90] on li "Executar" at bounding box center [971, 91] width 127 height 22
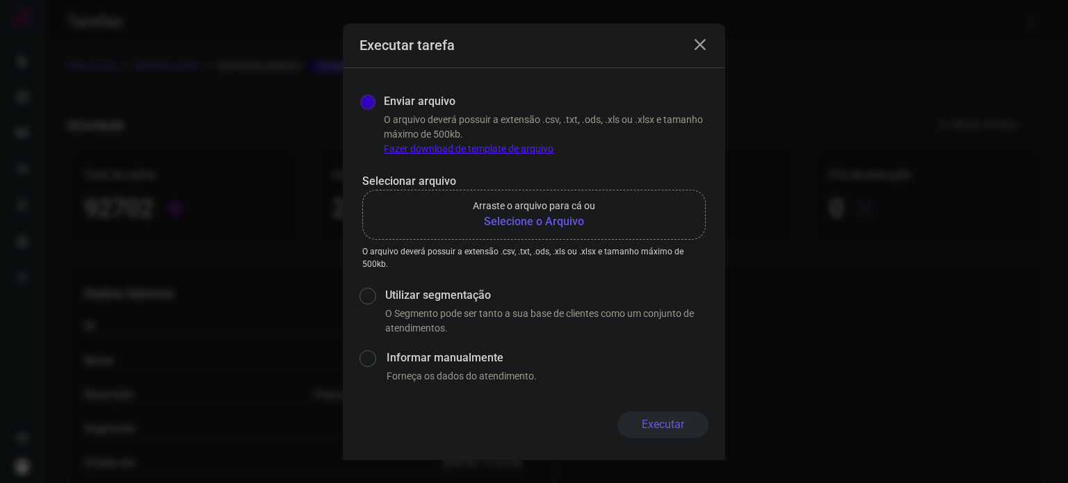
click at [578, 218] on b "Selecione o Arquivo" at bounding box center [534, 221] width 122 height 17
click at [0, 0] on input "Arraste o arquivo para cá ou Selecione o Arquivo" at bounding box center [0, 0] width 0 height 0
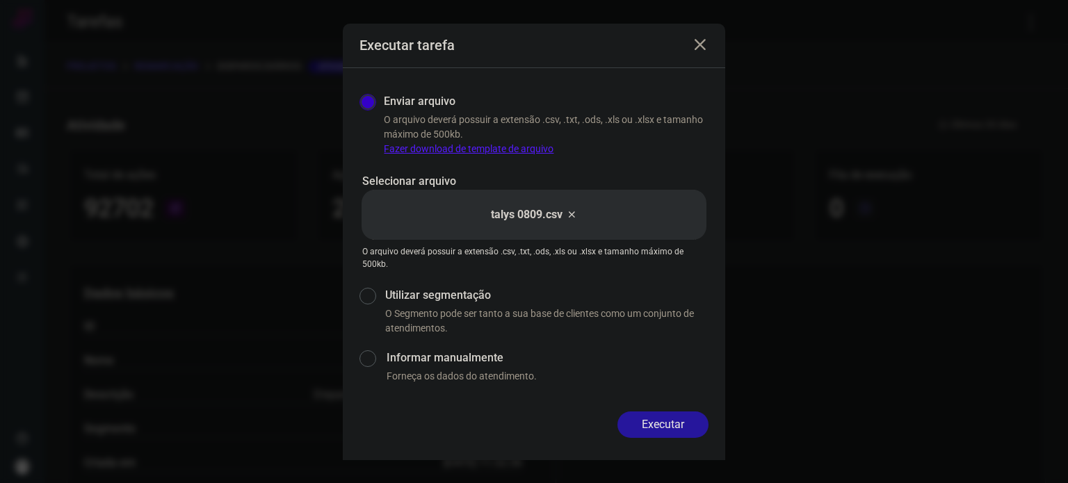
click at [674, 423] on button "Executar" at bounding box center [662, 424] width 91 height 26
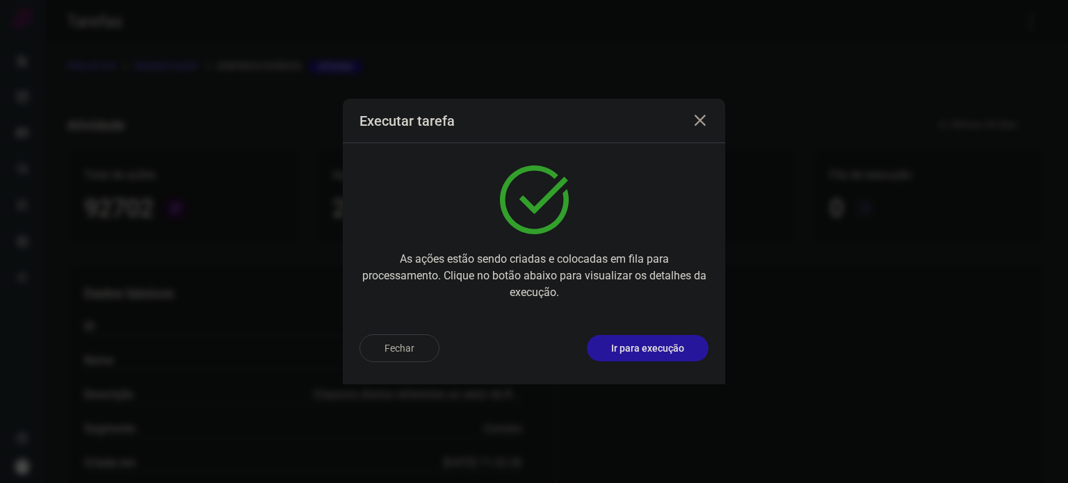
click at [640, 358] on button "Ir para execução" at bounding box center [648, 348] width 122 height 26
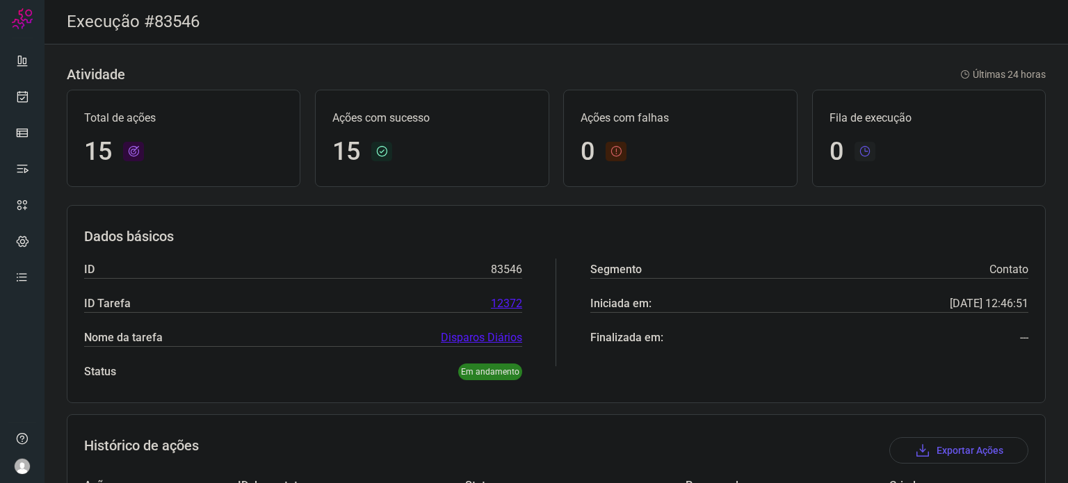
scroll to position [430, 0]
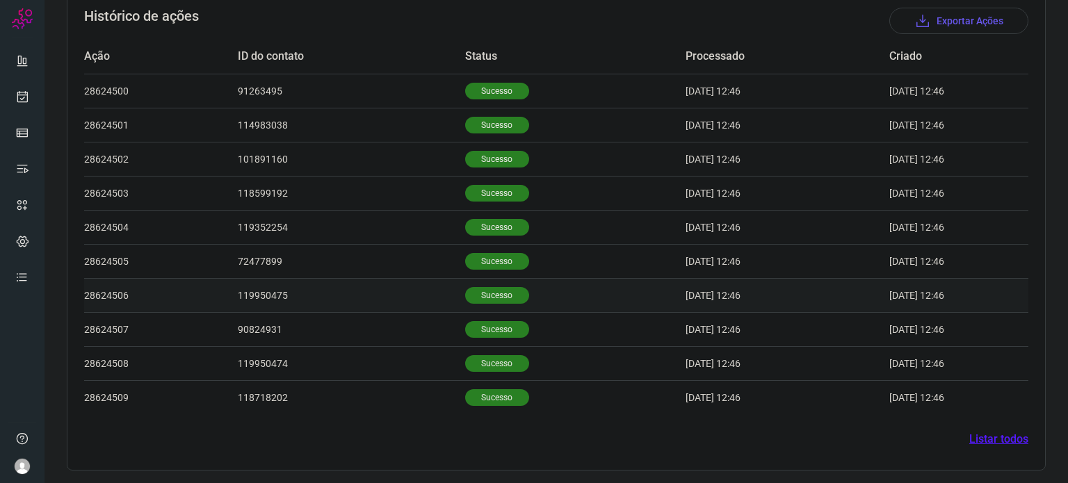
click at [473, 291] on p "Sucesso" at bounding box center [497, 295] width 64 height 17
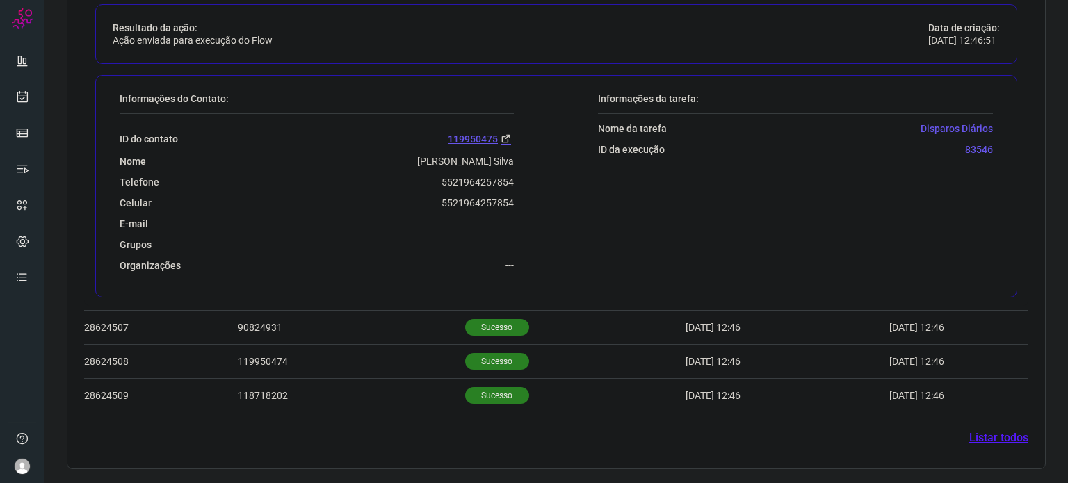
scroll to position [767, 0]
drag, startPoint x: 472, startPoint y: 204, endPoint x: 523, endPoint y: 205, distance: 51.5
click at [523, 205] on div "Informações do Contato: ID do contato 119950475 Nome Paulo C. Silva Telefone 55…" at bounding box center [334, 189] width 443 height 188
copy p "5521964257854"
click at [18, 94] on icon at bounding box center [22, 97] width 15 height 14
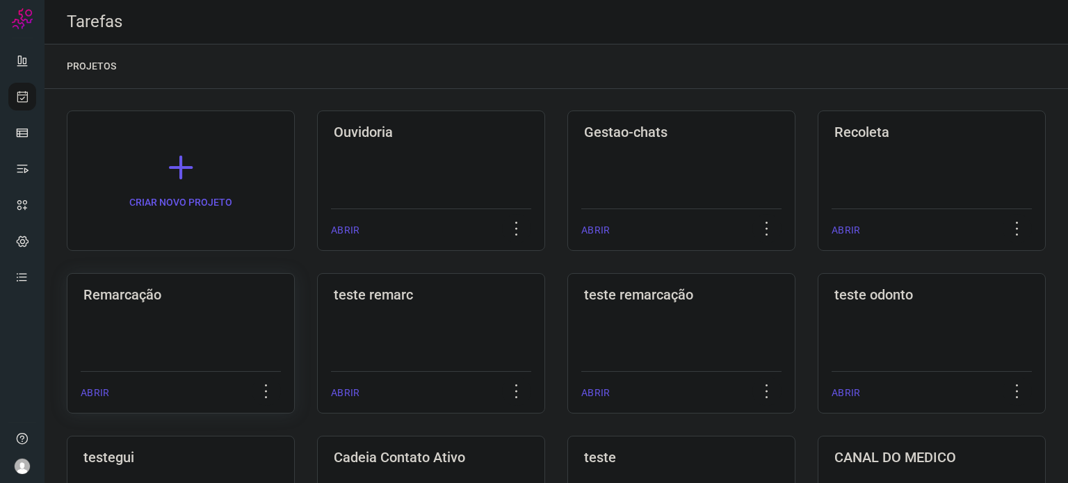
click at [187, 309] on div "Remarcação ABRIR" at bounding box center [181, 343] width 228 height 140
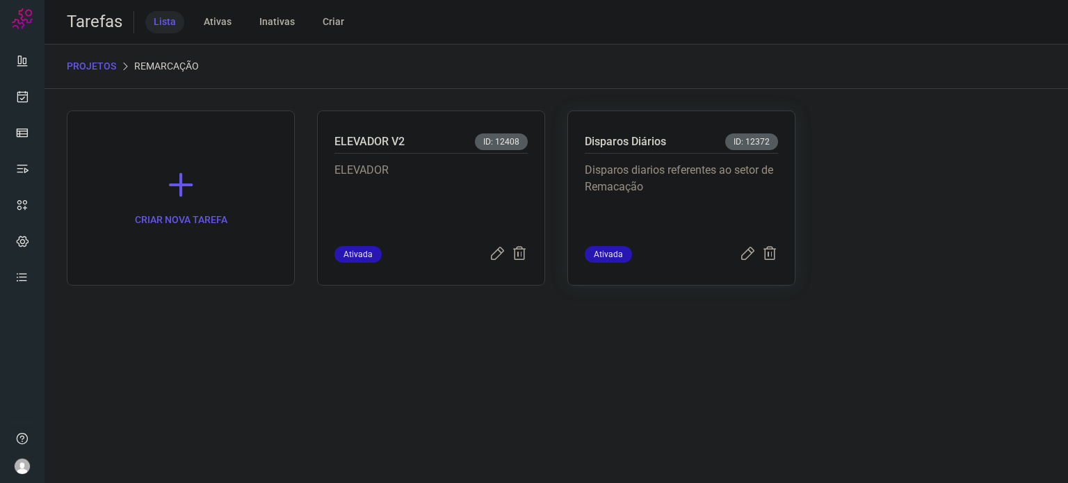
click at [639, 205] on p "Disparos diarios referentes ao setor de Remacação" at bounding box center [681, 197] width 193 height 70
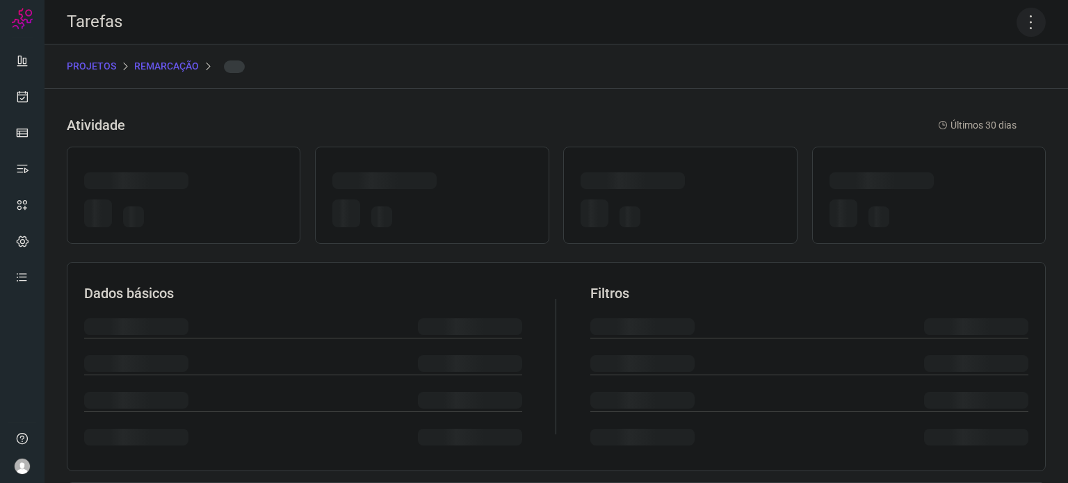
click at [1023, 25] on icon at bounding box center [1030, 22] width 29 height 29
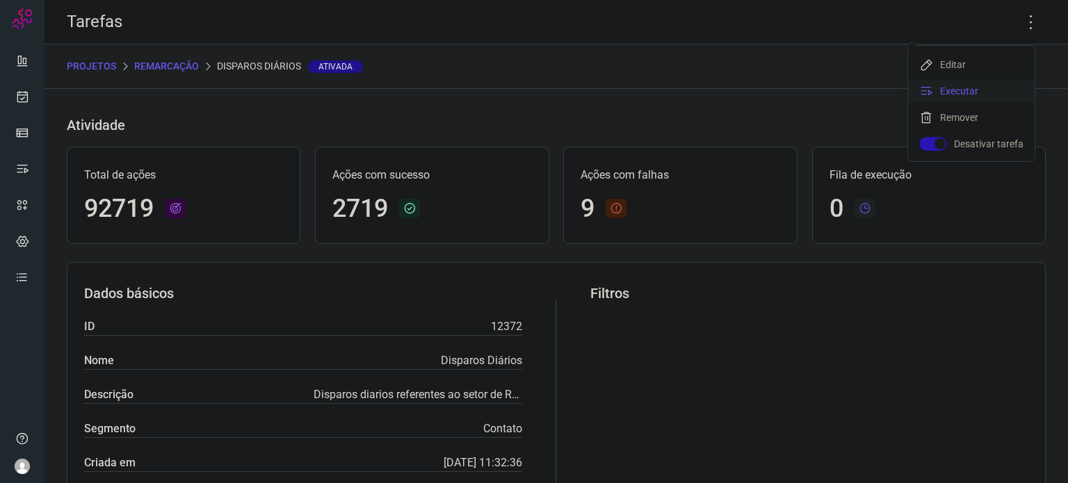
click at [944, 97] on li "Executar" at bounding box center [971, 91] width 127 height 22
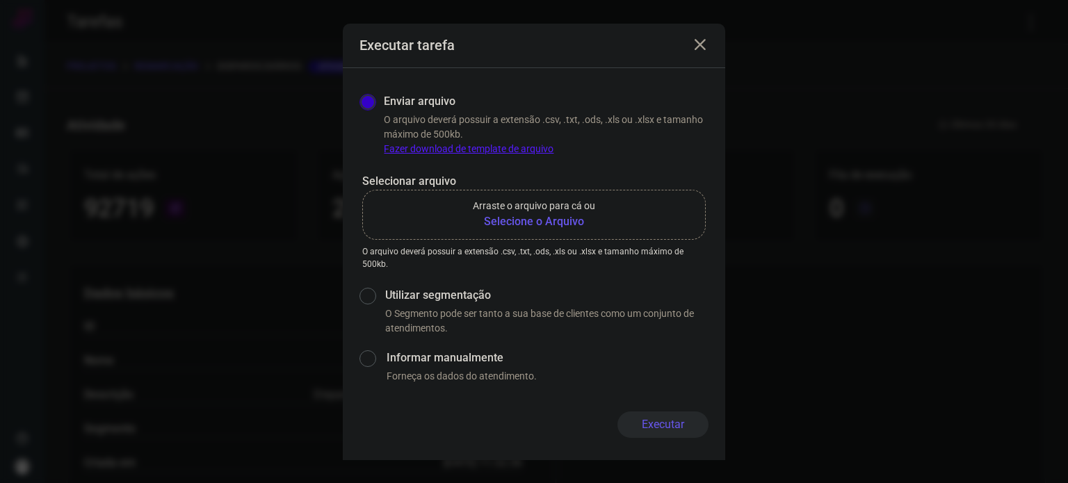
click at [546, 233] on label "Arraste o arquivo para cá ou Selecione o Arquivo" at bounding box center [533, 215] width 343 height 50
click at [0, 0] on input "Arraste o arquivo para cá ou Selecione o Arquivo" at bounding box center [0, 0] width 0 height 0
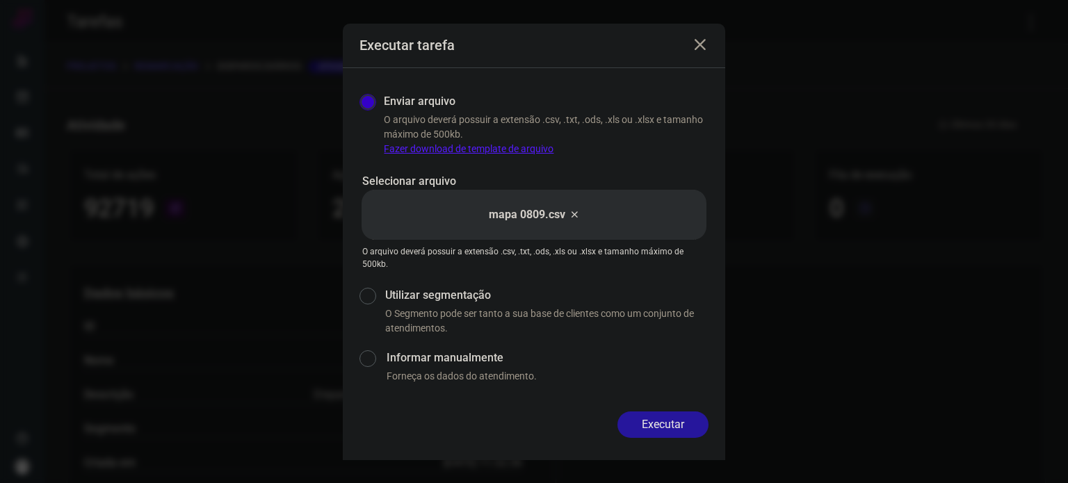
click at [649, 430] on button "Executar" at bounding box center [662, 424] width 91 height 26
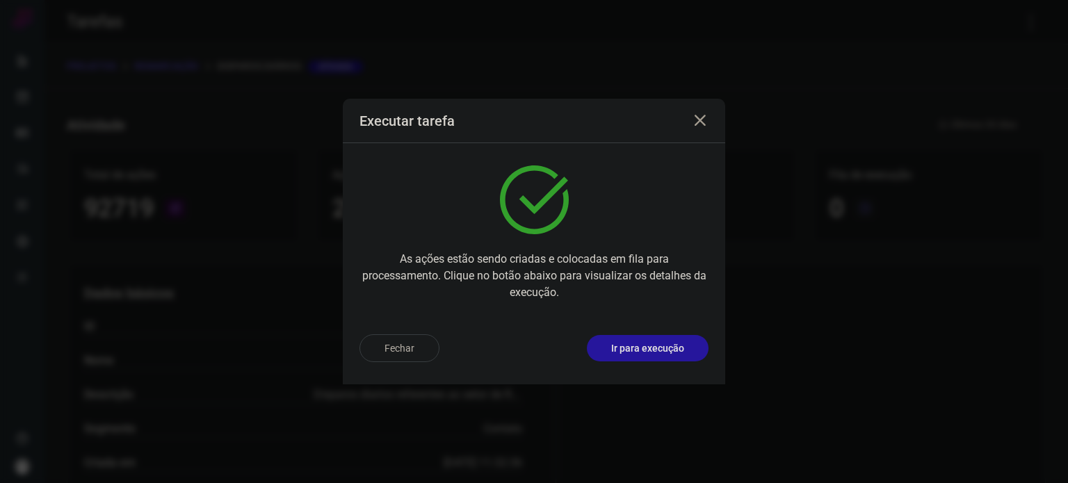
click at [653, 347] on p "Ir para execução" at bounding box center [647, 348] width 73 height 15
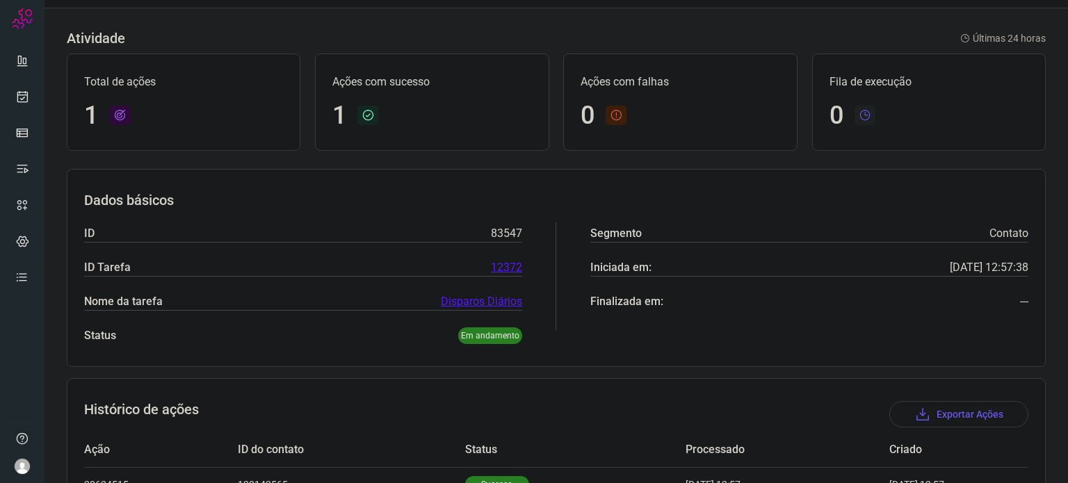
scroll to position [123, 0]
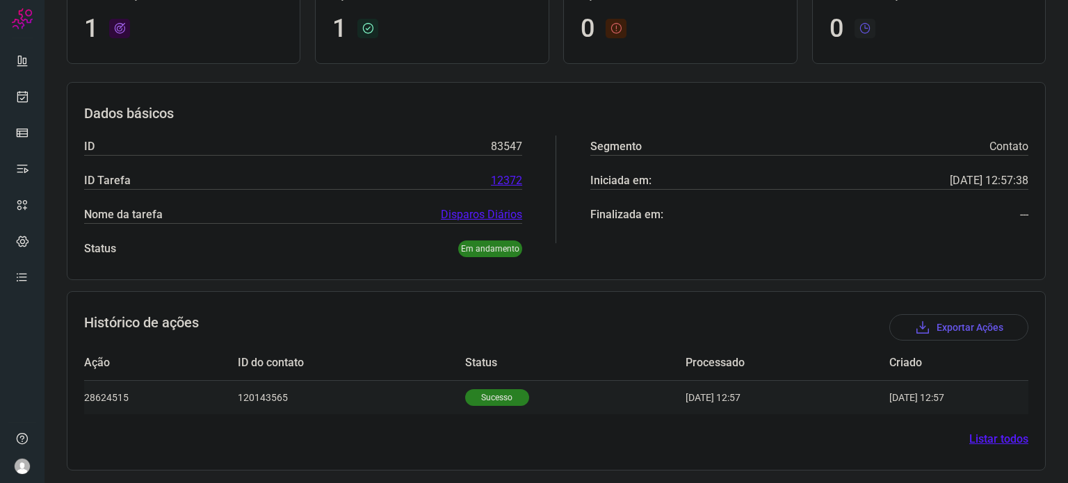
click at [503, 391] on p "Sucesso" at bounding box center [497, 397] width 64 height 17
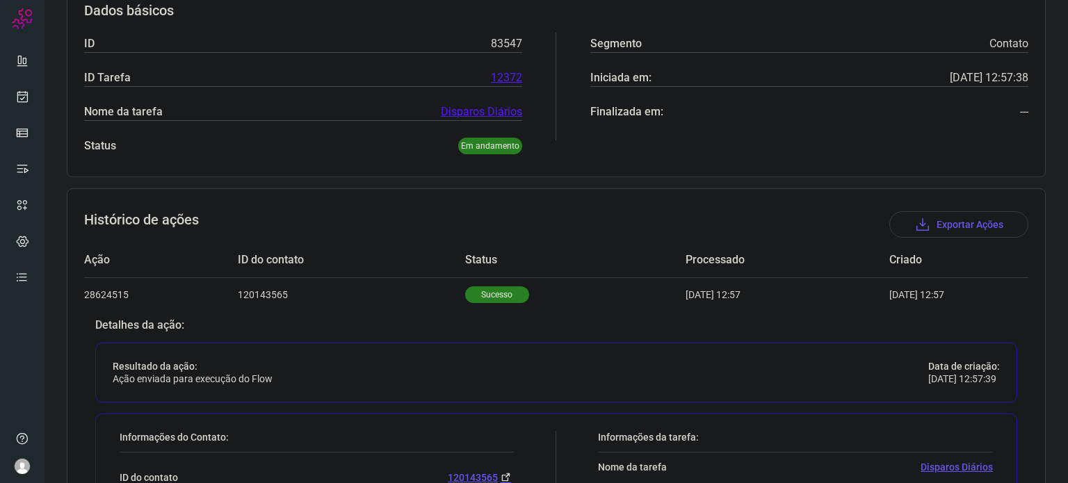
scroll to position [459, 0]
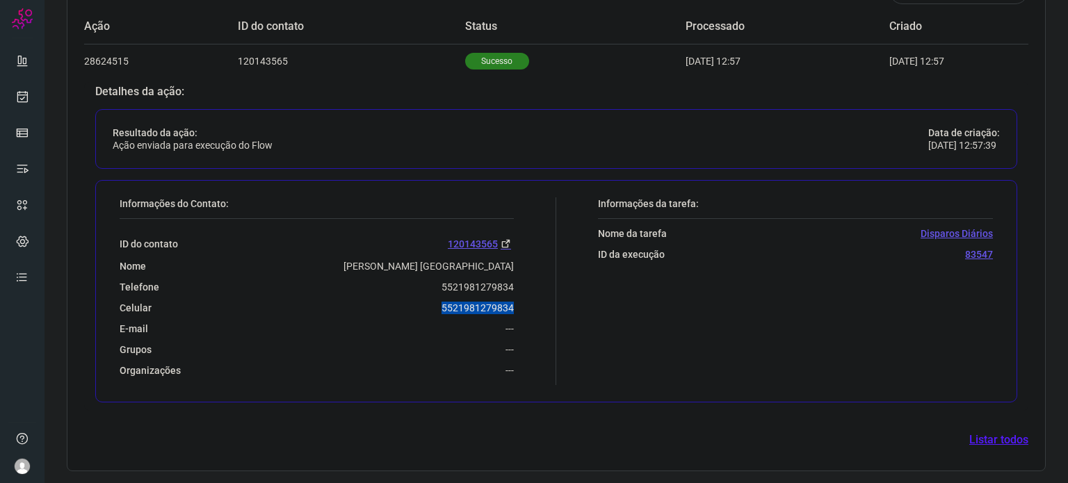
drag, startPoint x: 425, startPoint y: 306, endPoint x: 528, endPoint y: 299, distance: 103.1
click at [528, 299] on div "Informações do Contato: ID do contato 120143565 Nome Derli M. Marinho Telefone …" at bounding box center [334, 291] width 443 height 188
copy p "5521981279834"
click at [23, 106] on link at bounding box center [22, 97] width 28 height 28
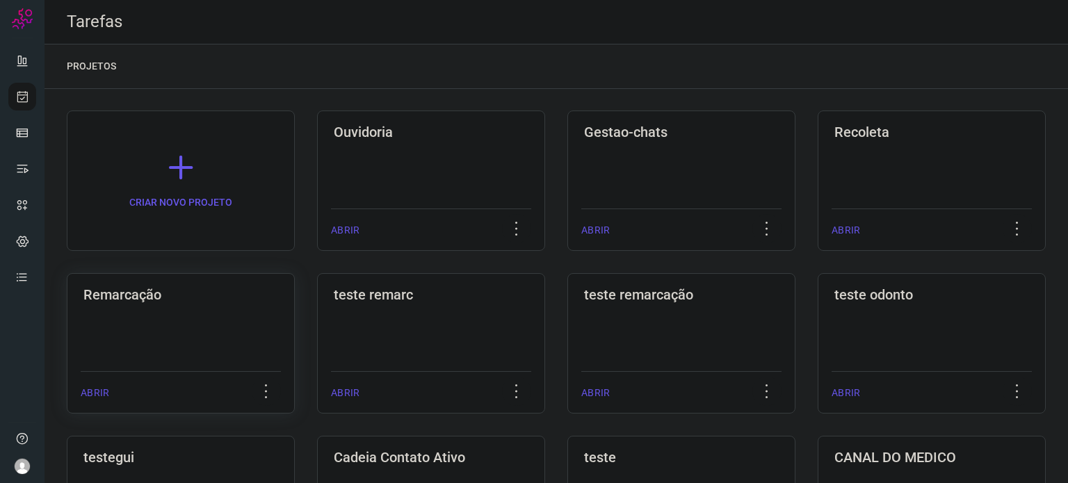
click at [184, 298] on h3 "Remarcação" at bounding box center [180, 294] width 195 height 17
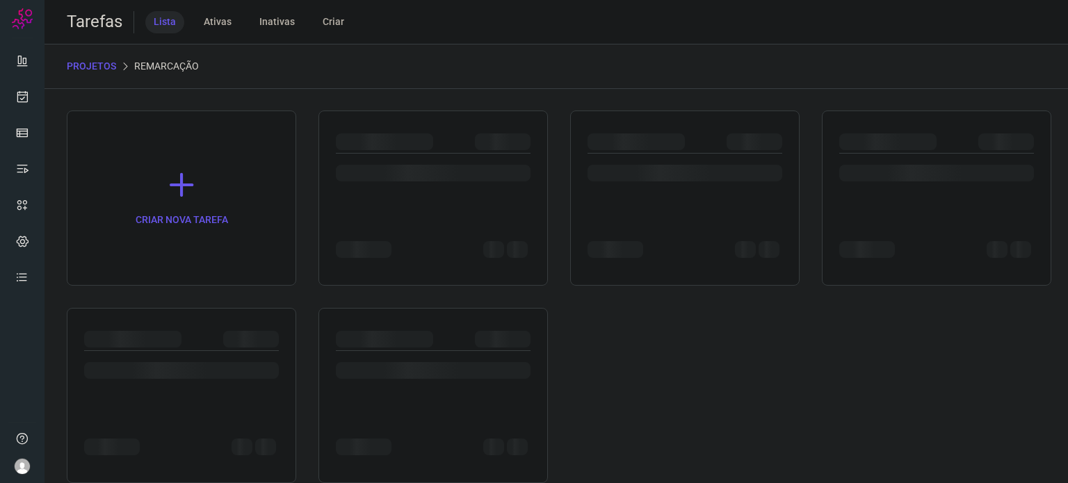
click at [188, 294] on div "CRIAR NOVA TAREFA" at bounding box center [556, 297] width 979 height 373
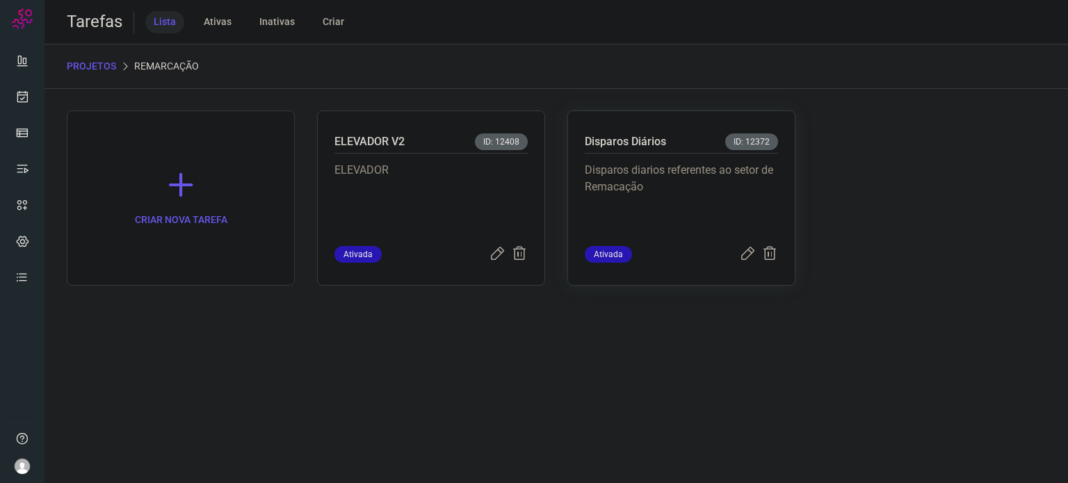
click at [694, 203] on p "Disparos diarios referentes ao setor de Remacação" at bounding box center [681, 197] width 193 height 70
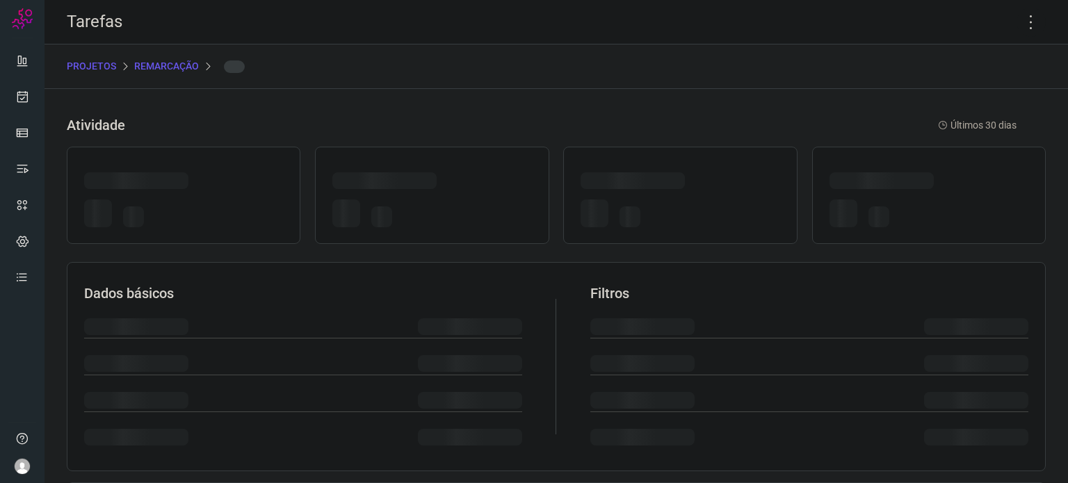
click at [694, 203] on div at bounding box center [679, 215] width 199 height 33
click at [1022, 24] on icon at bounding box center [1030, 22] width 29 height 29
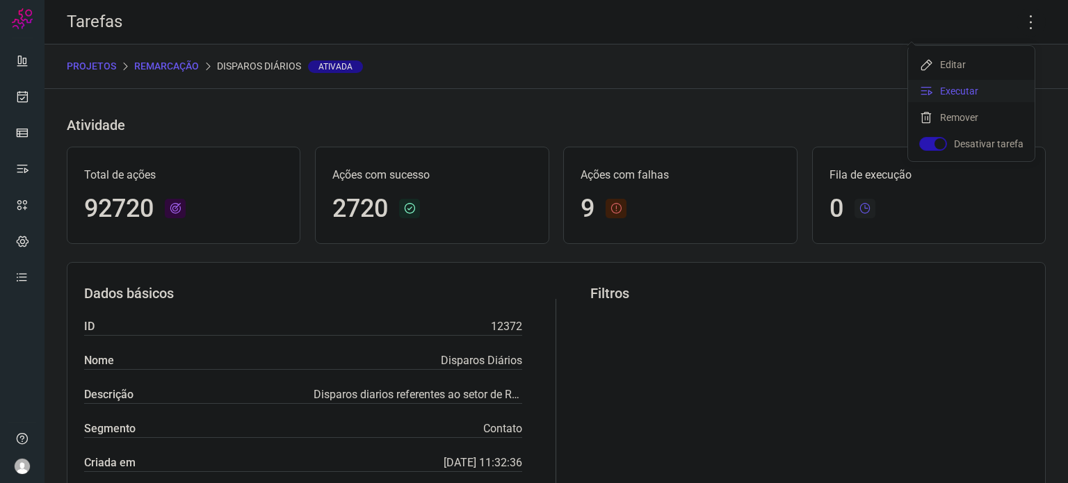
click at [945, 97] on li "Executar" at bounding box center [971, 91] width 127 height 22
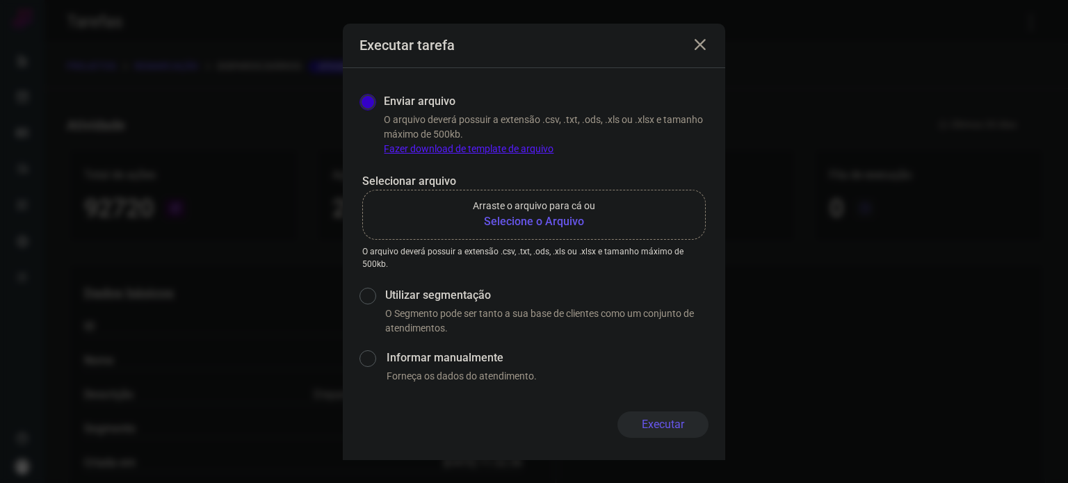
click at [546, 228] on b "Selecione o Arquivo" at bounding box center [534, 221] width 122 height 17
click at [0, 0] on input "Arraste o arquivo para cá ou Selecione o Arquivo" at bounding box center [0, 0] width 0 height 0
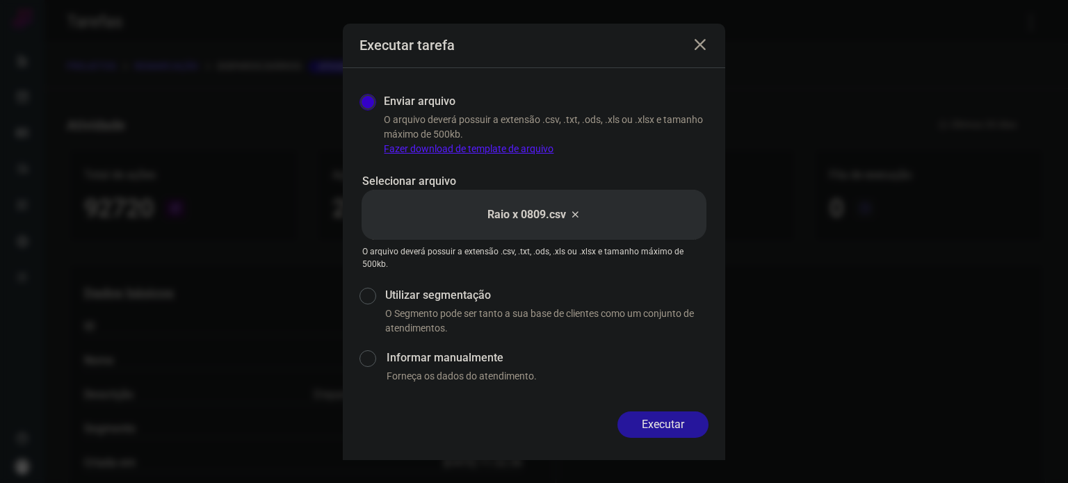
click at [685, 427] on button "Executar" at bounding box center [662, 424] width 91 height 26
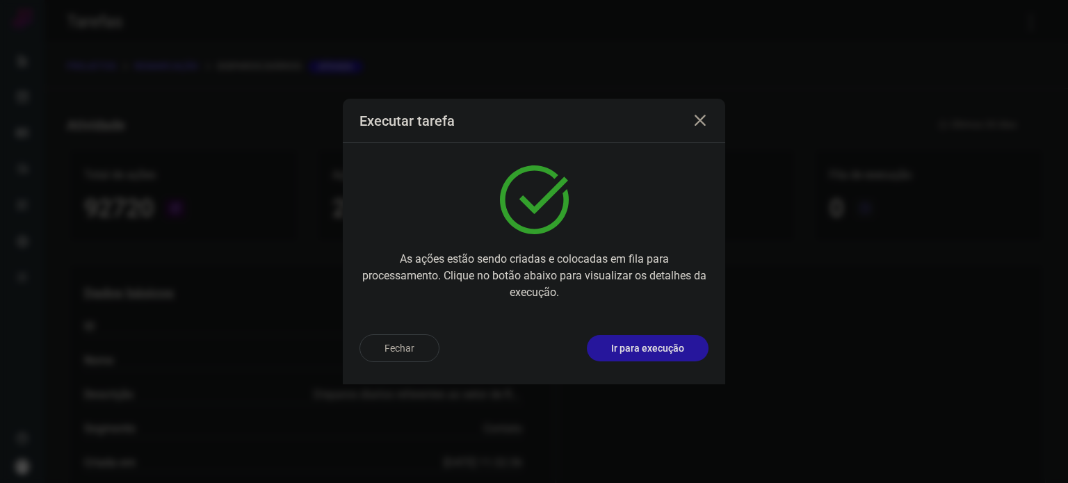
click at [662, 350] on p "Ir para execução" at bounding box center [647, 348] width 73 height 15
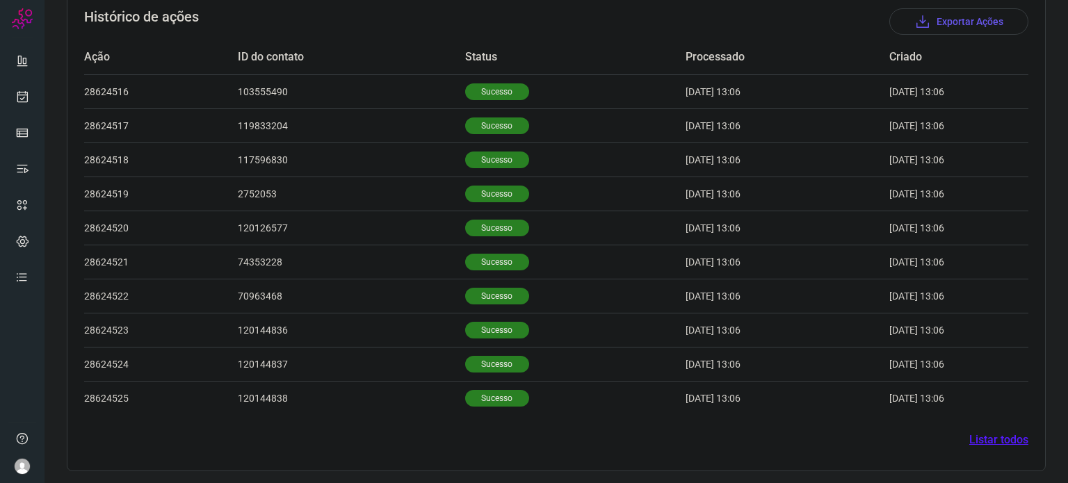
scroll to position [430, 0]
click at [11, 98] on link at bounding box center [22, 97] width 28 height 28
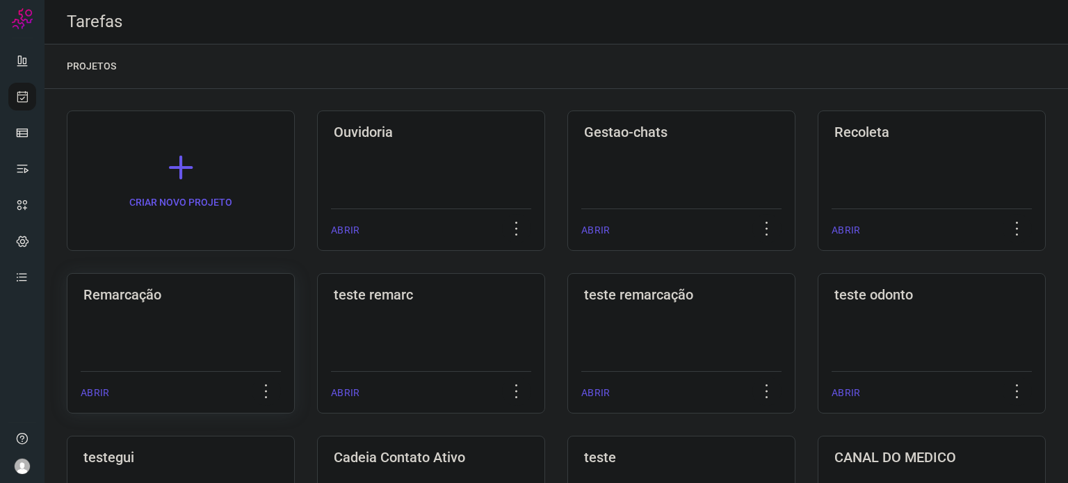
click at [107, 382] on div "ABRIR" at bounding box center [181, 388] width 200 height 35
click at [140, 342] on div "Remarcação ABRIR" at bounding box center [181, 343] width 228 height 140
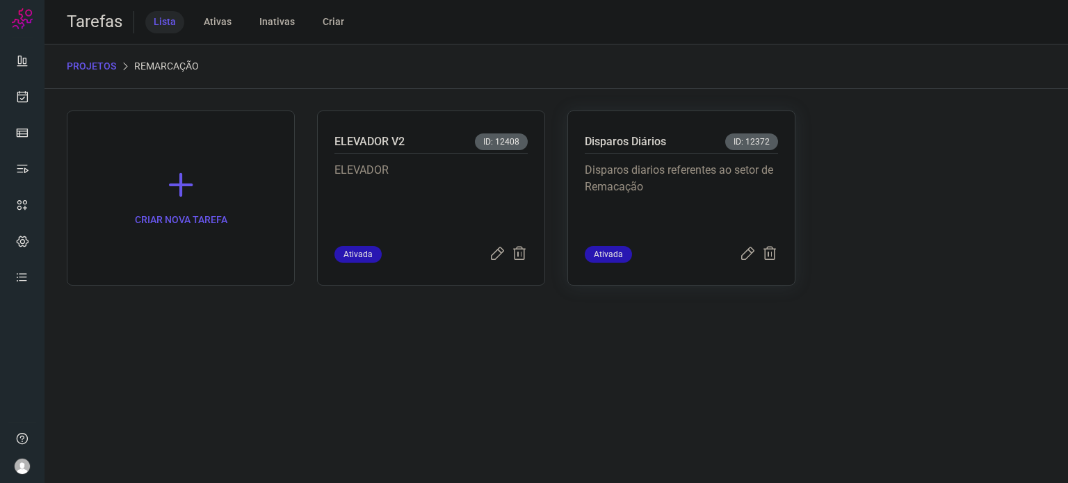
click at [756, 193] on p "Disparos diarios referentes ao setor de Remacação" at bounding box center [681, 197] width 193 height 70
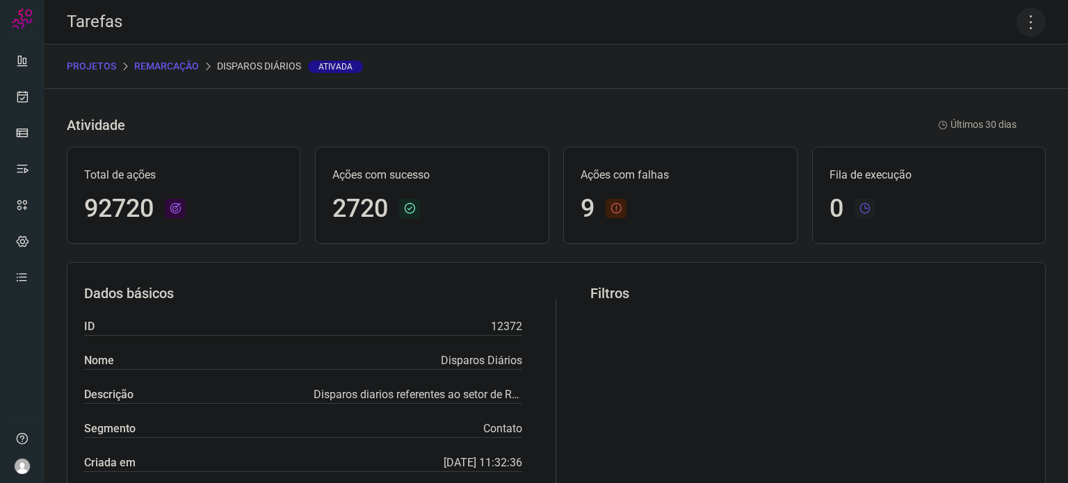
click at [1020, 24] on icon at bounding box center [1030, 22] width 29 height 29
click at [954, 88] on li "Executar" at bounding box center [971, 91] width 127 height 22
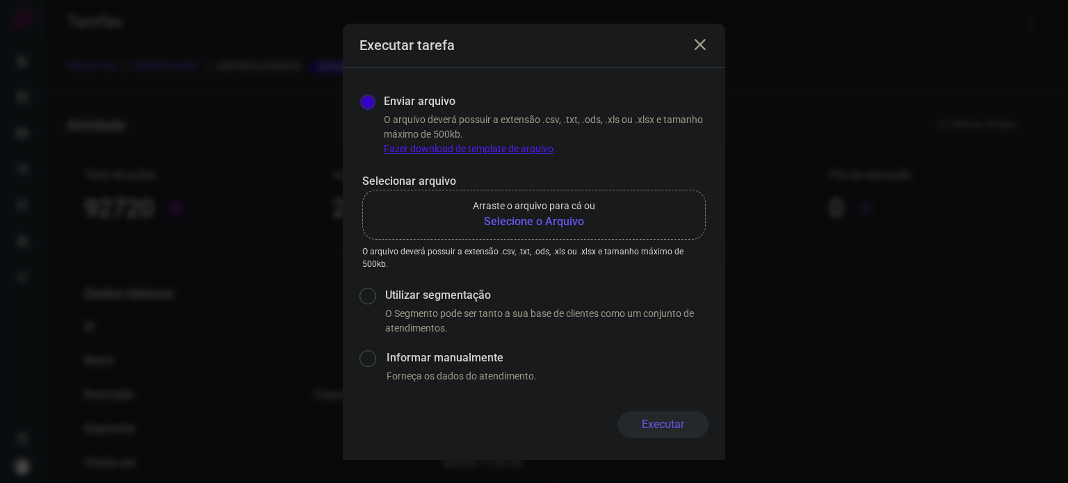
click at [557, 213] on p "Arraste o arquivo para cá ou" at bounding box center [534, 206] width 122 height 15
click at [0, 0] on input "Arraste o arquivo para cá ou Selecione o Arquivo" at bounding box center [0, 0] width 0 height 0
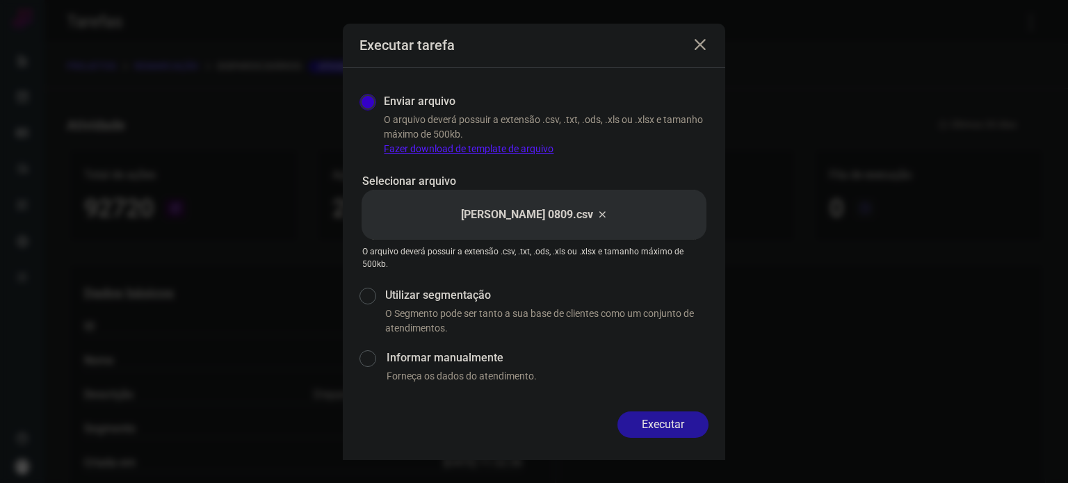
click at [648, 420] on button "Executar" at bounding box center [662, 424] width 91 height 26
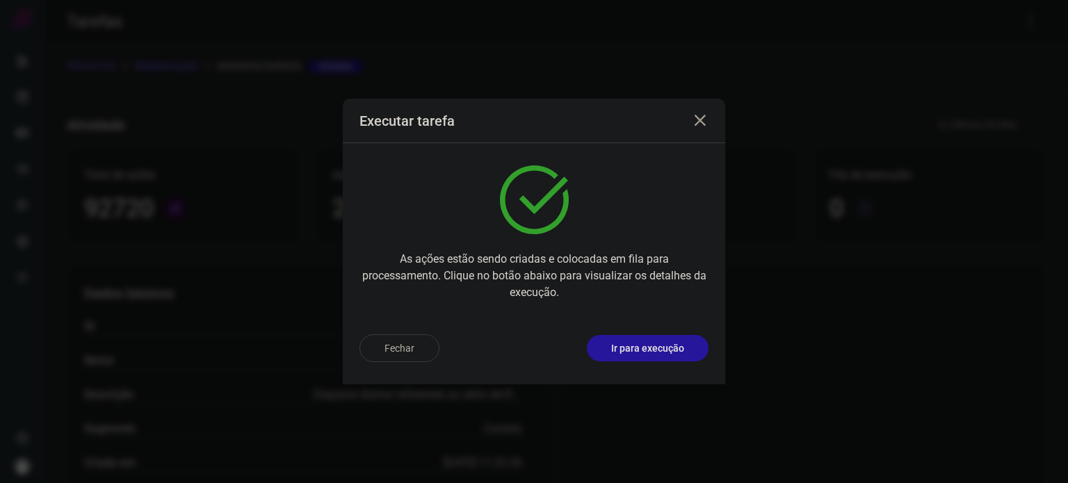
click at [649, 347] on p "Ir para execução" at bounding box center [647, 348] width 73 height 15
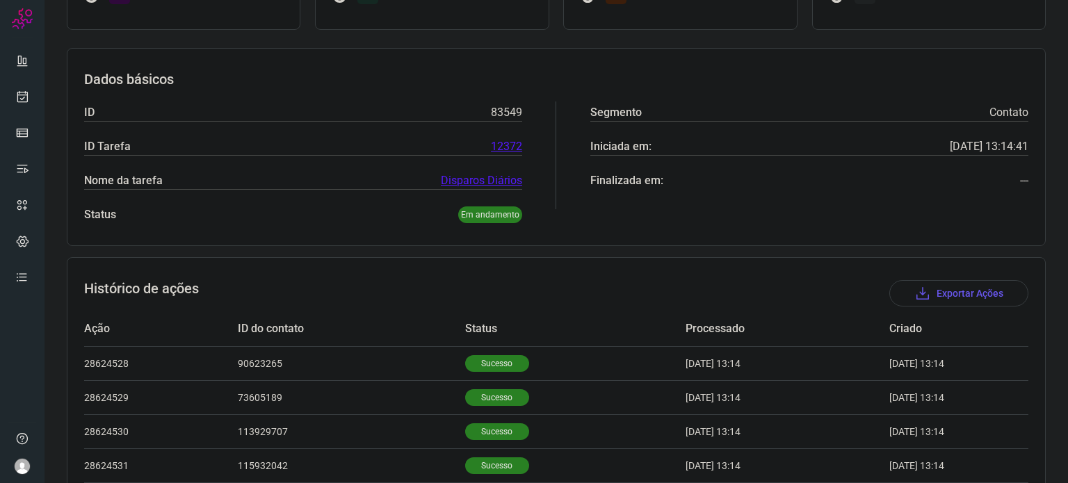
scroll to position [259, 0]
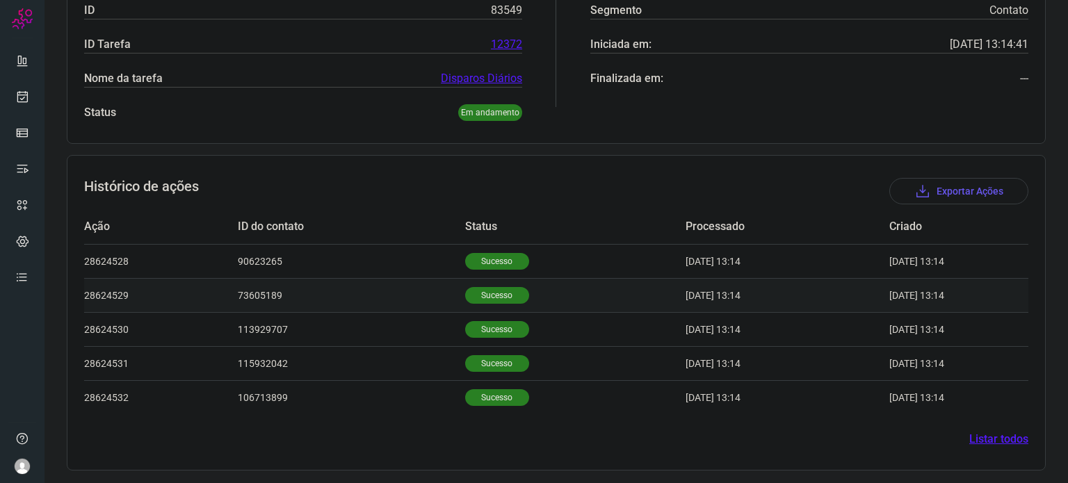
click at [484, 294] on p "Sucesso" at bounding box center [497, 295] width 64 height 17
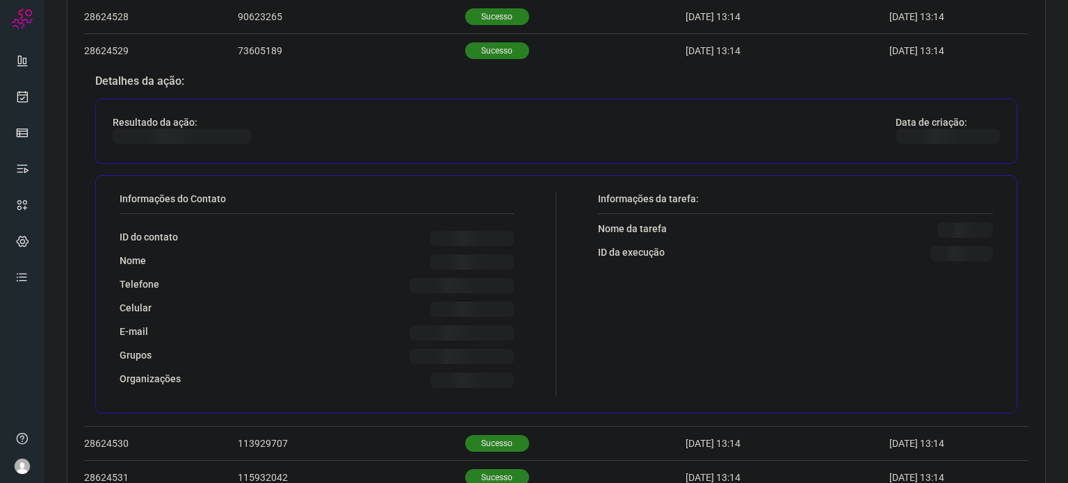
scroll to position [537, 0]
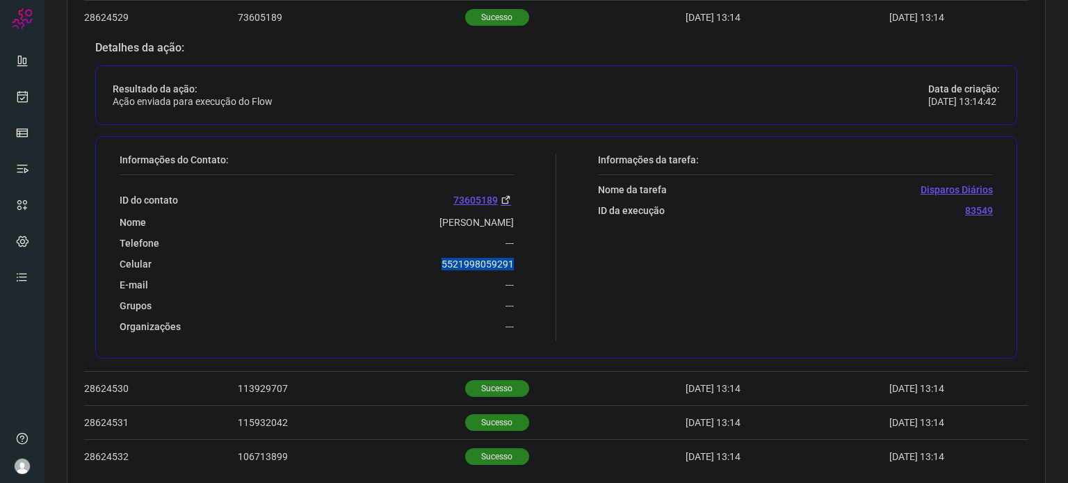
drag, startPoint x: 470, startPoint y: 263, endPoint x: 512, endPoint y: 263, distance: 41.7
click at [512, 263] on div "Informações do Contato: ID do contato 73605189 Nome TANIA Telefone --- Celular …" at bounding box center [334, 248] width 443 height 188
copy p "5521998059291"
click at [22, 95] on icon at bounding box center [22, 97] width 15 height 14
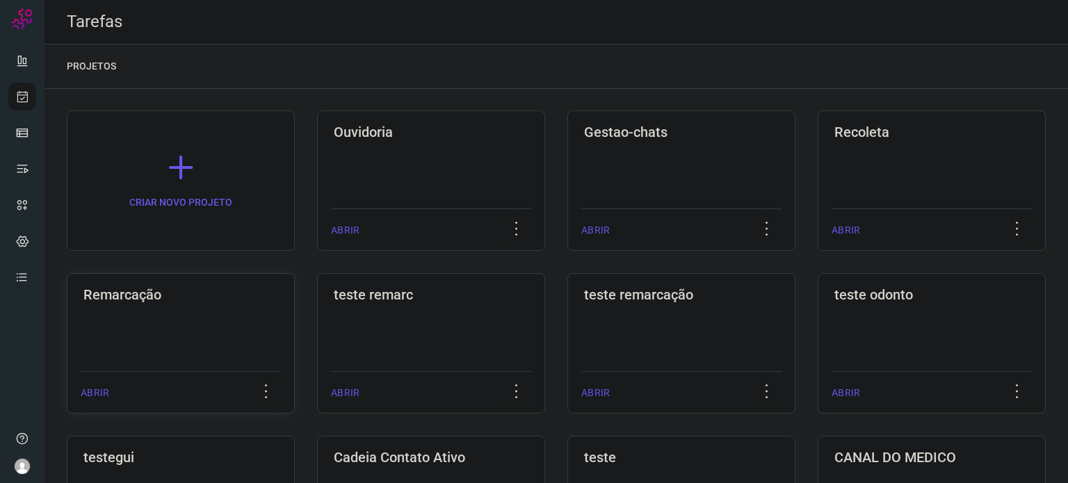
click at [199, 300] on h3 "Remarcação" at bounding box center [180, 294] width 195 height 17
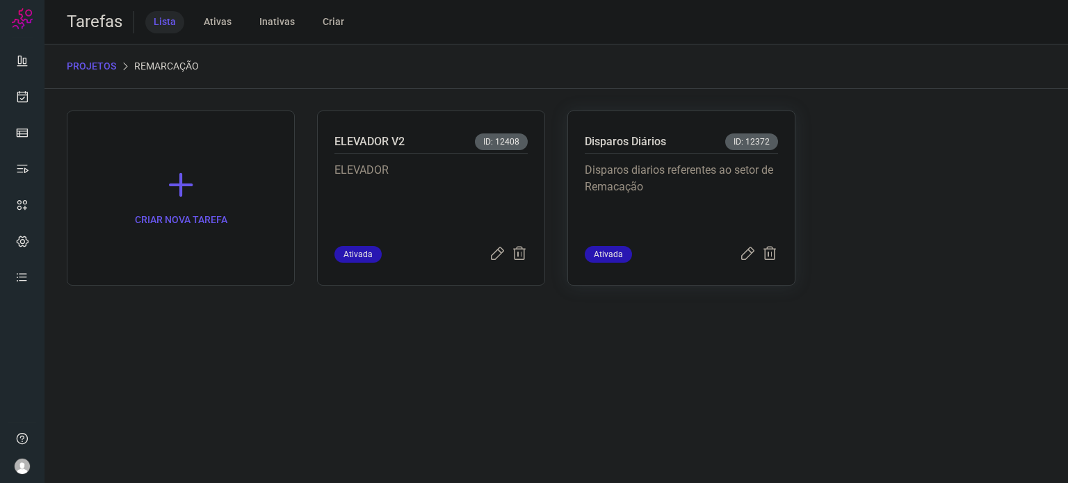
click at [734, 141] on span "ID: 12372" at bounding box center [751, 141] width 53 height 17
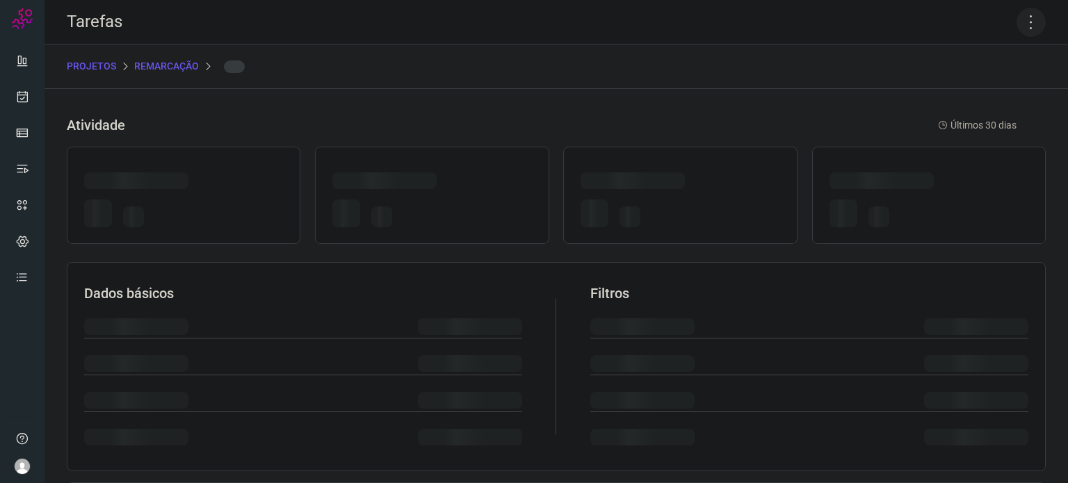
click at [1016, 19] on icon at bounding box center [1030, 22] width 29 height 29
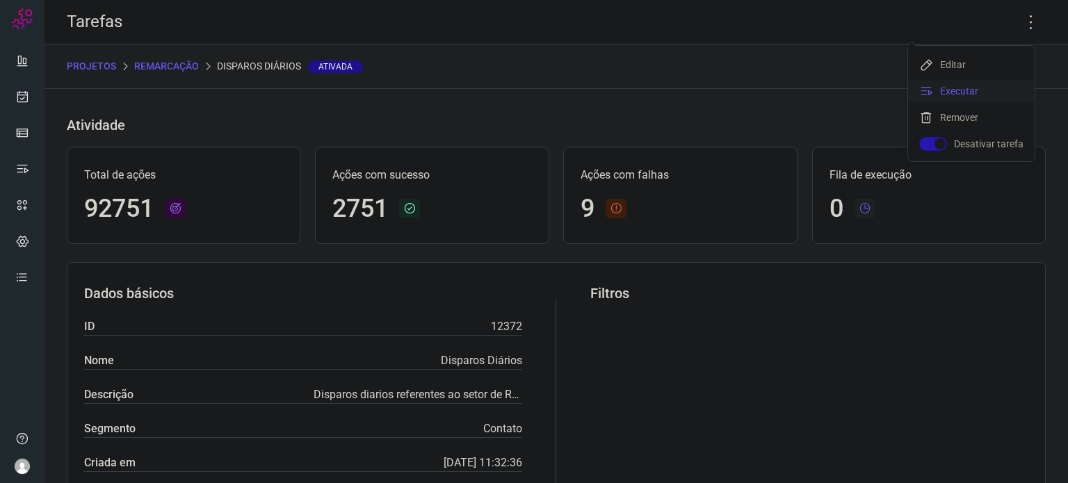
click at [1007, 82] on li "Executar" at bounding box center [971, 91] width 127 height 22
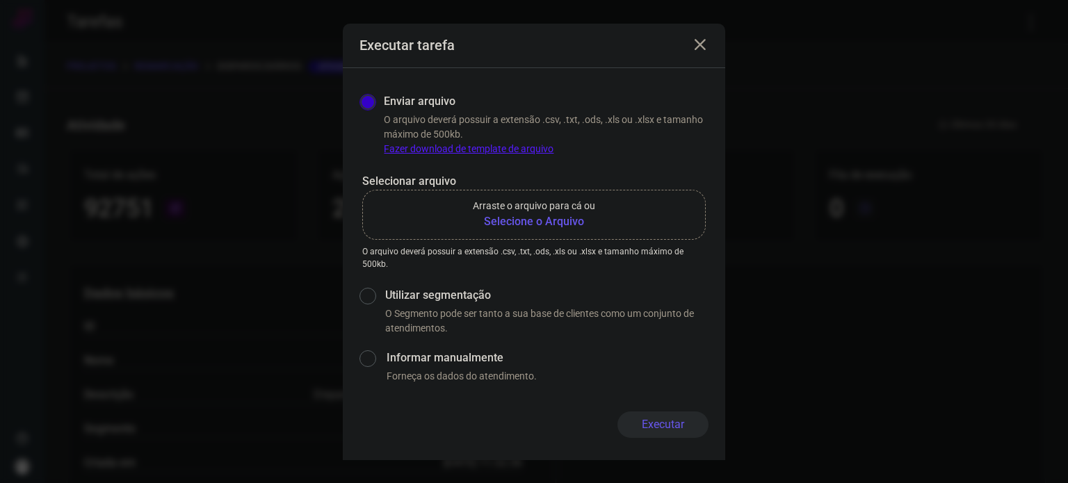
click at [572, 219] on b "Selecione o Arquivo" at bounding box center [534, 221] width 122 height 17
click at [0, 0] on input "Arraste o arquivo para cá ou Selecione o Arquivo" at bounding box center [0, 0] width 0 height 0
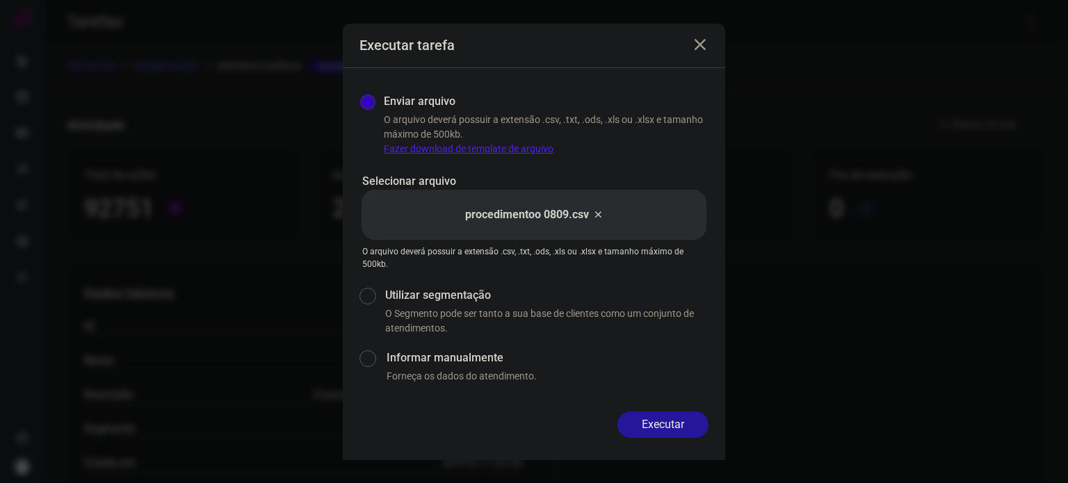
click at [674, 427] on button "Executar" at bounding box center [662, 424] width 91 height 26
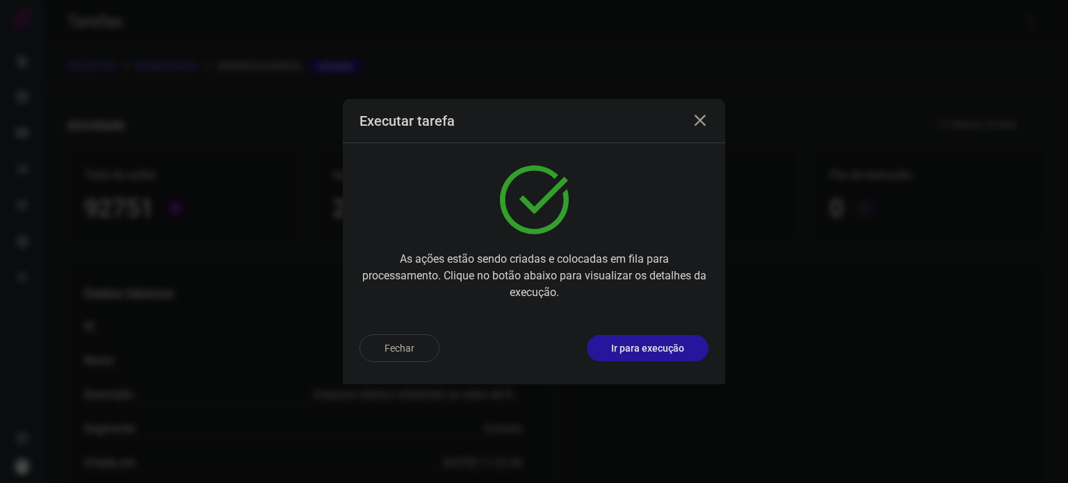
click at [653, 348] on p "Ir para execução" at bounding box center [647, 348] width 73 height 15
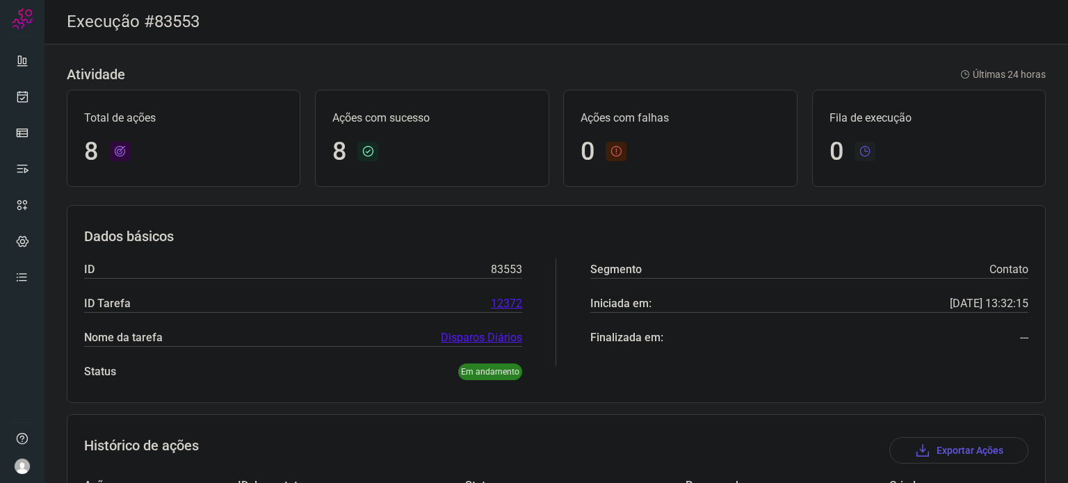
scroll to position [209, 0]
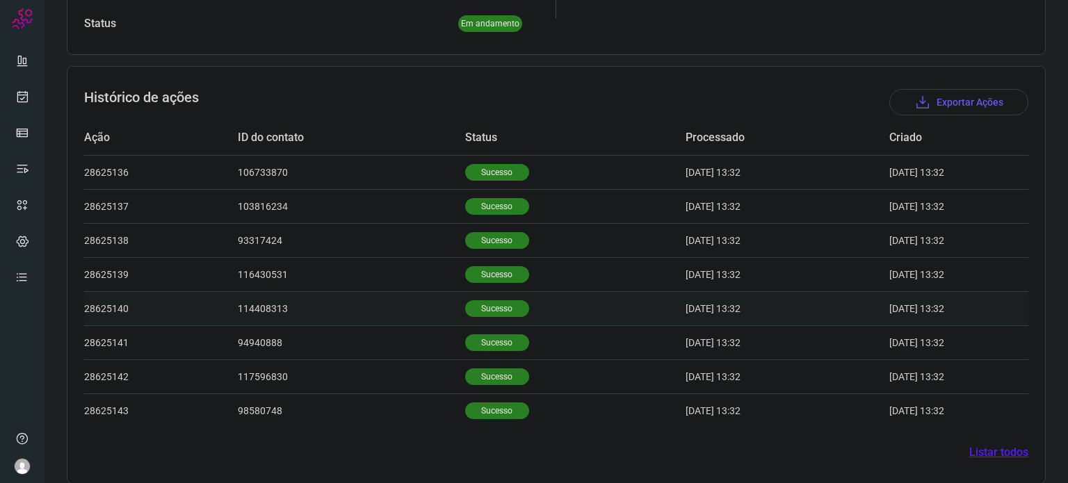
scroll to position [361, 0]
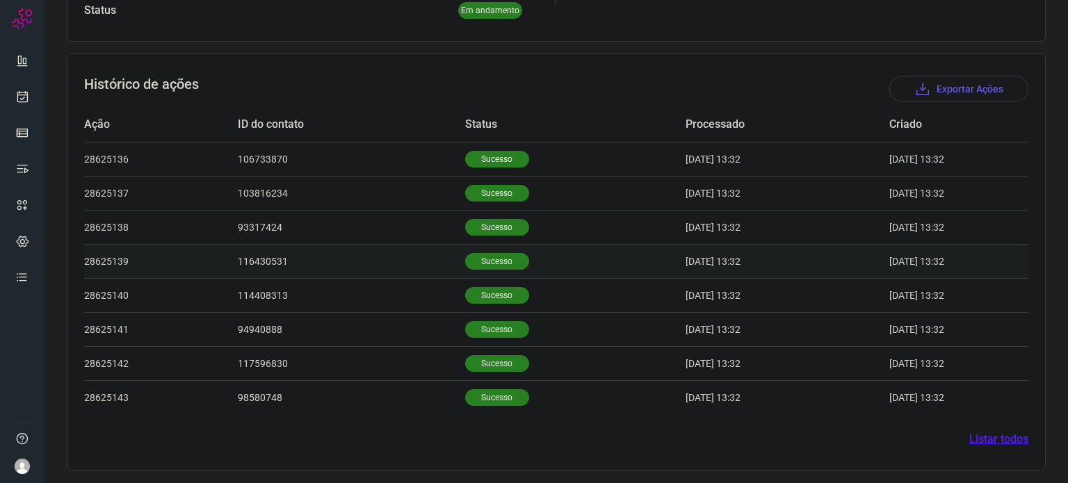
click at [479, 257] on p "Sucesso" at bounding box center [497, 261] width 64 height 17
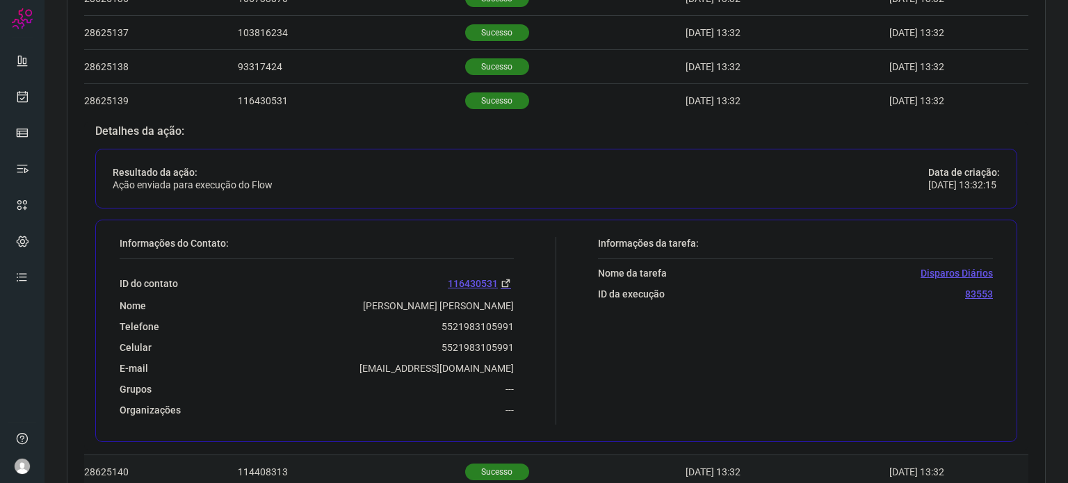
scroll to position [698, 0]
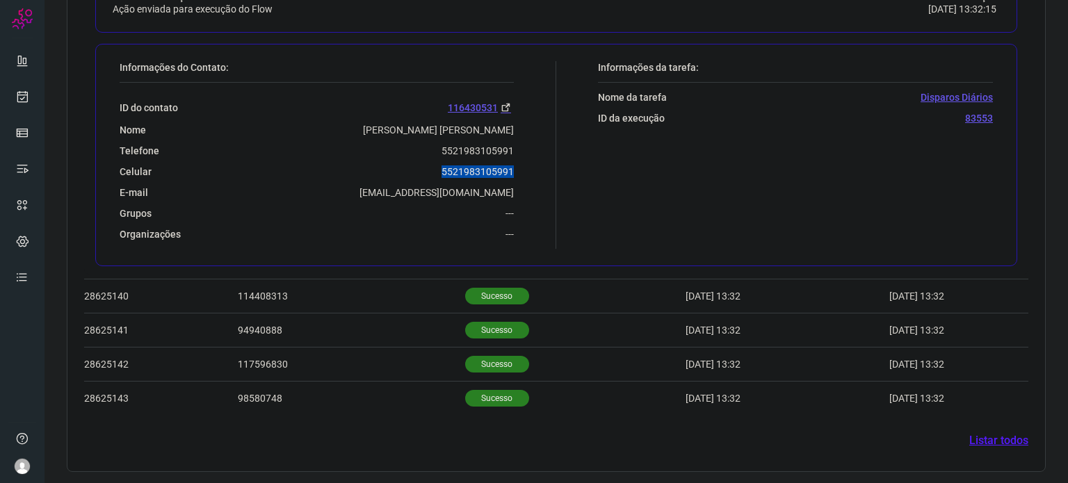
drag, startPoint x: 434, startPoint y: 168, endPoint x: 542, endPoint y: 168, distance: 108.4
click at [542, 168] on div "Informações do Contato: ID do contato 116430531 Nome [PERSON_NAME] [PERSON_NAME…" at bounding box center [334, 155] width 443 height 188
copy p "5521983105991"
click at [16, 88] on link at bounding box center [22, 97] width 28 height 28
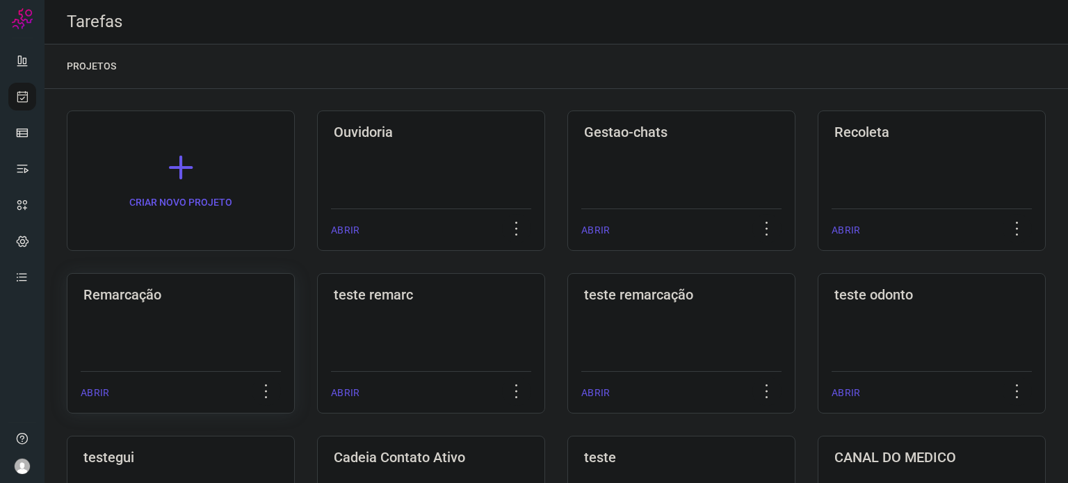
click at [191, 327] on div "Remarcação ABRIR" at bounding box center [181, 343] width 228 height 140
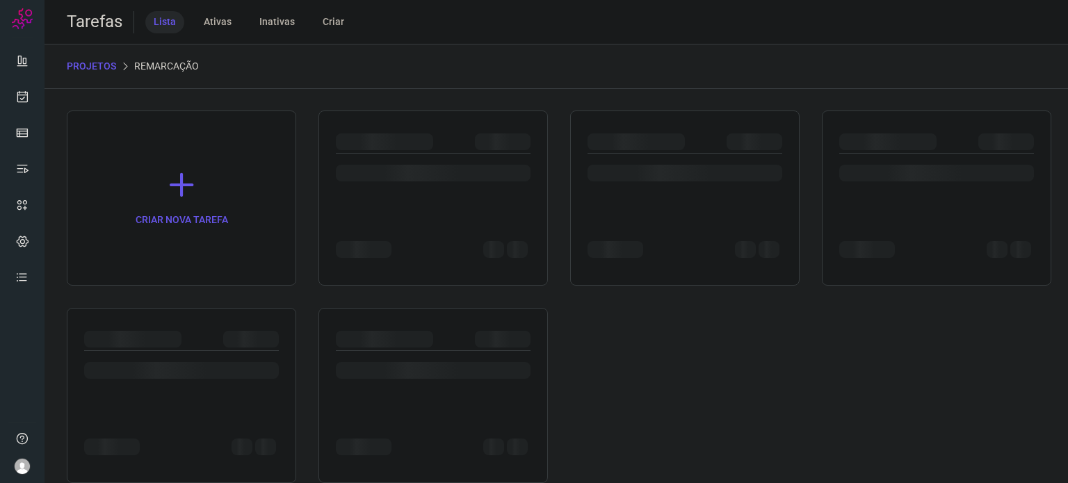
click at [670, 210] on div at bounding box center [684, 235] width 195 height 55
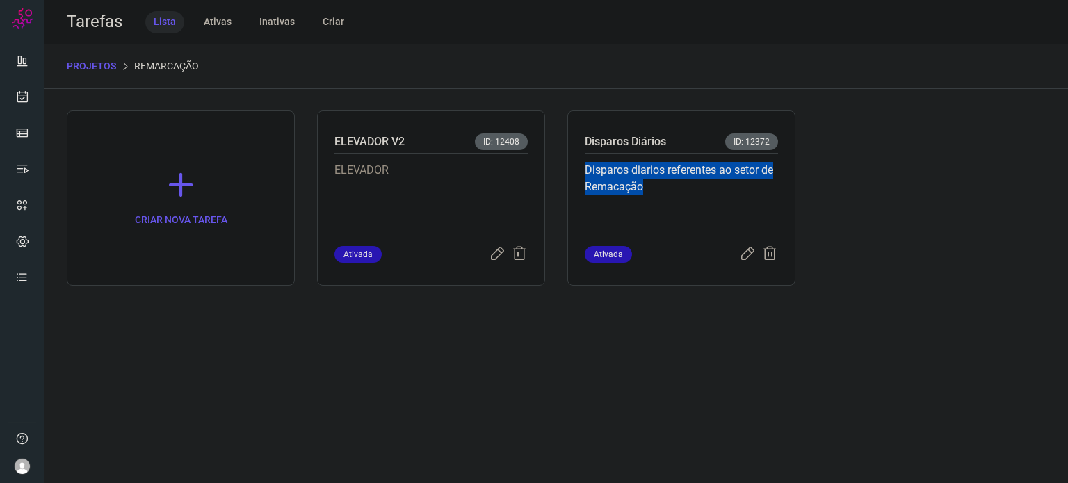
click at [670, 210] on p "Disparos diarios referentes ao setor de Remacação" at bounding box center [681, 197] width 193 height 70
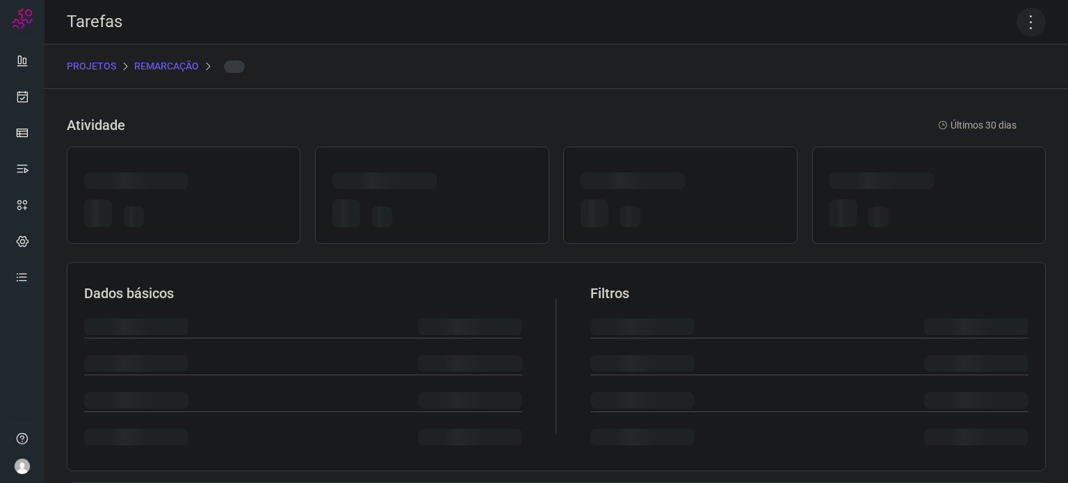
click at [1023, 22] on icon at bounding box center [1030, 22] width 29 height 29
click at [1020, 22] on icon at bounding box center [1030, 22] width 29 height 29
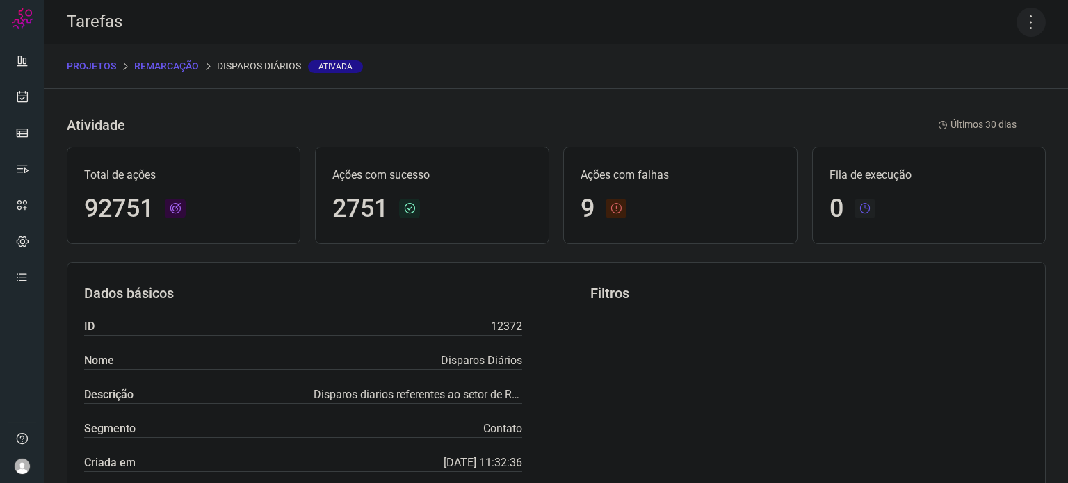
click at [1018, 22] on icon at bounding box center [1030, 22] width 29 height 29
click at [963, 89] on li "Executar" at bounding box center [971, 91] width 127 height 22
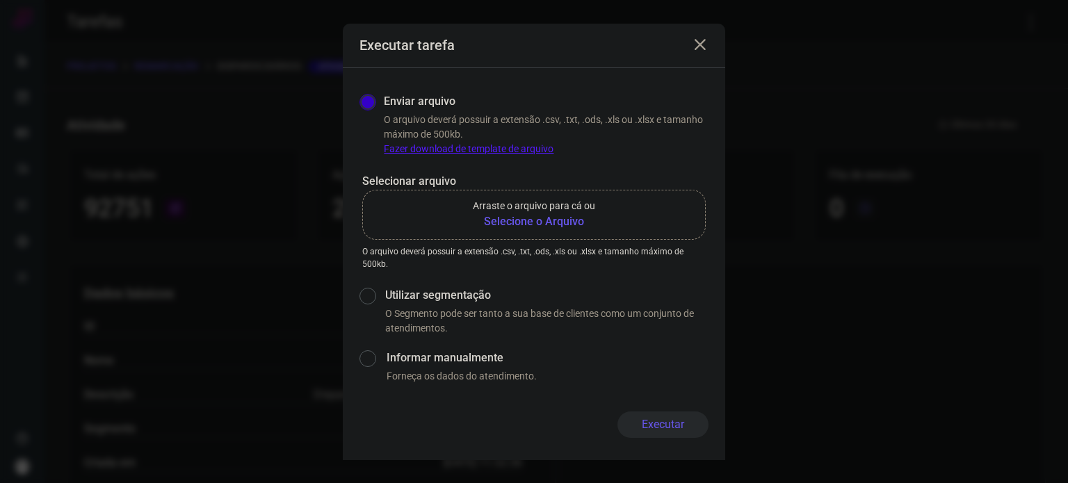
click at [577, 227] on b "Selecione o Arquivo" at bounding box center [534, 221] width 122 height 17
click at [0, 0] on input "Arraste o arquivo para cá ou Selecione o Arquivo" at bounding box center [0, 0] width 0 height 0
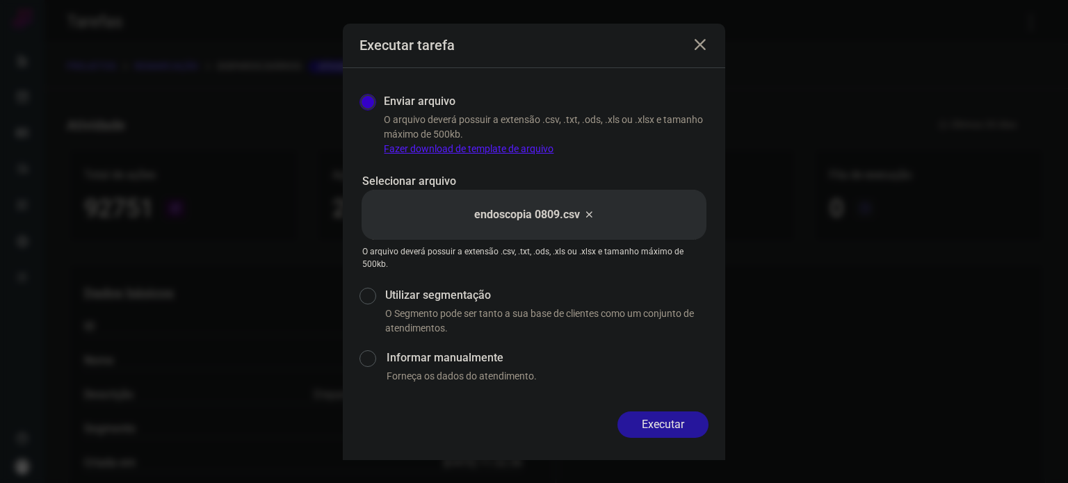
click at [674, 421] on button "Executar" at bounding box center [662, 424] width 91 height 26
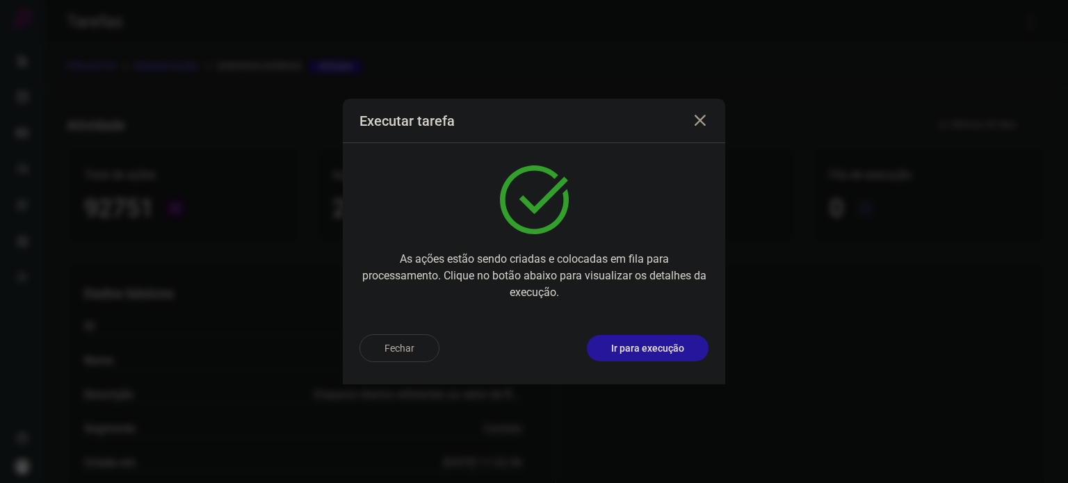
click at [656, 352] on p "Ir para execução" at bounding box center [647, 348] width 73 height 15
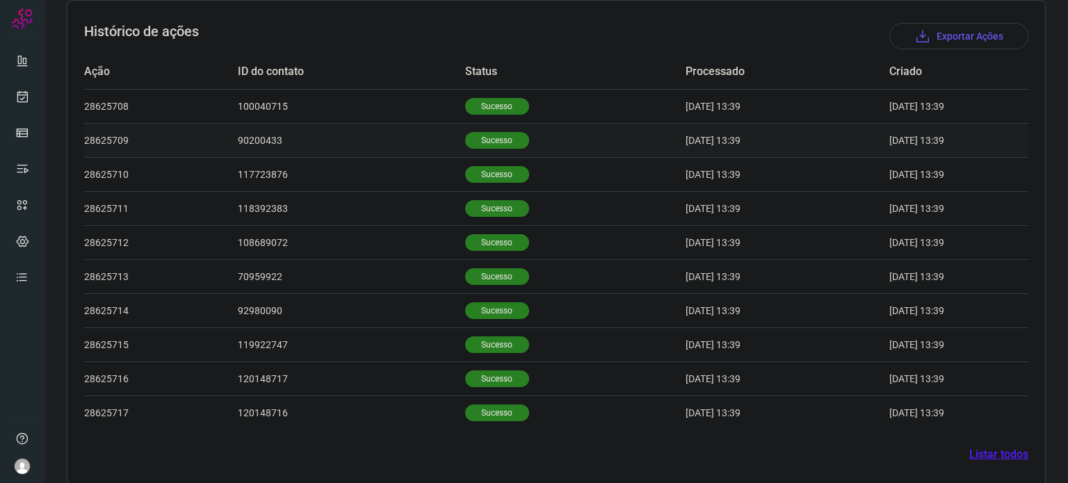
scroll to position [417, 0]
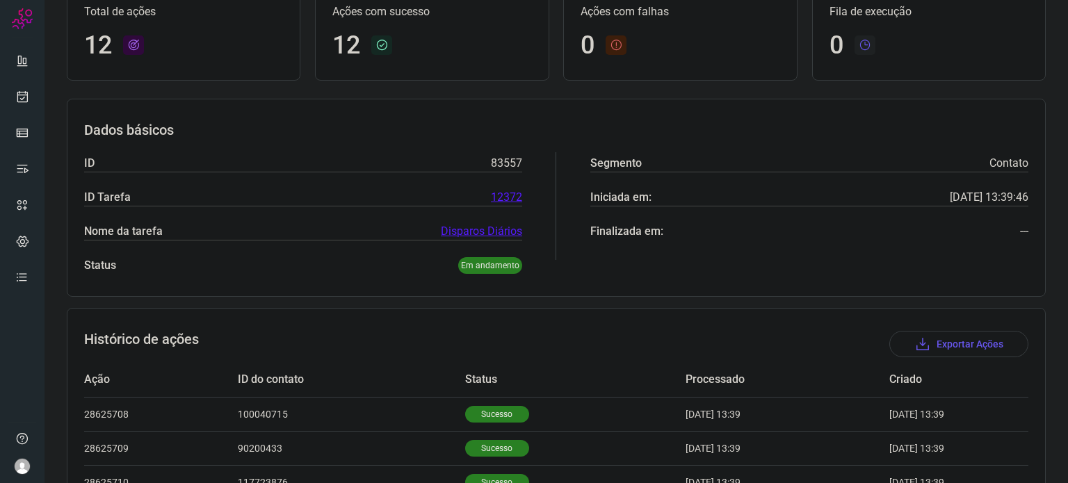
scroll to position [348, 0]
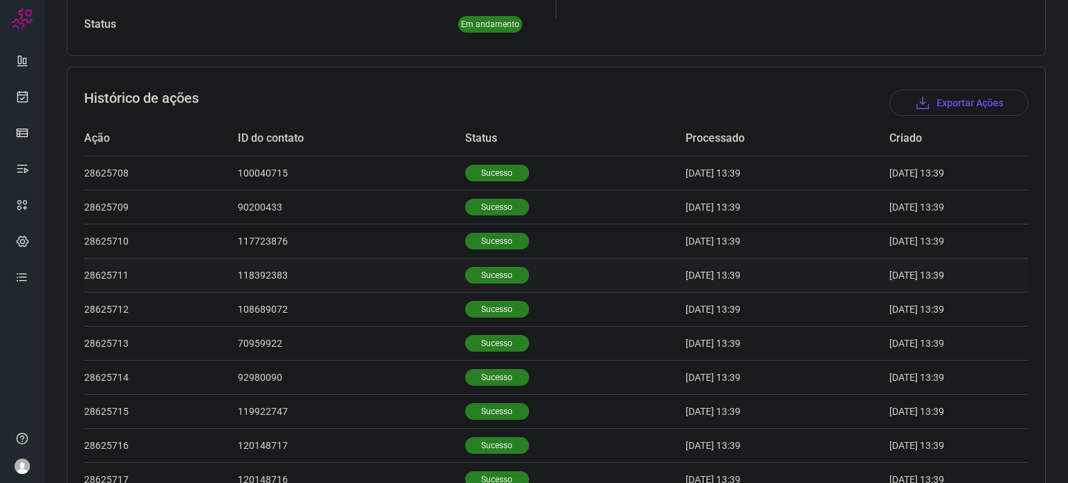
click at [466, 282] on p "Sucesso" at bounding box center [497, 275] width 64 height 17
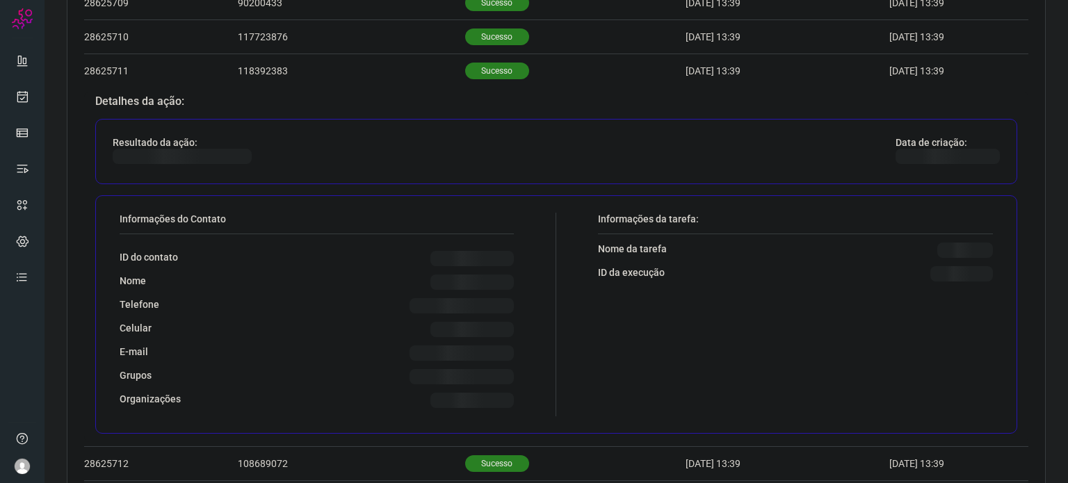
scroll to position [695, 0]
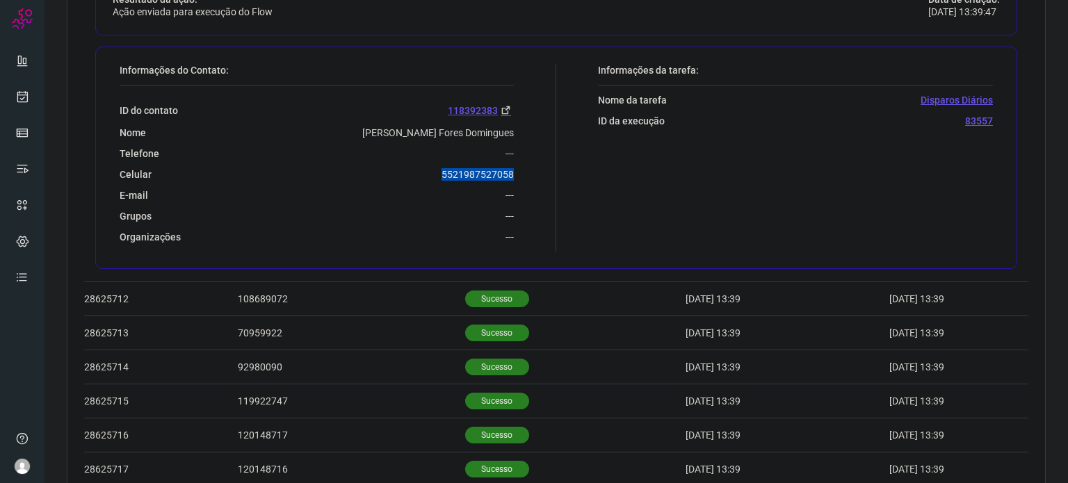
drag, startPoint x: 437, startPoint y: 169, endPoint x: 539, endPoint y: 166, distance: 102.2
click at [539, 166] on div "Informações do Contato: ID do contato 118392383 Nome [PERSON_NAME] Fores Doming…" at bounding box center [334, 158] width 443 height 188
copy p "5521987527058"
